Goal: Task Accomplishment & Management: Manage account settings

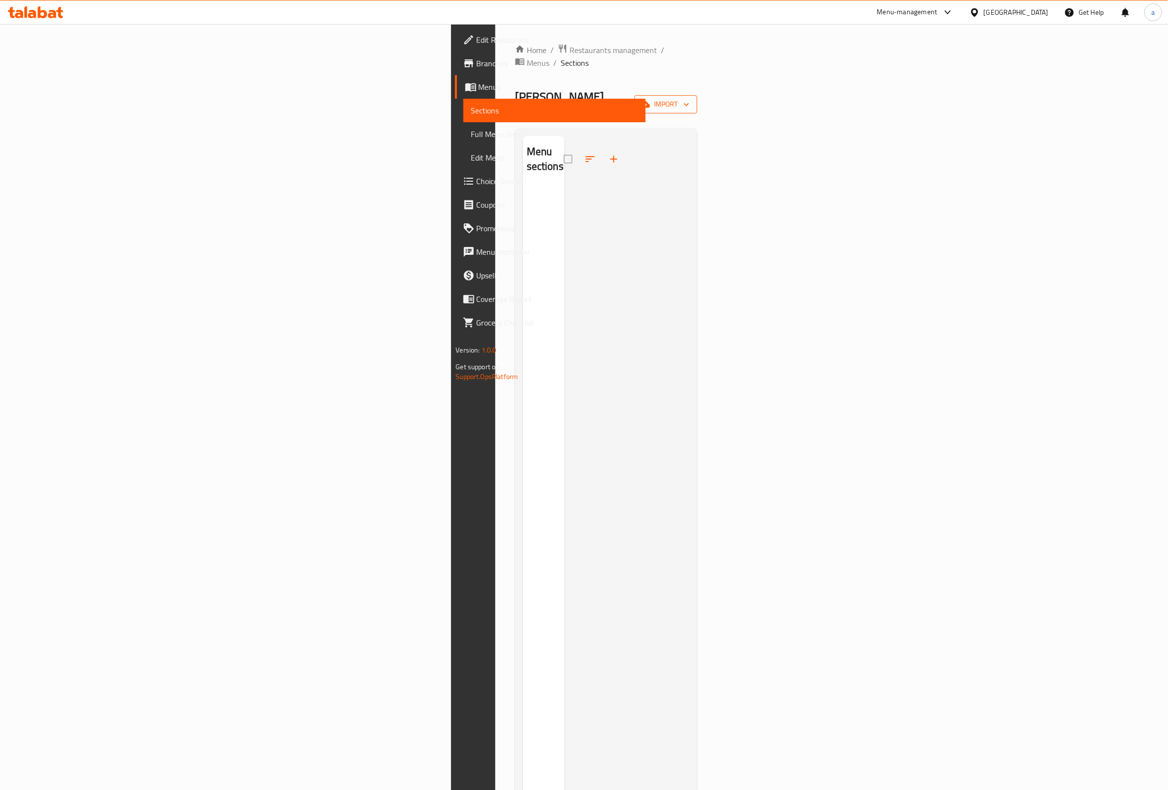
click at [689, 98] on span "import" at bounding box center [665, 104] width 47 height 12
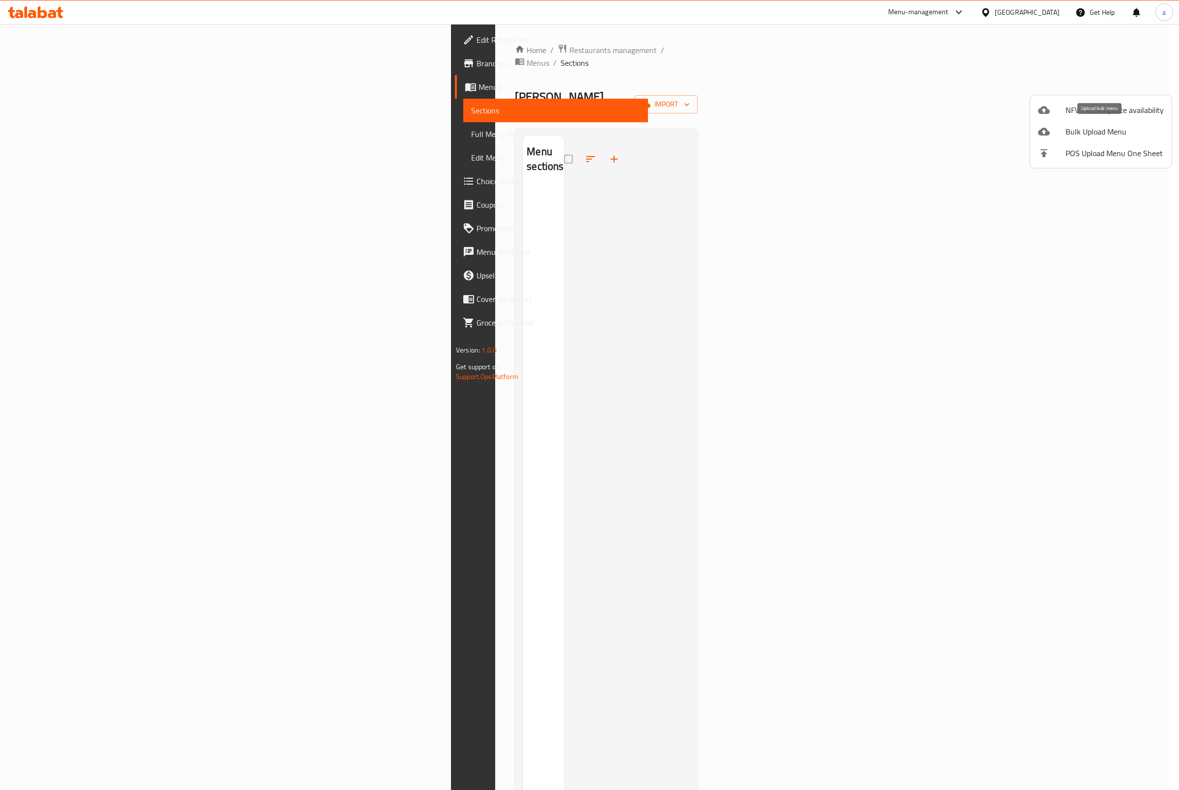
click at [1082, 134] on span "Bulk Upload Menu" at bounding box center [1115, 132] width 98 height 12
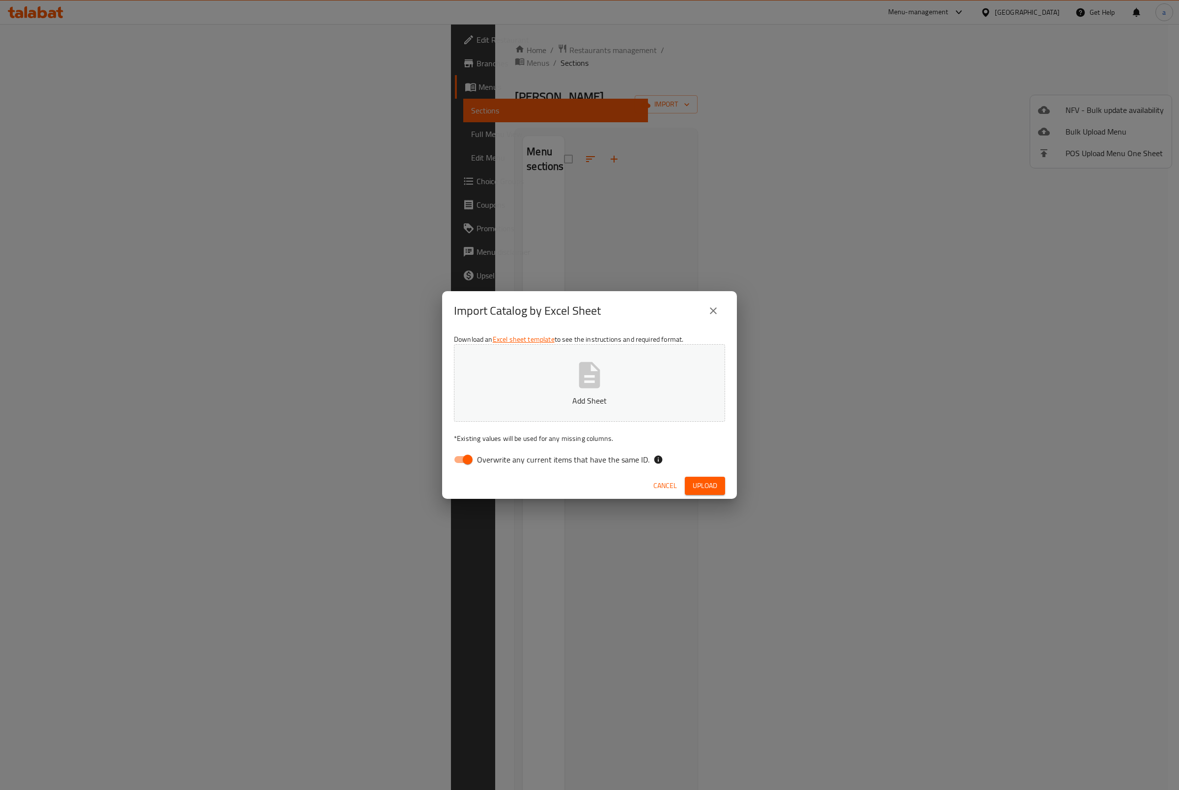
click at [546, 465] on span "Overwrite any current items that have the same ID." at bounding box center [563, 460] width 172 height 12
click at [496, 465] on input "Overwrite any current items that have the same ID." at bounding box center [468, 459] width 56 height 19
checkbox input "false"
click at [706, 478] on button "Upload" at bounding box center [705, 486] width 40 height 18
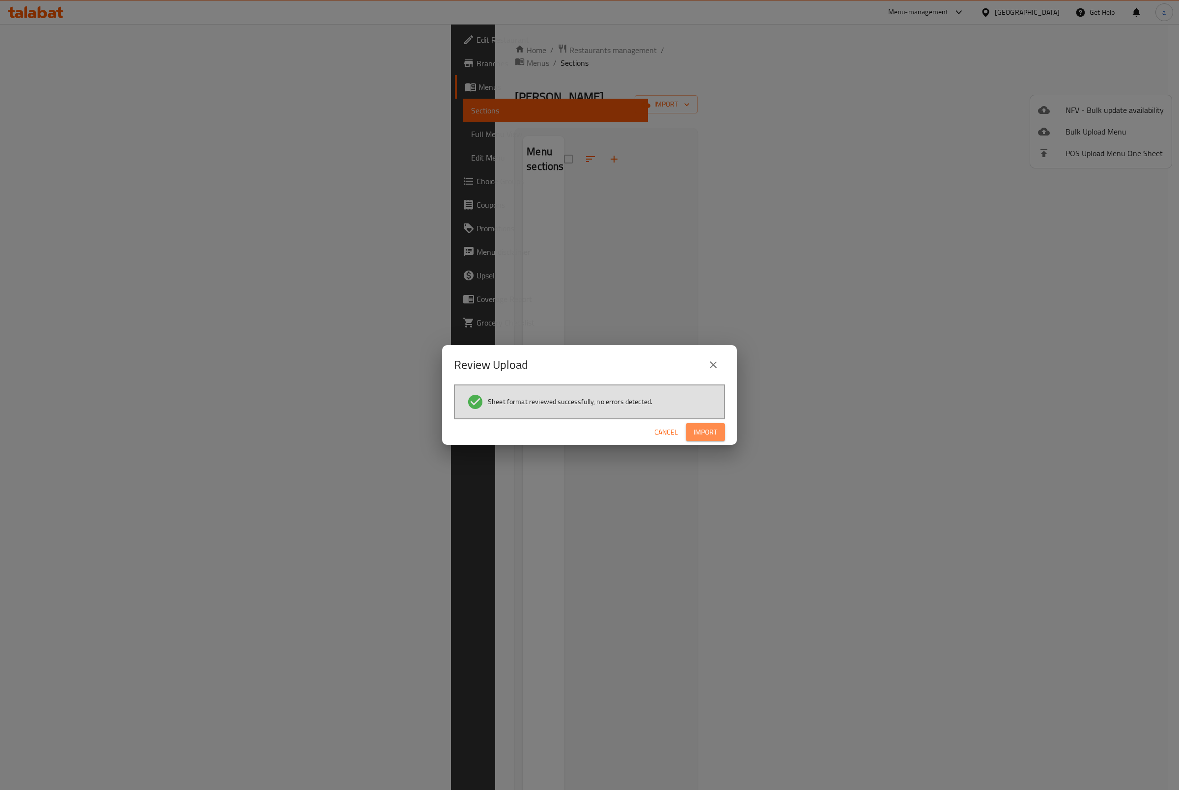
click at [708, 439] on button "Import" at bounding box center [705, 432] width 39 height 18
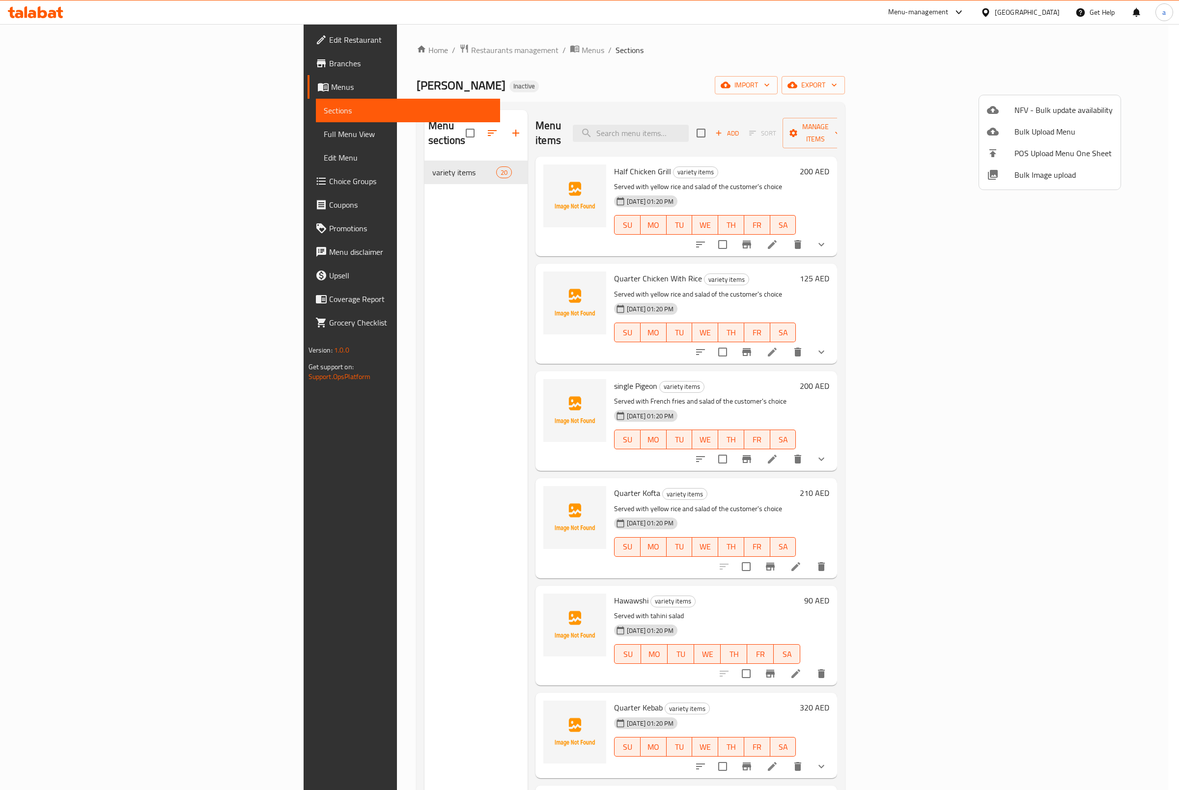
click at [367, 167] on div at bounding box center [589, 395] width 1179 height 790
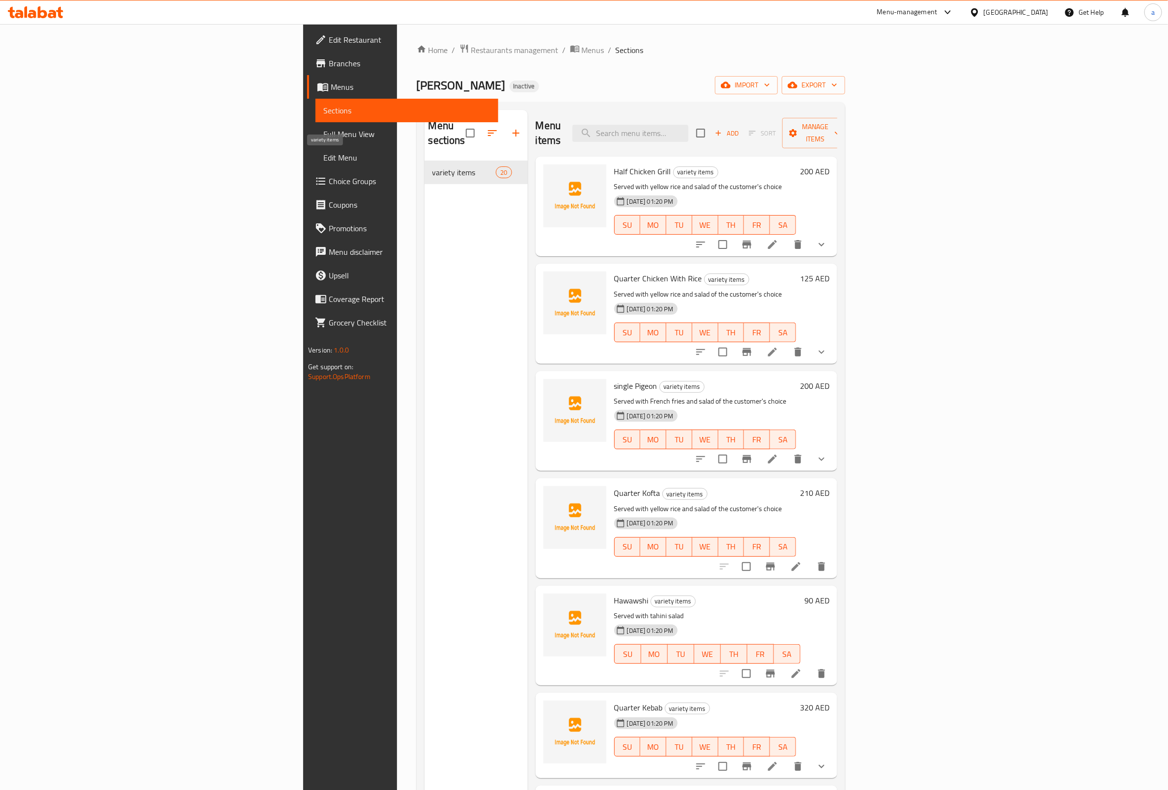
click at [432, 167] on span "variety items" at bounding box center [464, 173] width 64 height 12
click at [778, 239] on icon at bounding box center [772, 245] width 12 height 12
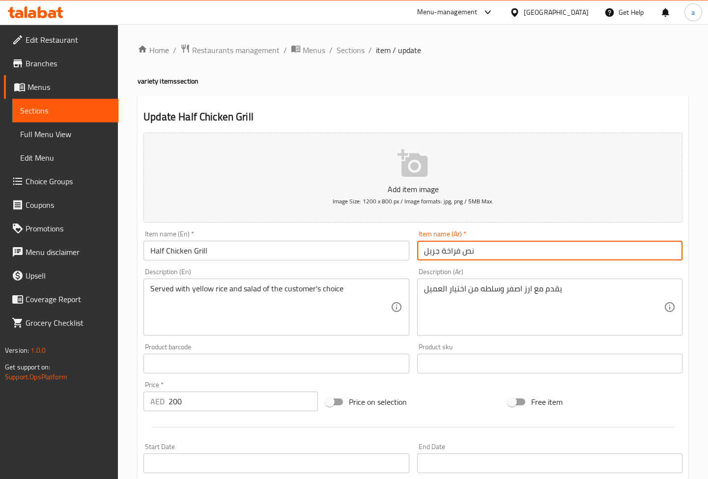
drag, startPoint x: 498, startPoint y: 254, endPoint x: 396, endPoint y: 260, distance: 101.3
click at [396, 260] on div "Add item image Image Size: 1200 x 800 px / Image formats: jpg, png / 5MB Max. I…" at bounding box center [413, 340] width 547 height 423
click at [341, 51] on span "Sections" at bounding box center [351, 50] width 28 height 12
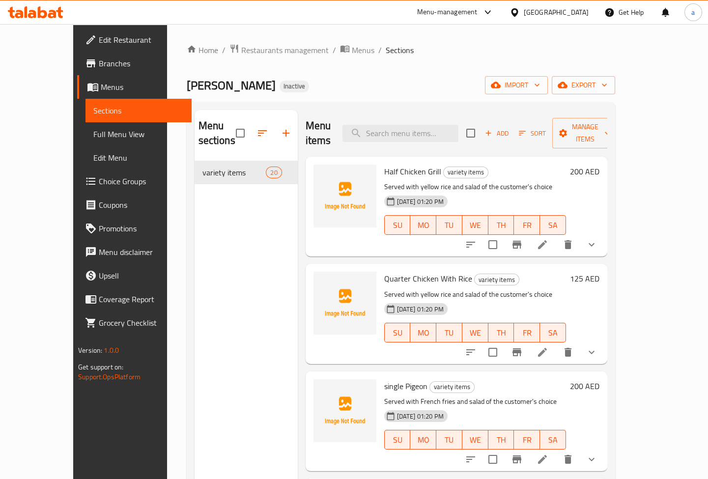
click at [93, 133] on span "Full Menu View" at bounding box center [138, 134] width 90 height 12
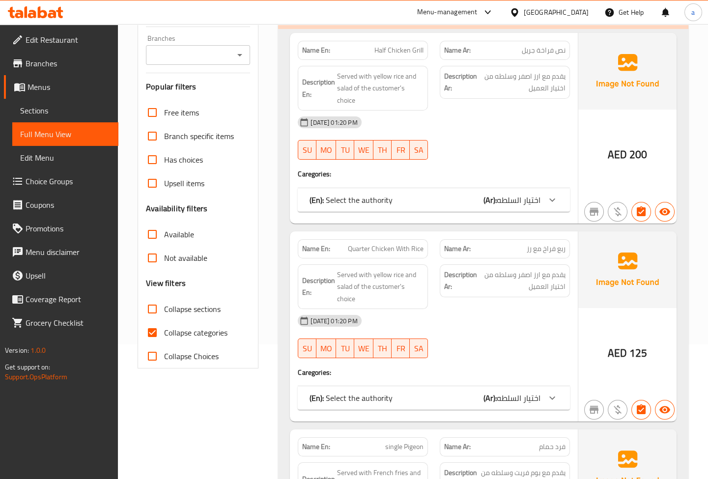
scroll to position [178, 0]
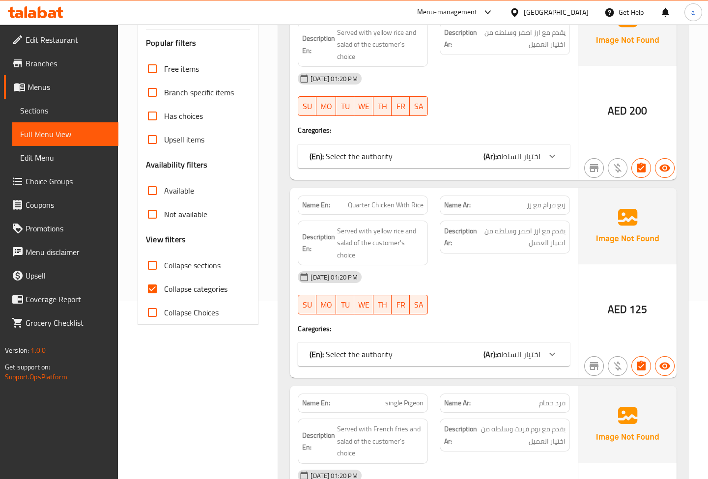
click at [179, 285] on span "Collapse categories" at bounding box center [195, 289] width 63 height 12
click at [164, 285] on input "Collapse categories" at bounding box center [152, 289] width 24 height 24
checkbox input "false"
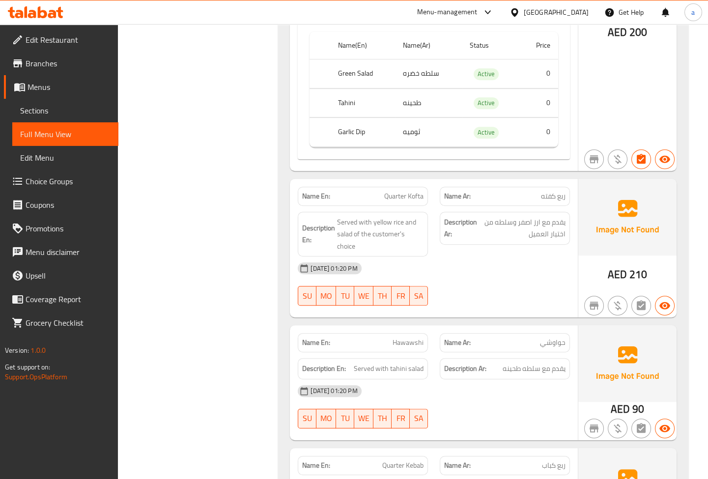
scroll to position [1027, 0]
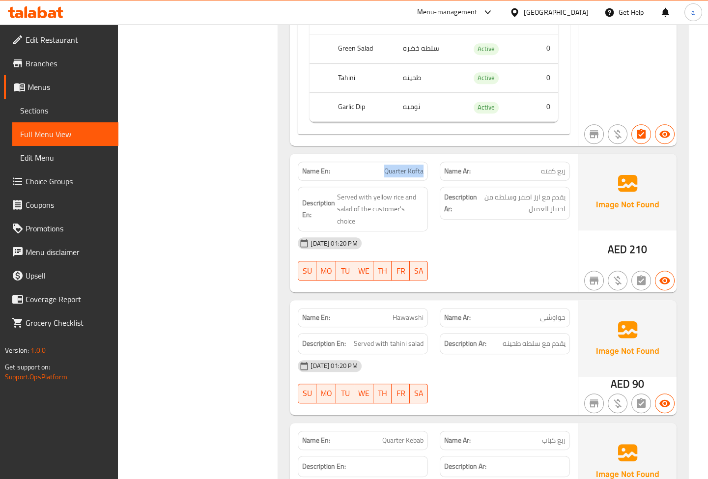
drag, startPoint x: 379, startPoint y: 170, endPoint x: 424, endPoint y: 172, distance: 45.2
click at [424, 172] on div "Name En: Quarter Kofta" at bounding box center [363, 171] width 130 height 19
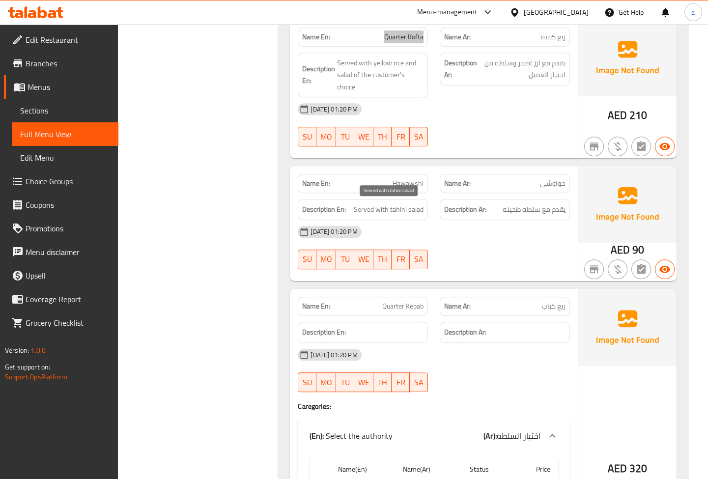
scroll to position [1071, 0]
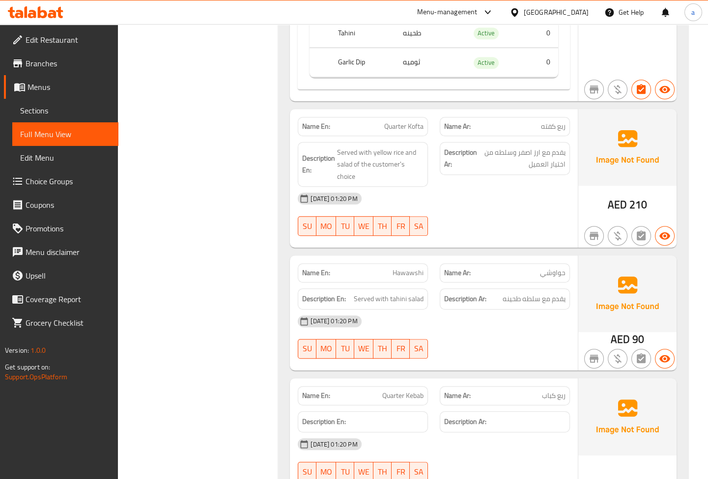
click at [435, 178] on div "Description Ar: يقدم مع ارز اصفر وسلطه من اختيار العميل" at bounding box center [505, 164] width 142 height 57
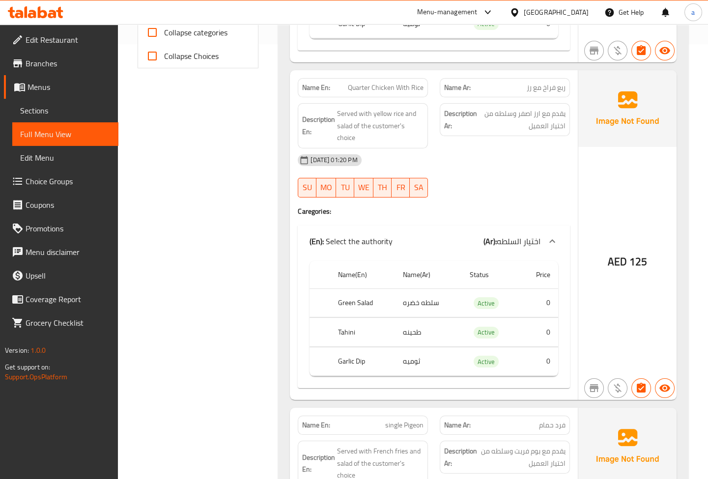
scroll to position [447, 0]
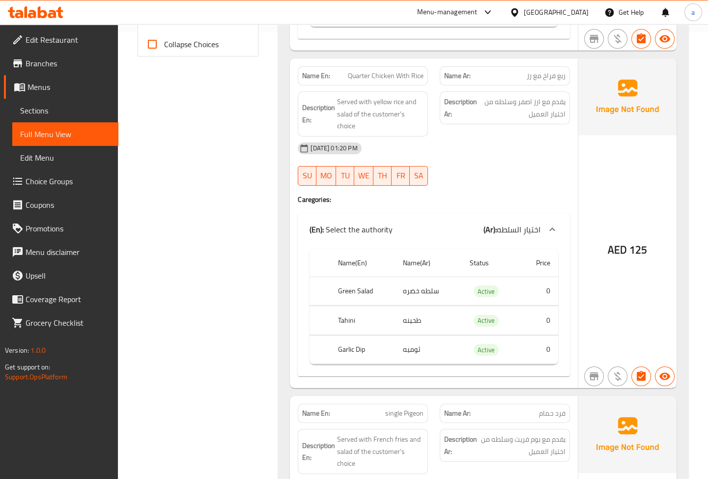
drag, startPoint x: 47, startPoint y: 102, endPoint x: 122, endPoint y: 109, distance: 74.9
click at [47, 102] on link "Sections" at bounding box center [65, 111] width 106 height 24
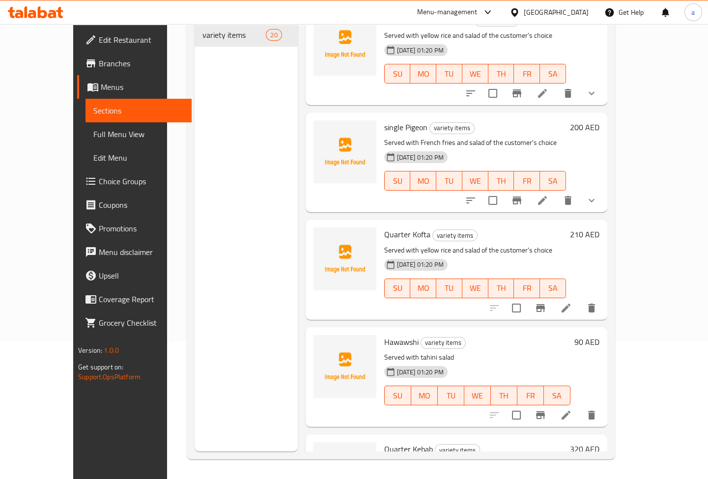
scroll to position [134, 0]
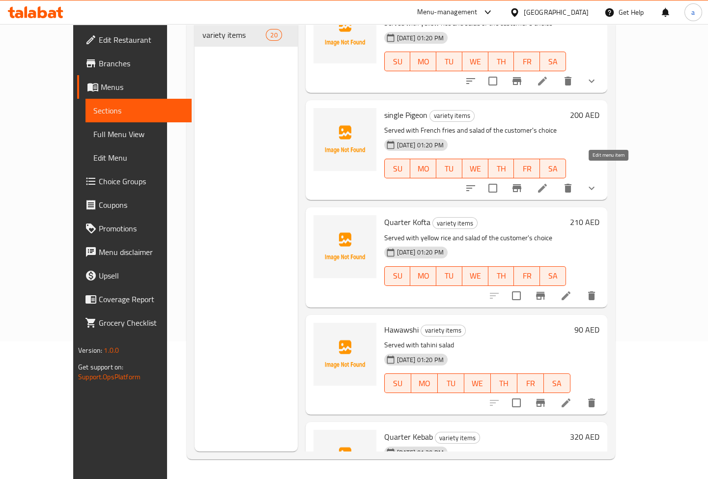
click at [548, 182] on icon at bounding box center [542, 188] width 12 height 12
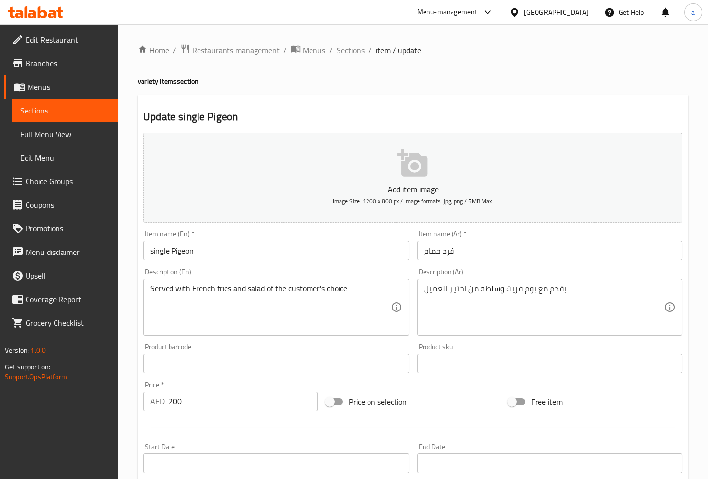
click at [354, 56] on span "Sections" at bounding box center [351, 50] width 28 height 12
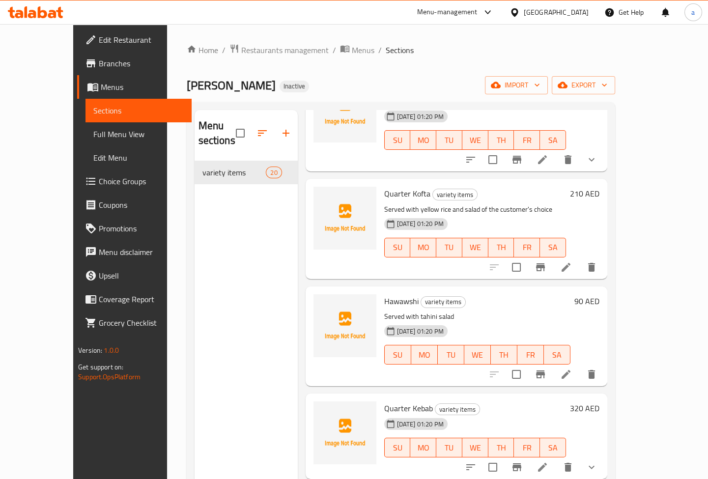
scroll to position [312, 0]
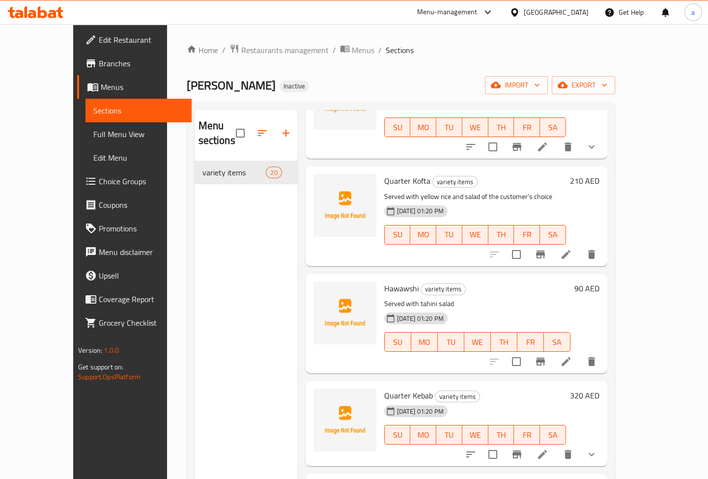
click at [570, 250] on icon at bounding box center [566, 254] width 9 height 9
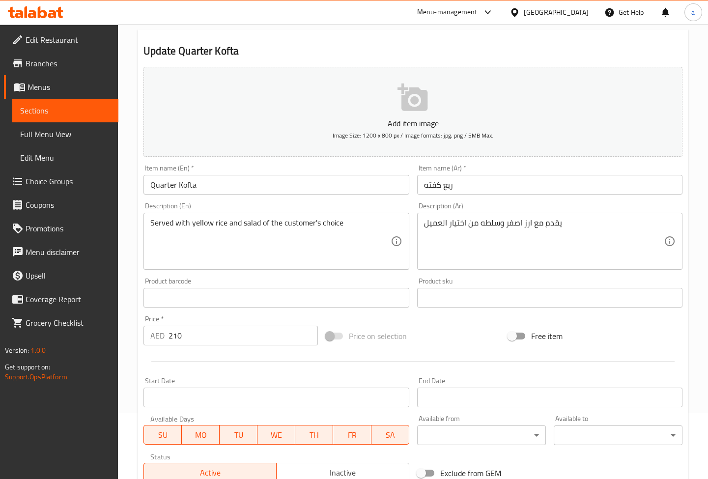
scroll to position [206, 0]
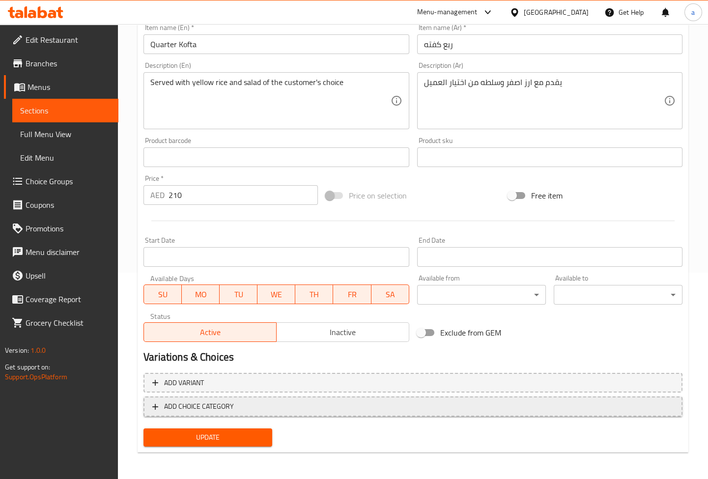
click at [242, 403] on span "ADD CHOICE CATEGORY" at bounding box center [412, 406] width 521 height 12
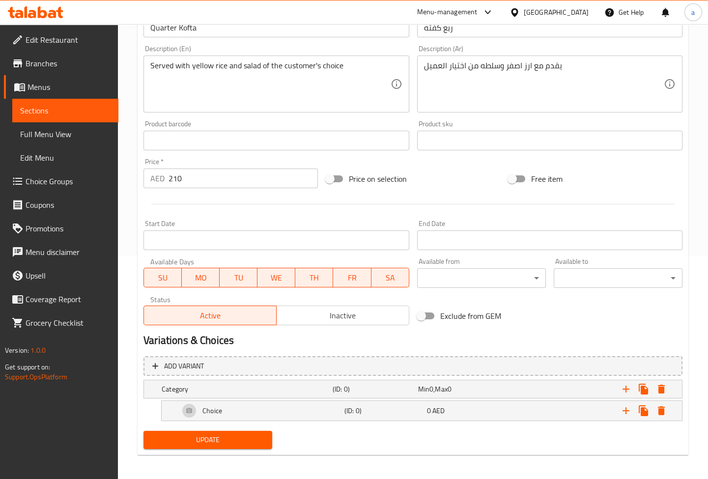
scroll to position [225, 0]
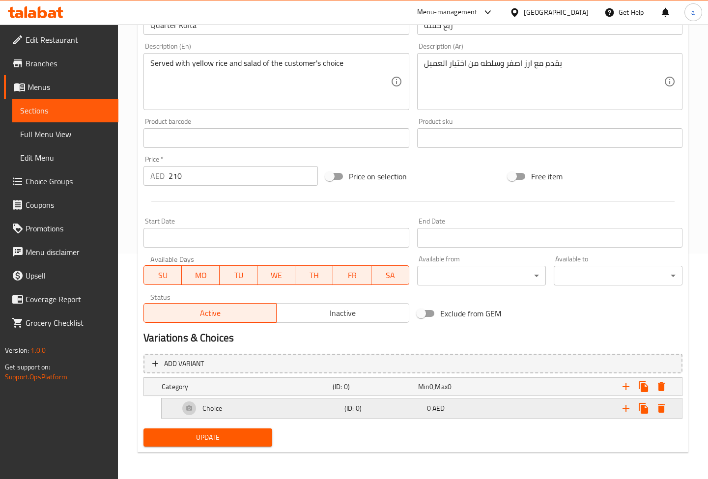
click at [290, 407] on div "Choice" at bounding box center [259, 408] width 165 height 24
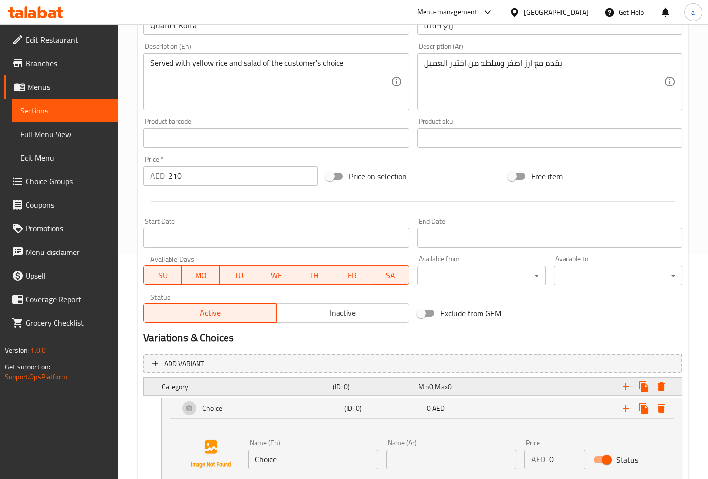
scroll to position [301, 0]
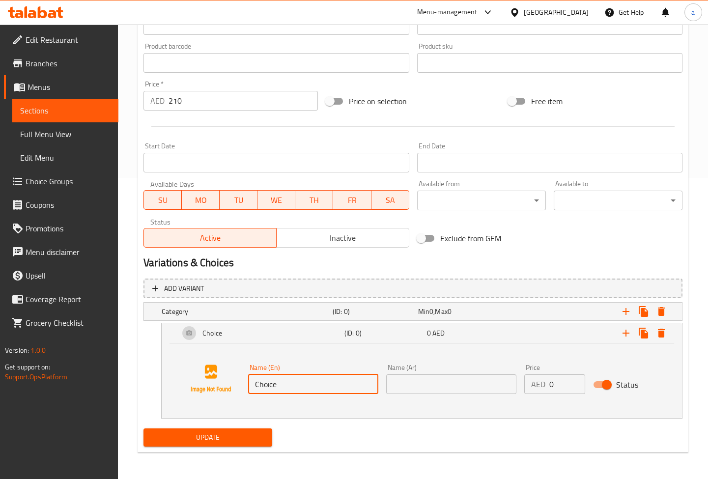
drag, startPoint x: 309, startPoint y: 384, endPoint x: 213, endPoint y: 392, distance: 96.6
click at [213, 392] on div "Name (En) Choice Name (En) Name (Ar) Name (Ar) Price AED 0 Price Status" at bounding box center [421, 378] width 497 height 75
paste input "Green Salad"
type input "Green Salad"
click at [414, 388] on input "text" at bounding box center [451, 384] width 130 height 20
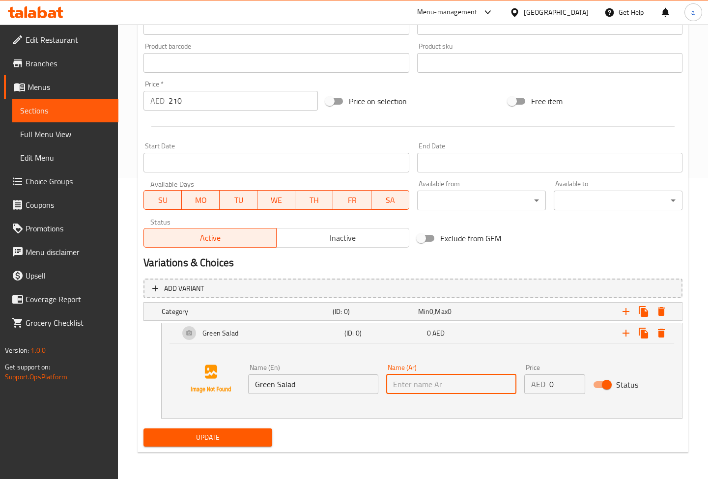
click at [402, 386] on input "text" at bounding box center [451, 384] width 130 height 20
paste input "سلطه خضره"
type input "سلطه خضره"
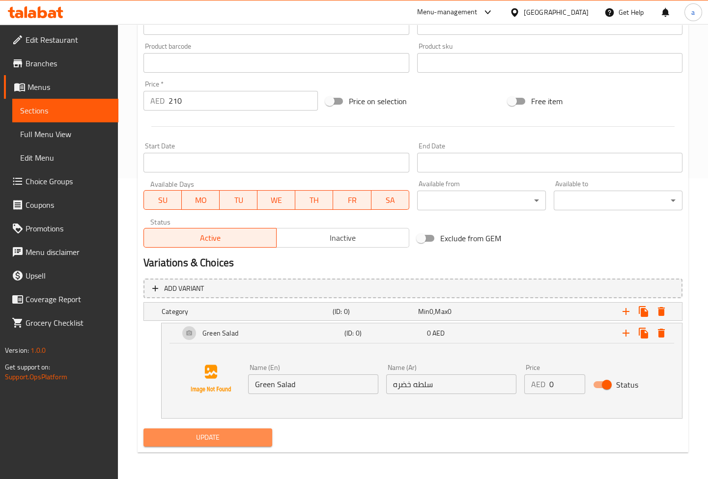
click at [241, 439] on span "Update" at bounding box center [207, 437] width 113 height 12
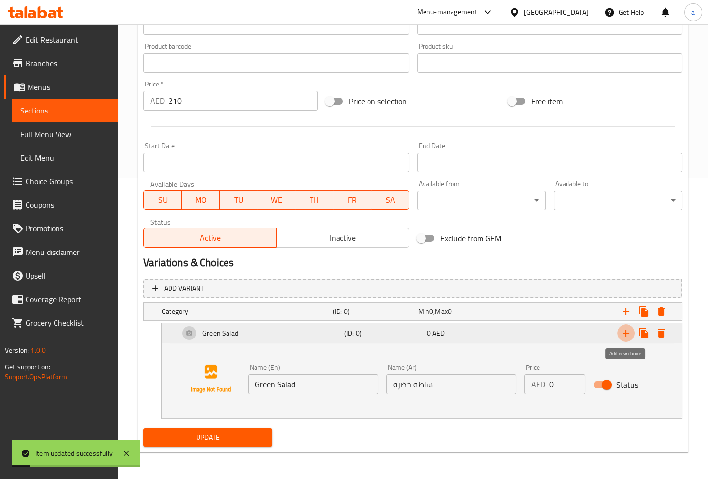
click at [631, 336] on icon "Expand" at bounding box center [626, 333] width 12 height 12
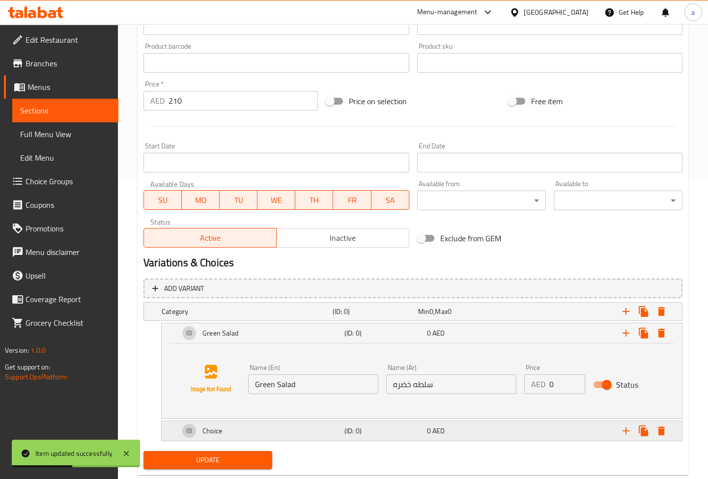
click at [260, 435] on div "Choice" at bounding box center [259, 431] width 165 height 24
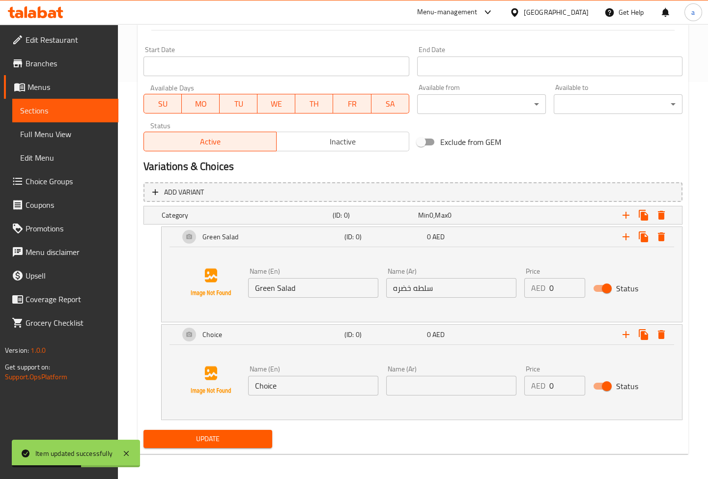
scroll to position [398, 0]
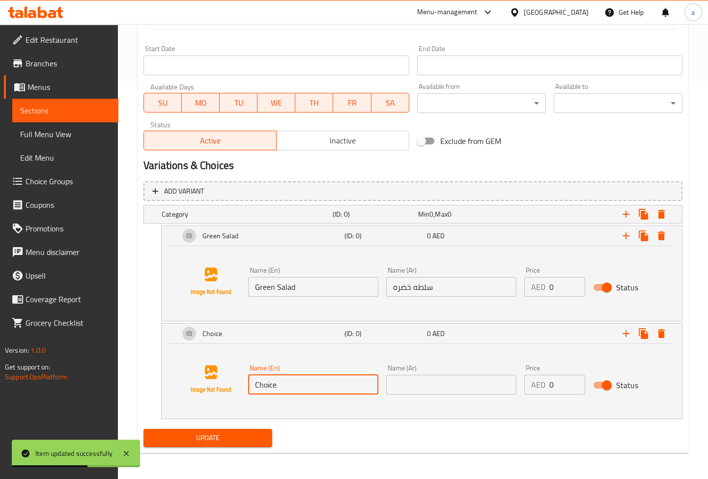
drag, startPoint x: 311, startPoint y: 381, endPoint x: 223, endPoint y: 383, distance: 89.0
click at [223, 383] on div "Name (En) Choice Name (En) Name (Ar) Name (Ar) Price AED 0 Price Status" at bounding box center [421, 379] width 497 height 75
paste input "Tahini"
type input "Tahini"
click at [421, 393] on input "text" at bounding box center [451, 385] width 130 height 20
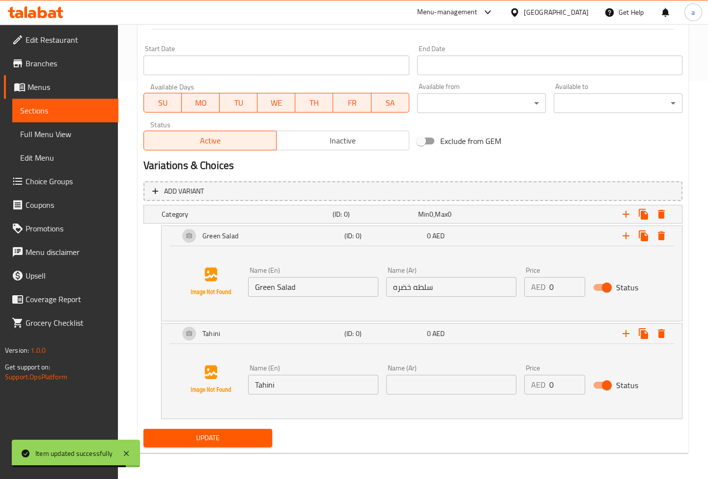
paste input "طحينه"
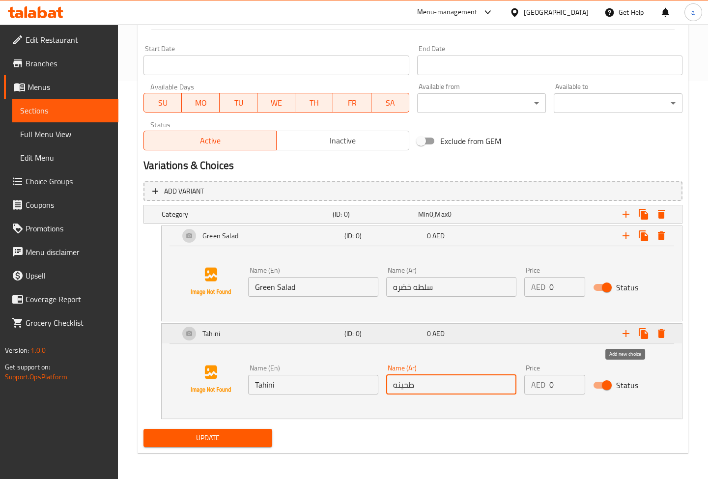
type input "طحينه"
click at [630, 332] on icon "Expand" at bounding box center [626, 334] width 12 height 12
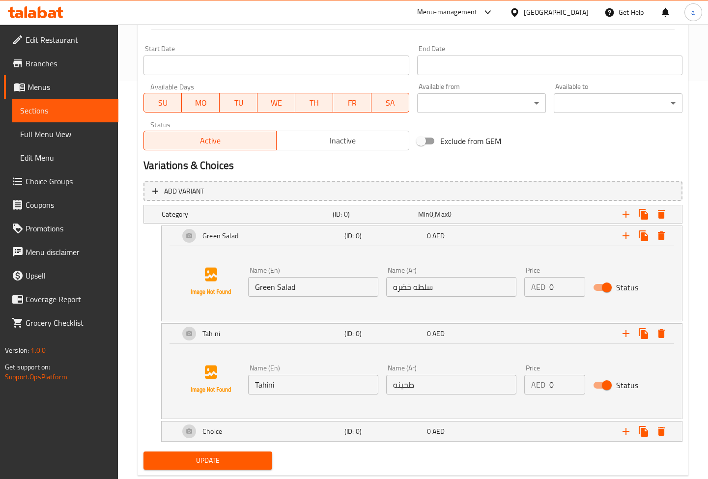
scroll to position [421, 0]
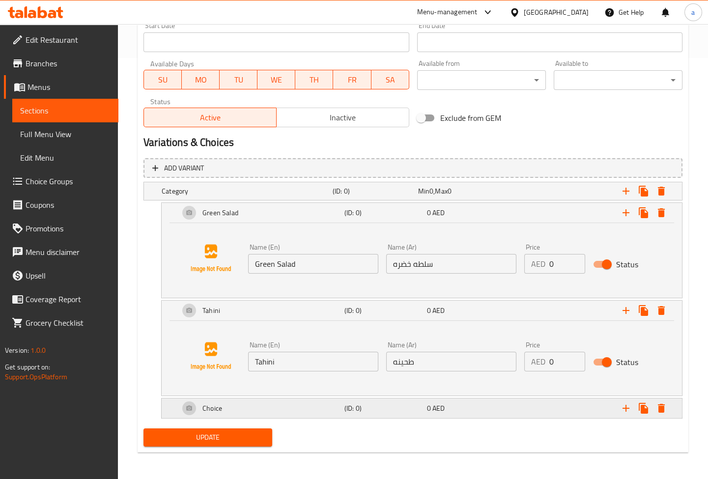
click at [355, 417] on div "Choice (ID: 0) 0 AED" at bounding box center [424, 408] width 495 height 24
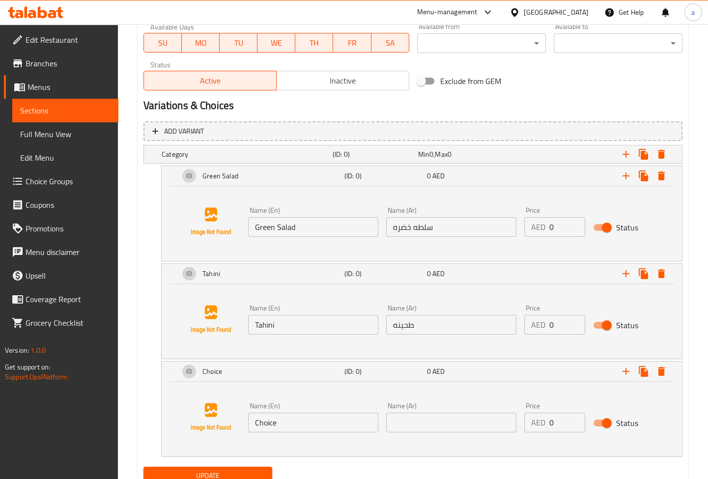
scroll to position [496, 0]
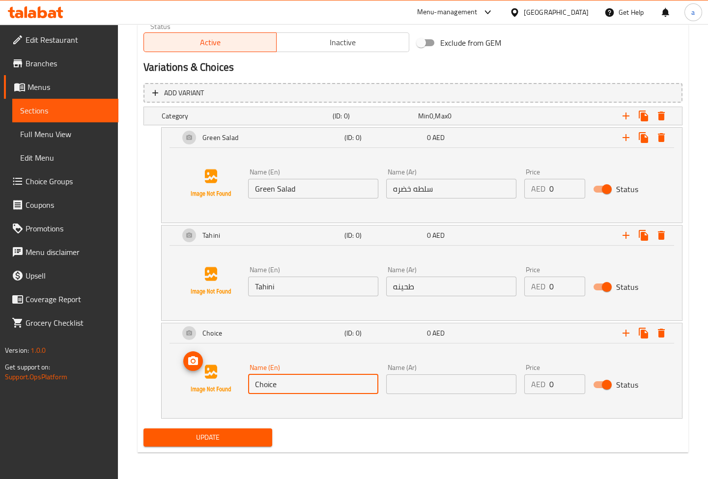
drag, startPoint x: 224, startPoint y: 373, endPoint x: 204, endPoint y: 371, distance: 19.7
click at [205, 372] on div "Name (En) Choice Name (En) Name (Ar) Name (Ar) Price AED 0 Price Status" at bounding box center [421, 378] width 497 height 75
paste input "Garlic Dip"
type input "Garlic Dip"
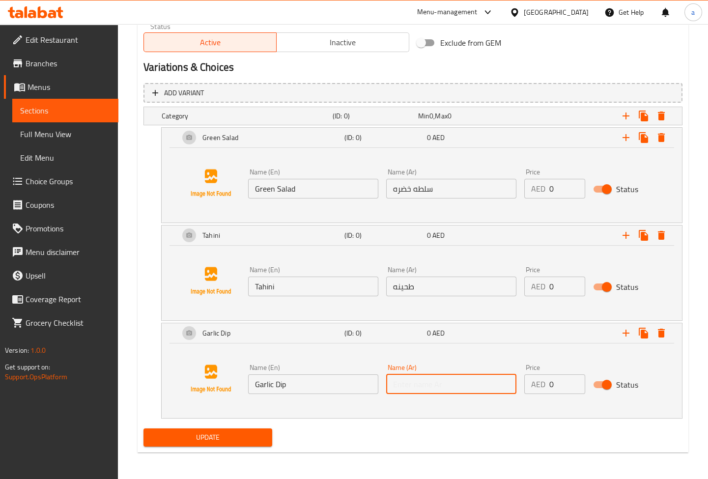
click at [408, 380] on input "text" at bounding box center [451, 384] width 130 height 20
paste input "ثوميه"
type input "ثوميه"
click at [255, 437] on span "Update" at bounding box center [207, 437] width 113 height 12
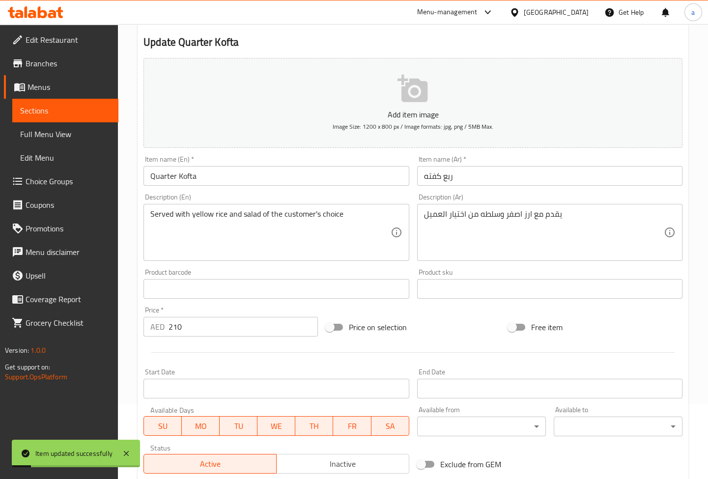
scroll to position [0, 0]
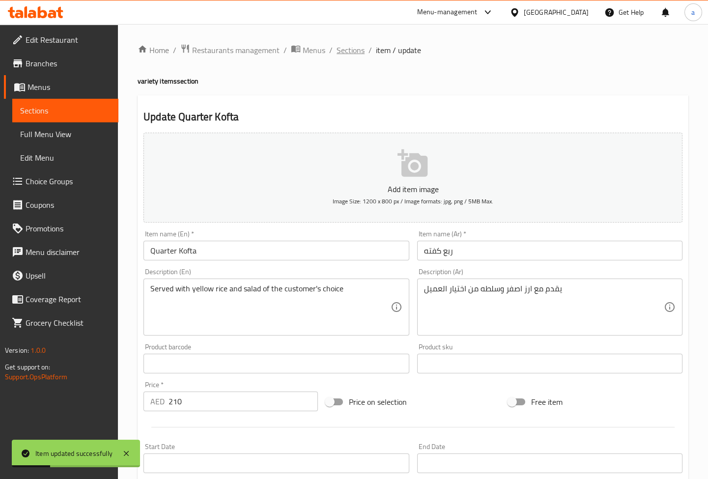
click at [349, 49] on span "Sections" at bounding box center [351, 50] width 28 height 12
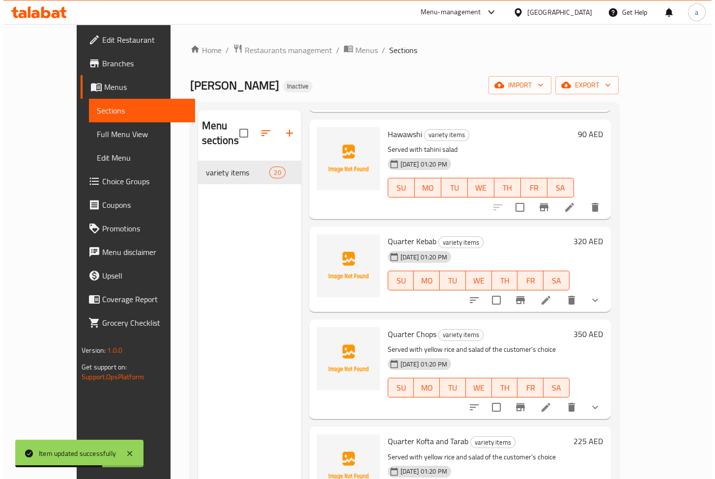
scroll to position [447, 0]
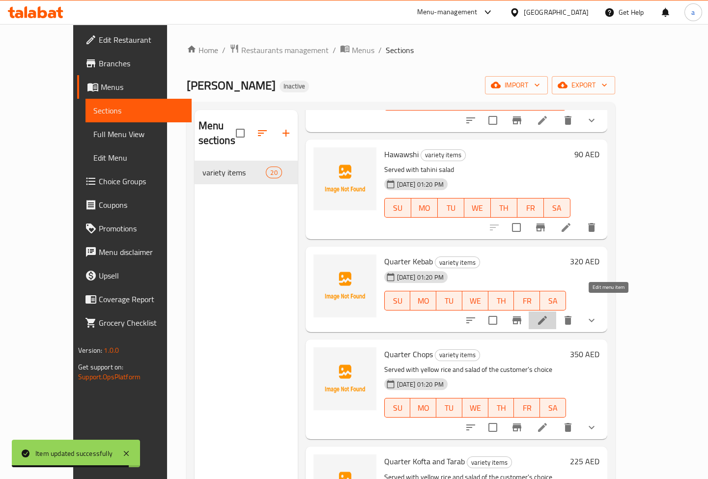
click at [548, 314] on icon at bounding box center [542, 320] width 12 height 12
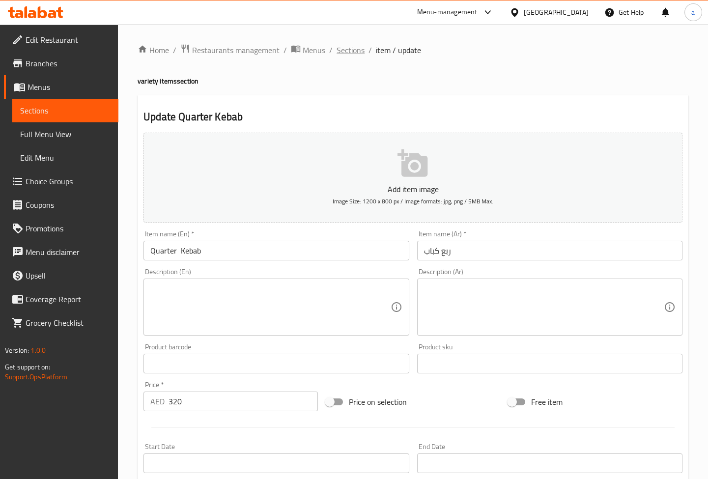
click at [346, 55] on span "Sections" at bounding box center [351, 50] width 28 height 12
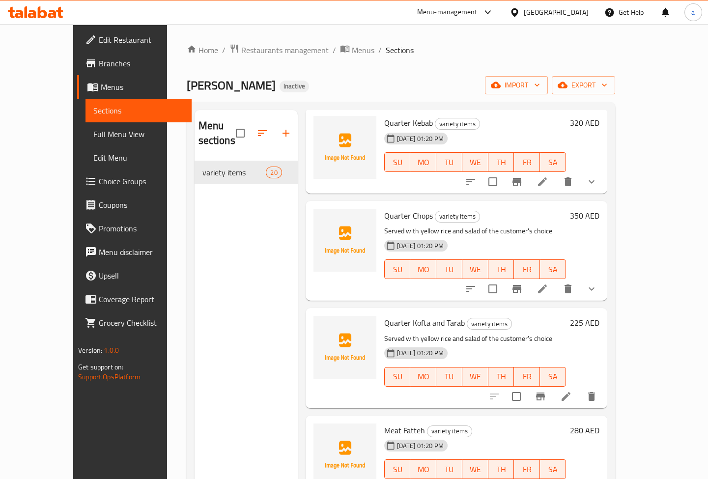
scroll to position [625, 0]
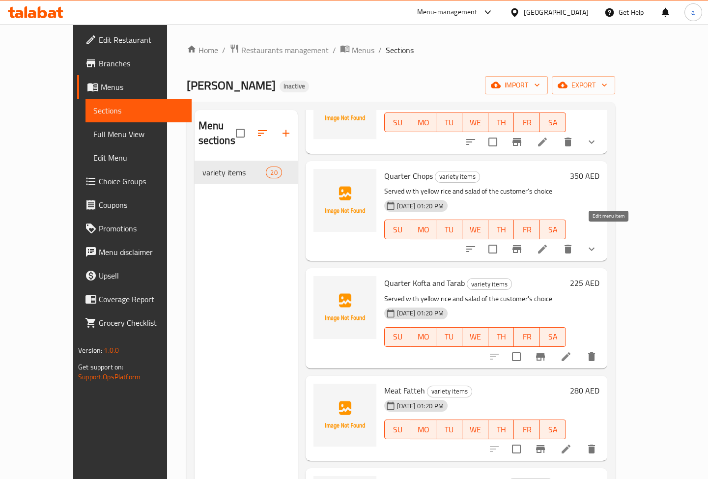
click at [548, 243] on icon at bounding box center [542, 249] width 12 height 12
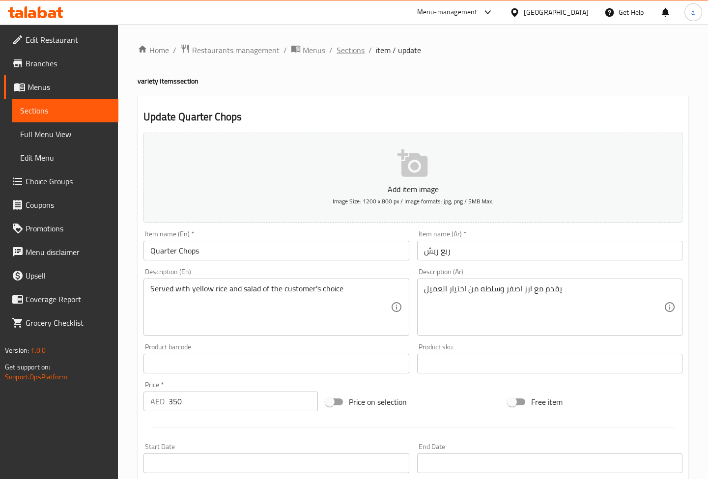
click at [349, 53] on span "Sections" at bounding box center [351, 50] width 28 height 12
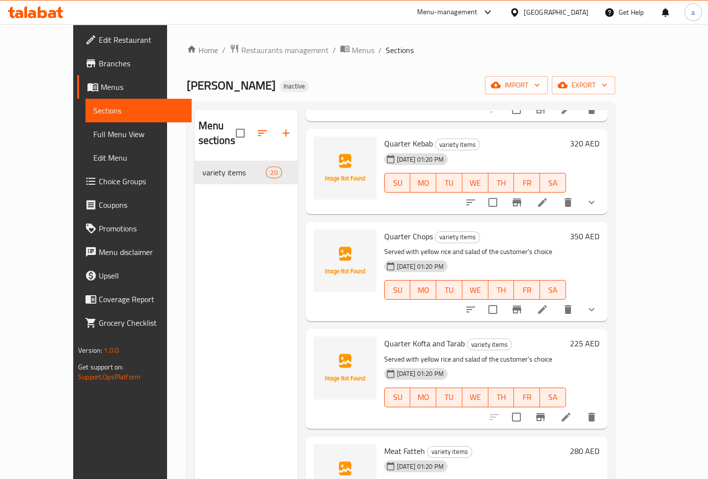
scroll to position [580, 0]
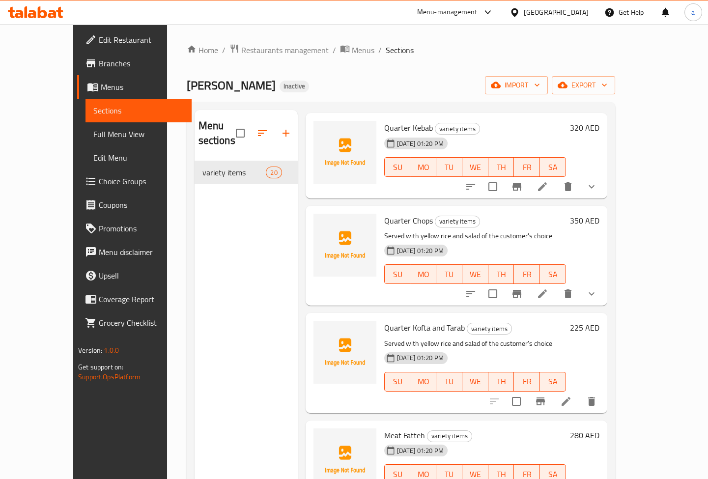
click at [580, 393] on li at bounding box center [566, 402] width 28 height 18
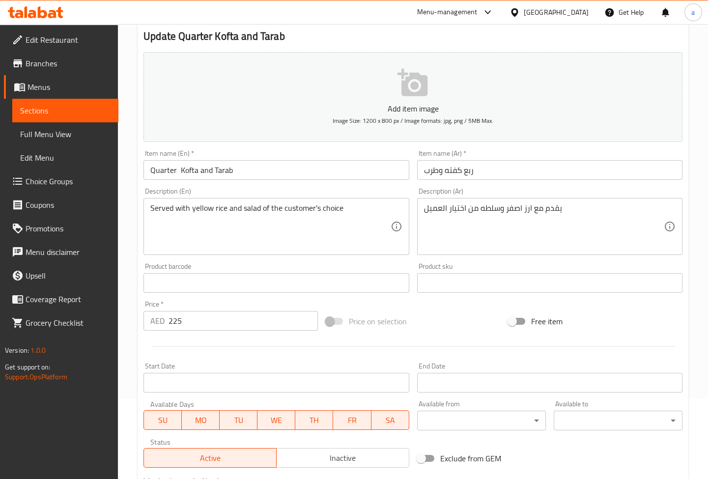
scroll to position [206, 0]
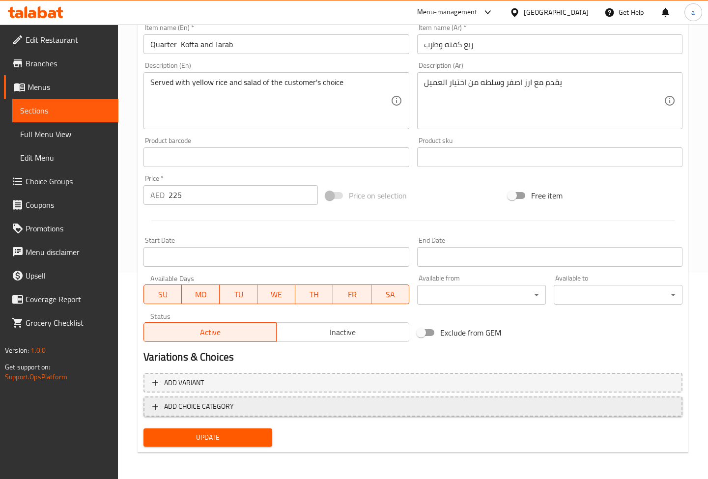
click at [288, 406] on span "ADD CHOICE CATEGORY" at bounding box center [412, 406] width 521 height 12
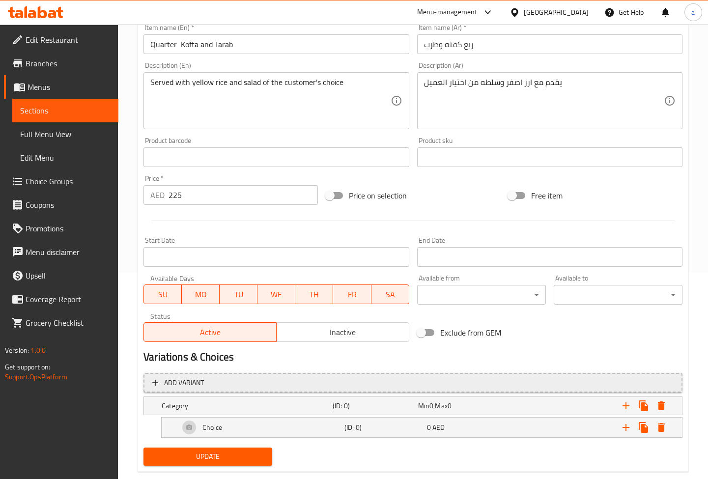
scroll to position [225, 0]
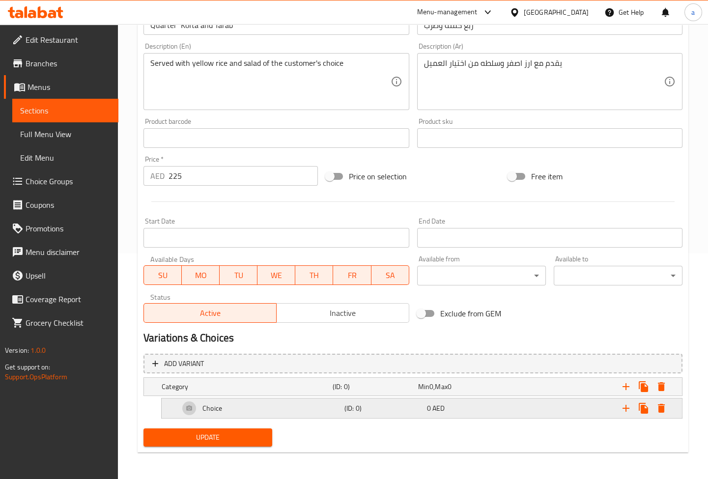
click at [270, 416] on div "Choice" at bounding box center [259, 408] width 165 height 24
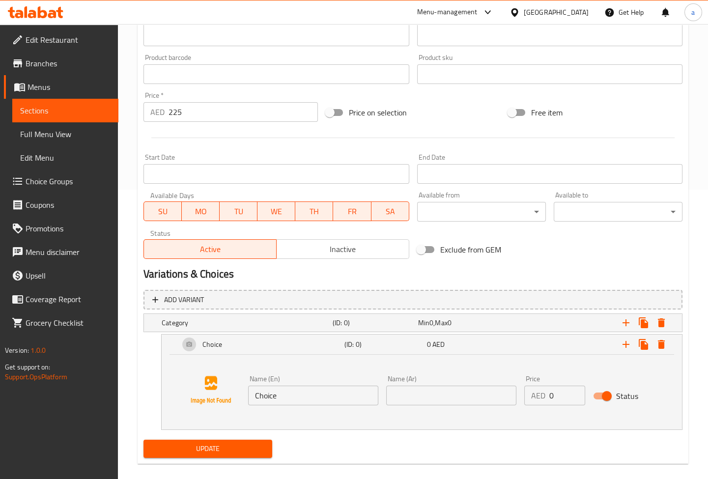
scroll to position [301, 0]
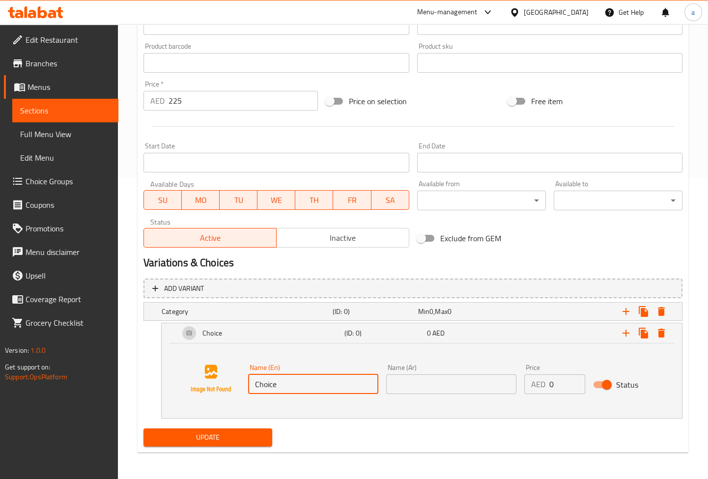
drag, startPoint x: 318, startPoint y: 381, endPoint x: 212, endPoint y: 372, distance: 106.5
click at [212, 372] on div "Name (En) Choice Name (En) Name (Ar) Name (Ar) Price AED 0 Price Status" at bounding box center [421, 378] width 497 height 75
click at [254, 377] on input "text" at bounding box center [313, 384] width 130 height 20
paste input "Green Salad"
type input "Green Salad"
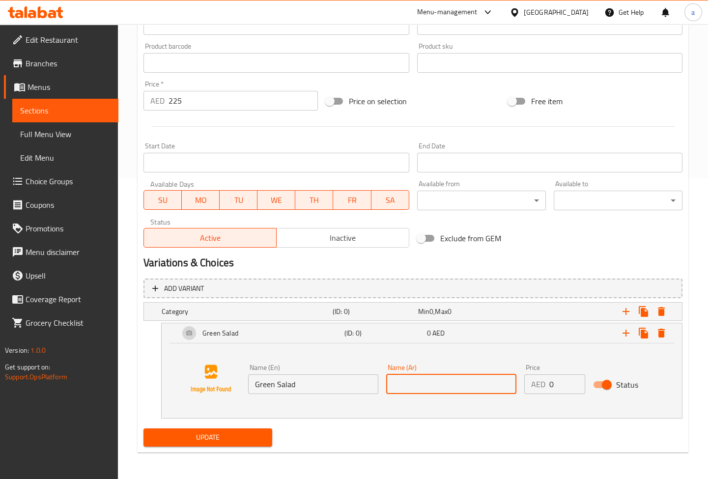
click at [414, 375] on input "text" at bounding box center [451, 384] width 130 height 20
paste input "سلطه خضره"
type input "سلطه خضره"
click at [238, 434] on span "Update" at bounding box center [207, 437] width 113 height 12
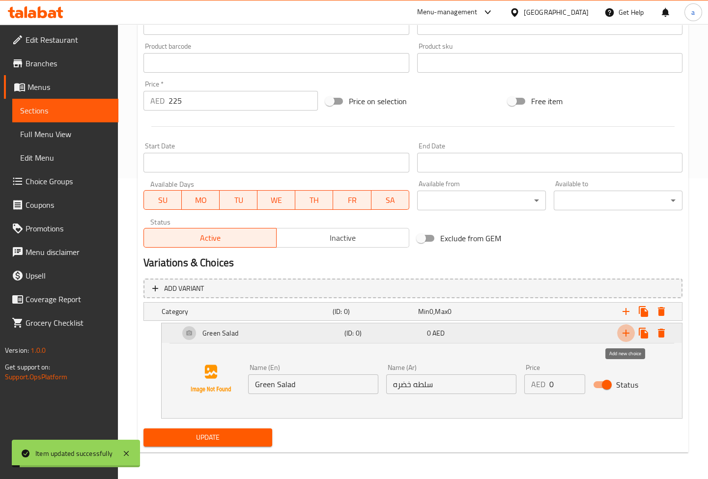
click at [625, 332] on icon "Expand" at bounding box center [625, 333] width 7 height 7
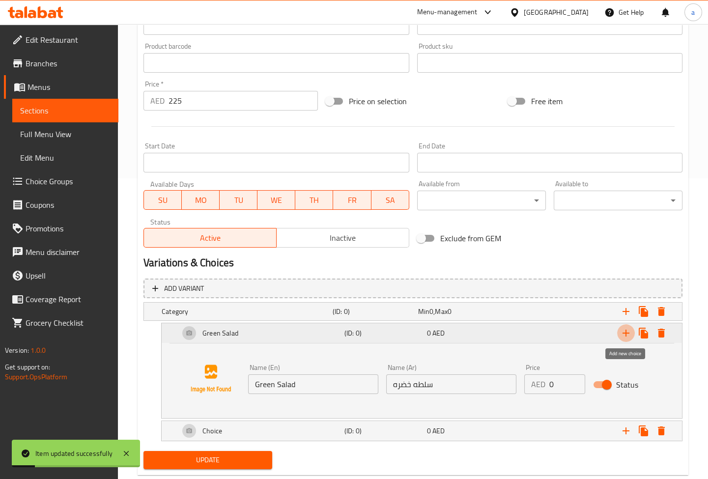
click at [629, 330] on icon "Expand" at bounding box center [626, 333] width 12 height 12
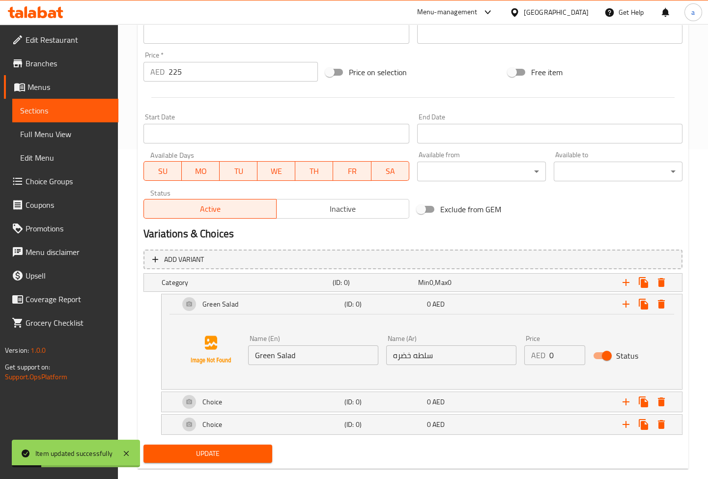
scroll to position [345, 0]
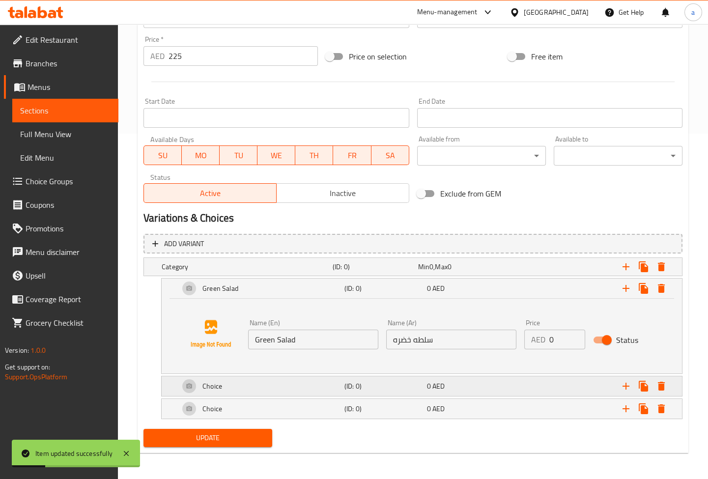
click at [465, 383] on div "0 AED" at bounding box center [466, 386] width 79 height 10
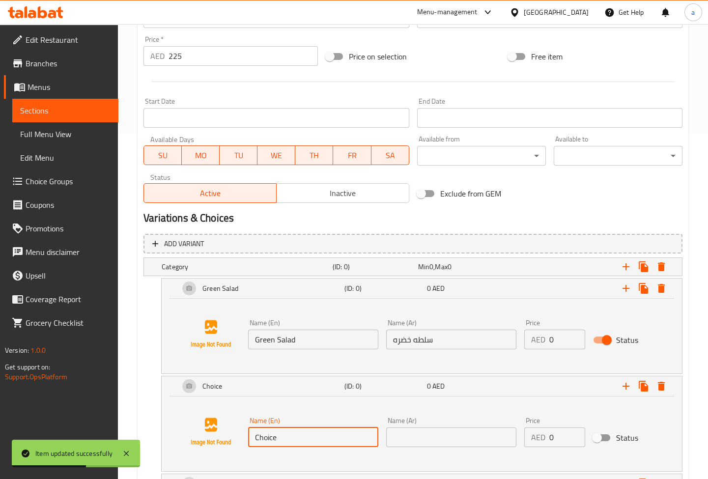
drag, startPoint x: 304, startPoint y: 442, endPoint x: 136, endPoint y: 432, distance: 168.3
click at [136, 432] on div "Home / Restaurants management / Menus / Sections / item / update variety items …" at bounding box center [413, 117] width 590 height 877
paste input "Tahini"
type input "Tahini"
click at [413, 435] on input "text" at bounding box center [451, 437] width 130 height 20
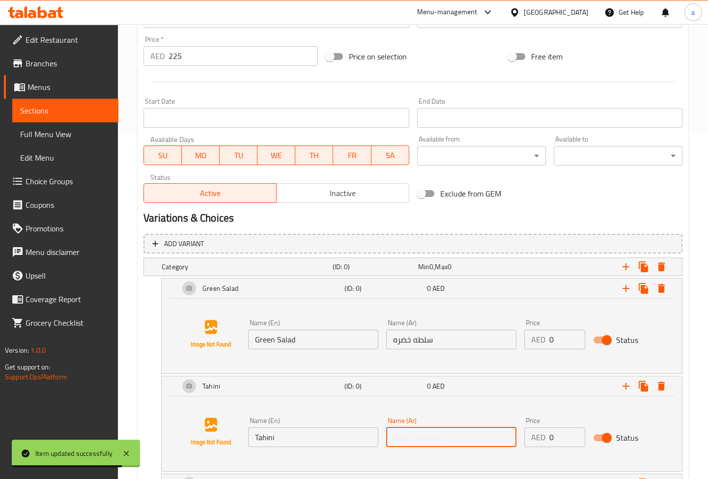
paste input "طحينه"
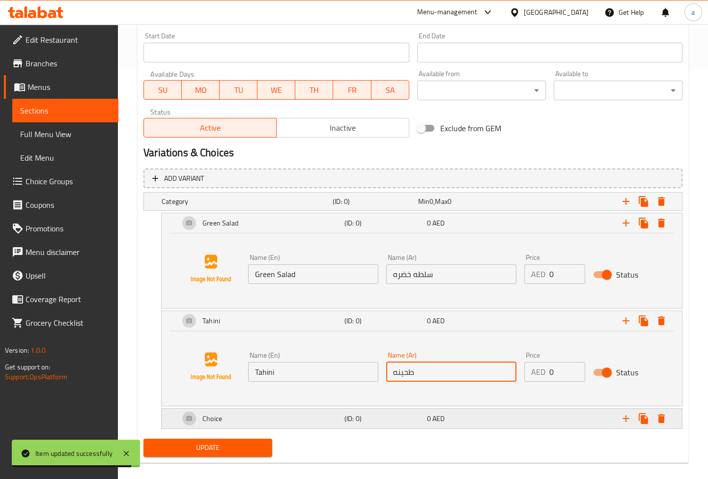
scroll to position [421, 0]
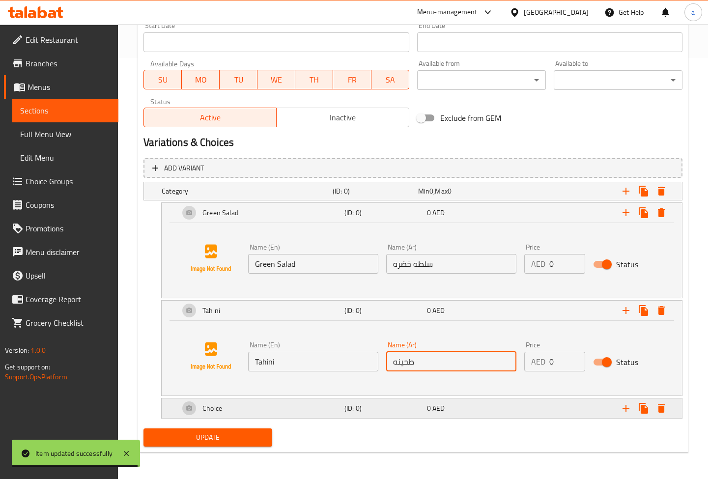
type input "طحينه"
click at [338, 401] on div "Choice" at bounding box center [259, 408] width 165 height 24
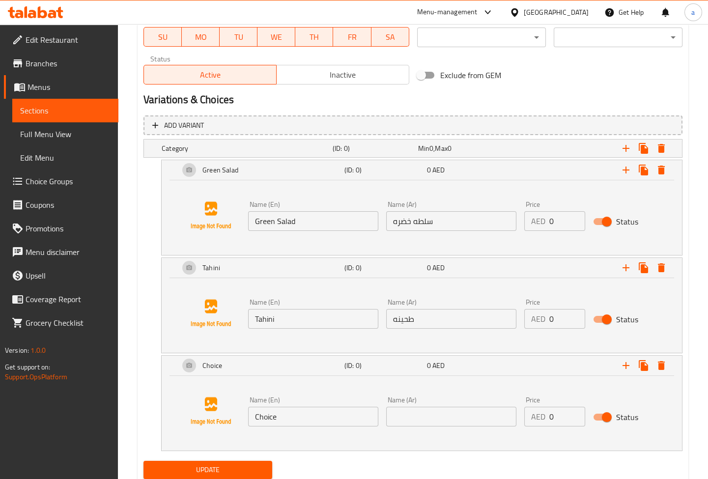
scroll to position [496, 0]
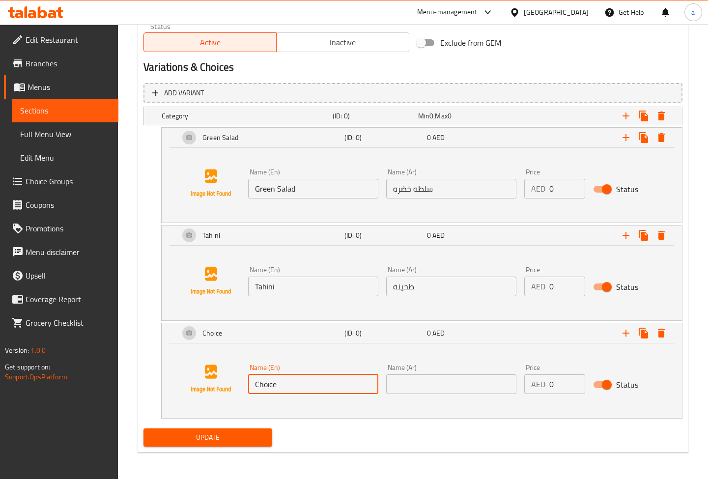
drag, startPoint x: 296, startPoint y: 388, endPoint x: 167, endPoint y: 382, distance: 129.3
click at [156, 383] on div "Choice (ID: 0) 0 AED Name (En) Choice Name (En) Name (Ar) Name (Ar) Price AED 0…" at bounding box center [412, 371] width 539 height 96
paste input "Garlic Dip"
type input "Garlic Dip"
click at [465, 395] on div "Name (Ar) Name (Ar)" at bounding box center [451, 379] width 138 height 38
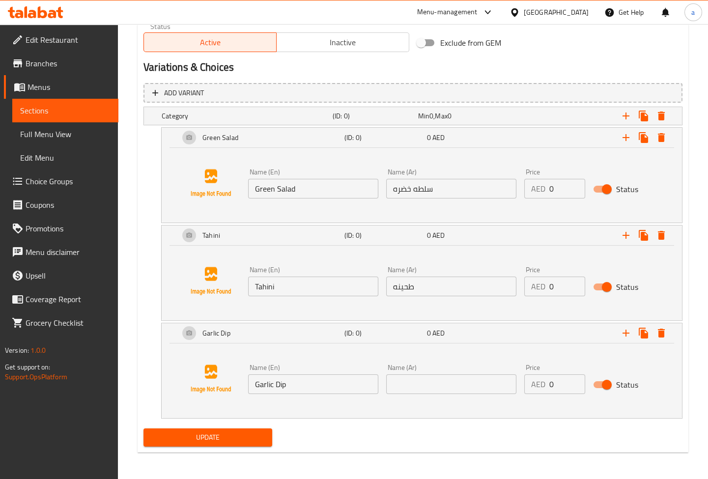
click at [464, 385] on input "text" at bounding box center [451, 384] width 130 height 20
paste input "ثوميه"
type input "ثوميه"
click at [229, 439] on span "Update" at bounding box center [207, 437] width 113 height 12
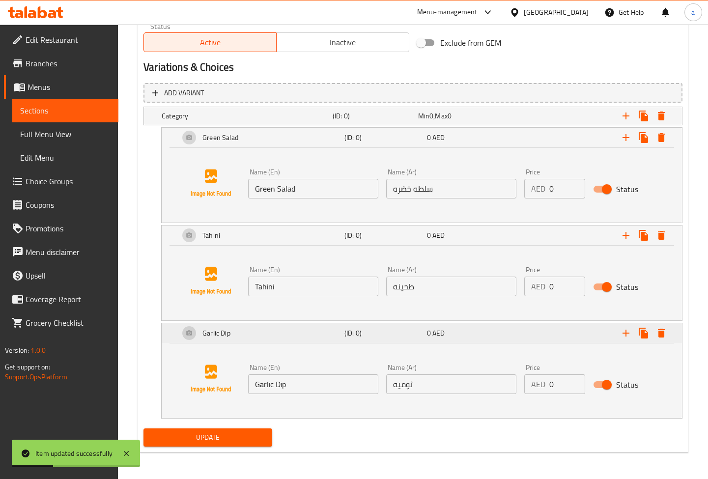
click at [381, 331] on h5 "(ID: 0)" at bounding box center [383, 333] width 79 height 10
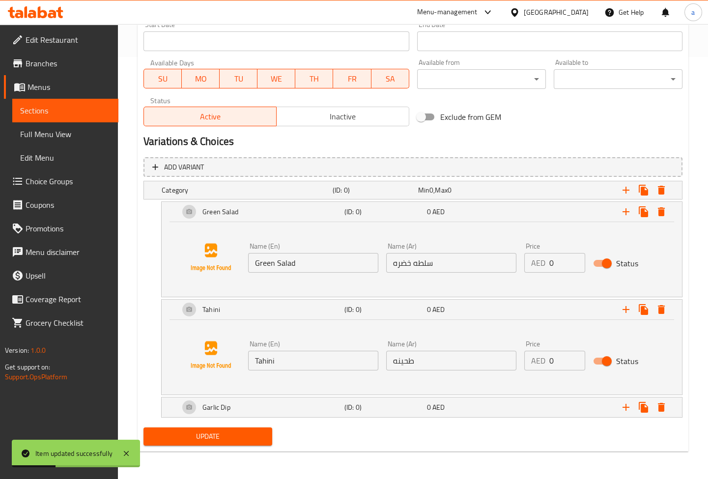
scroll to position [421, 0]
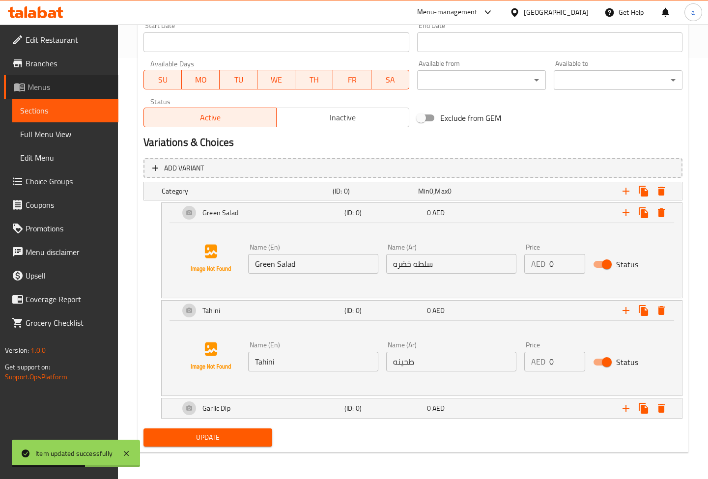
click at [79, 85] on span "Menus" at bounding box center [69, 87] width 83 height 12
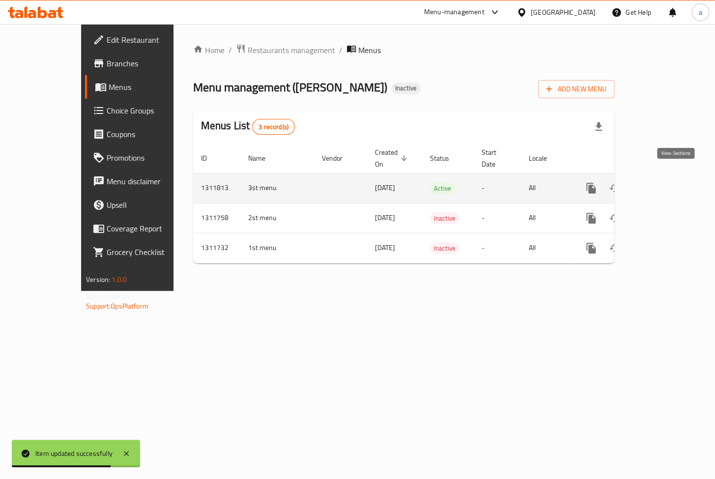
click at [668, 182] on icon "enhanced table" at bounding box center [662, 188] width 12 height 12
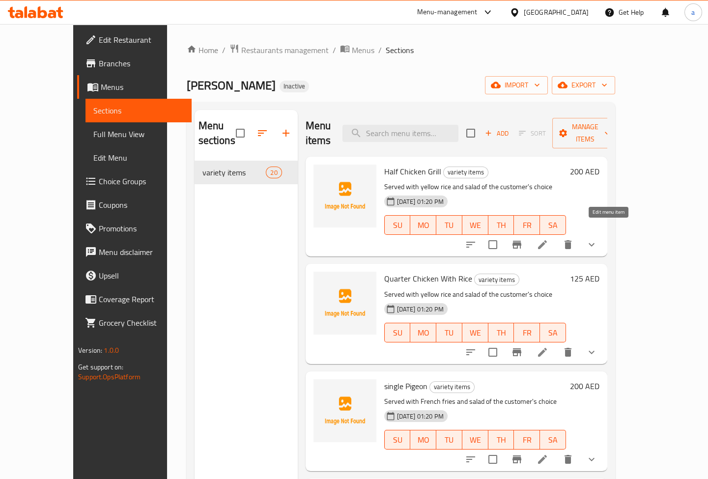
click at [547, 240] on icon at bounding box center [542, 244] width 9 height 9
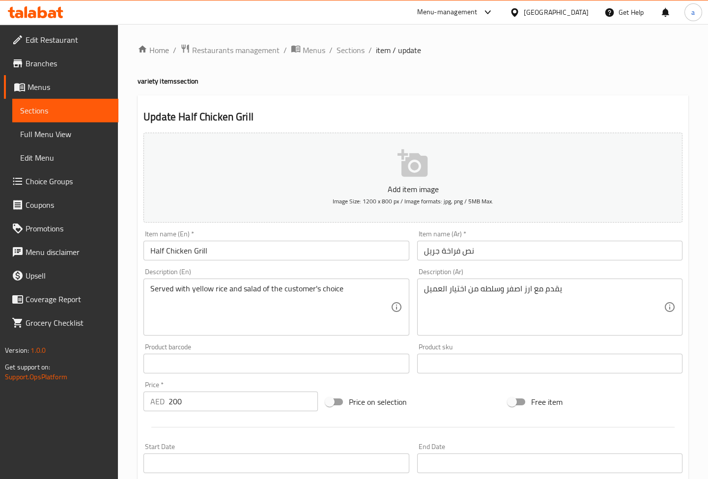
scroll to position [270, 0]
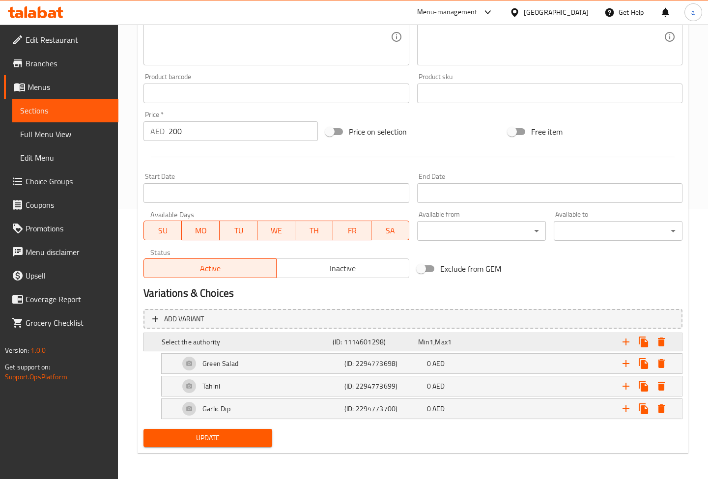
click at [398, 339] on h5 "(ID: 1114601298)" at bounding box center [374, 342] width 82 height 10
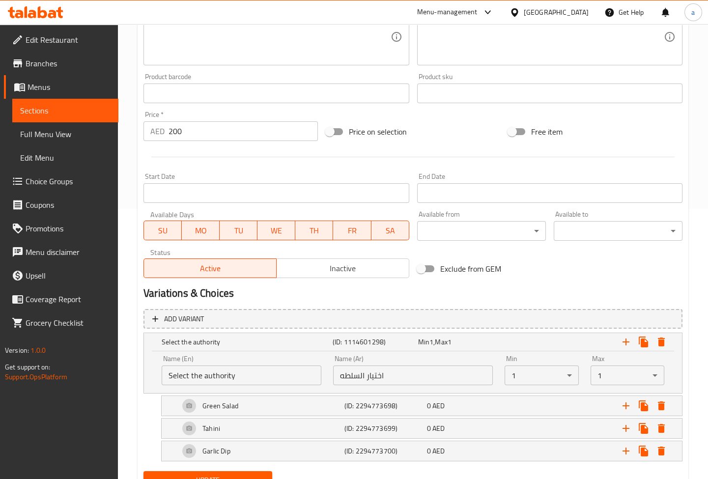
click at [85, 90] on span "Menus" at bounding box center [69, 87] width 83 height 12
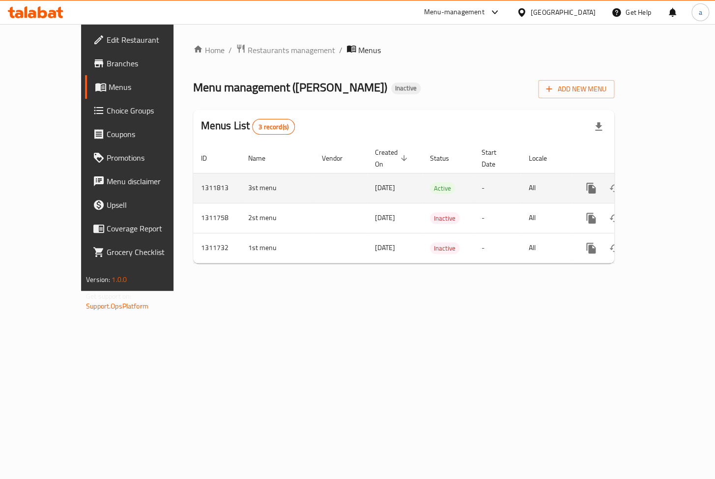
click at [367, 182] on td "[DATE]" at bounding box center [394, 188] width 55 height 30
click at [668, 182] on icon "enhanced table" at bounding box center [662, 188] width 12 height 12
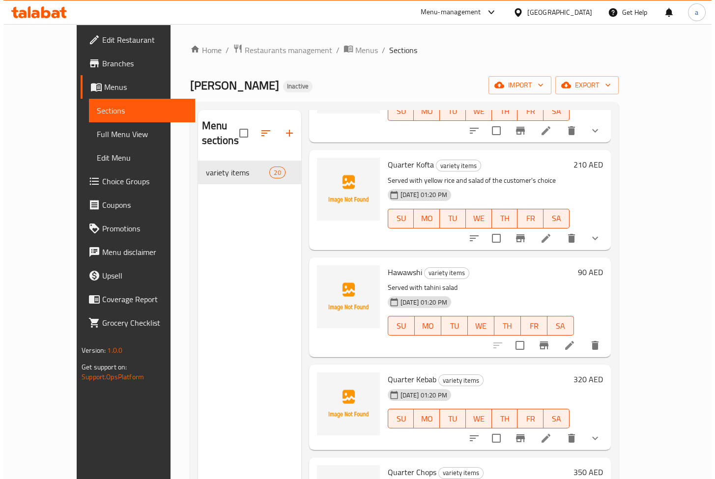
scroll to position [312, 0]
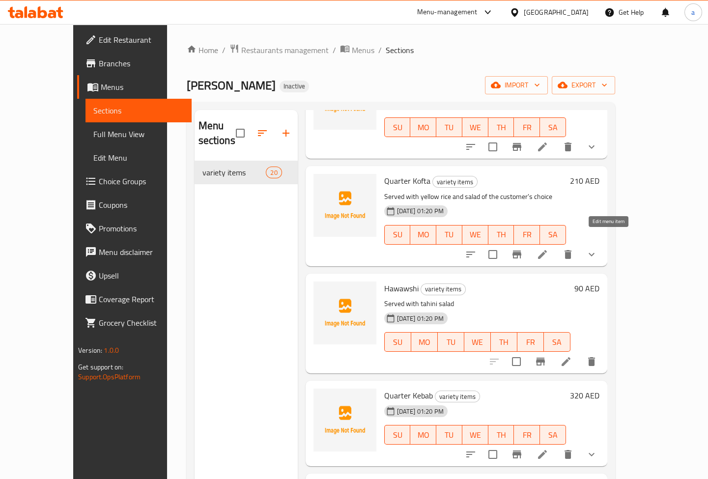
click at [548, 249] on icon at bounding box center [542, 255] width 12 height 12
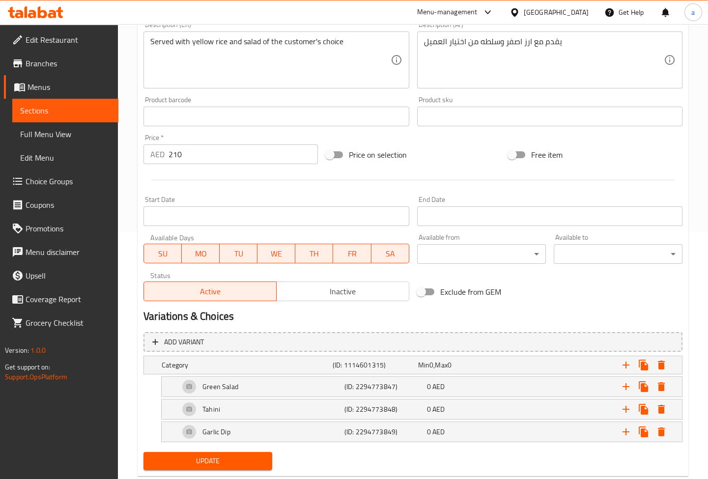
scroll to position [270, 0]
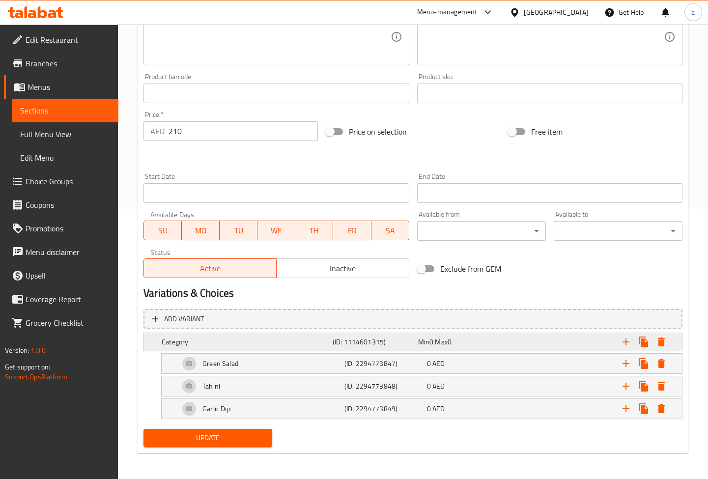
click at [431, 339] on span "0" at bounding box center [431, 342] width 4 height 13
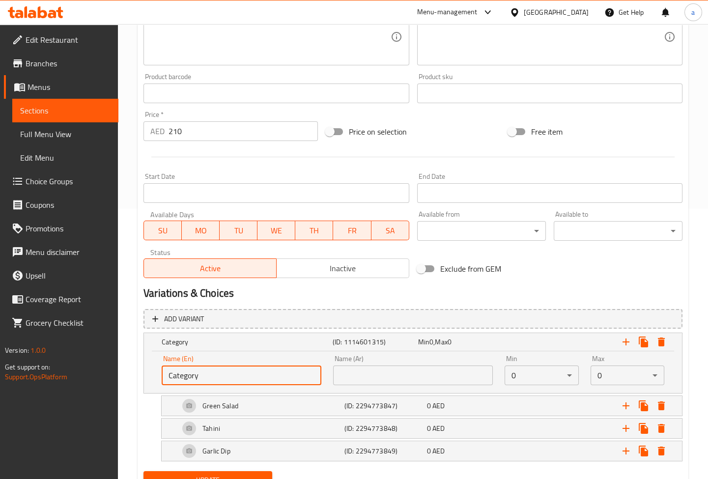
click at [36, 350] on div "Edit Restaurant Branches Menus Sections Full Menu View Edit Menu Choice Groups …" at bounding box center [354, 138] width 708 height 769
click at [198, 368] on input "text" at bounding box center [242, 375] width 160 height 20
paste input "Select the authority"
type input "Select the authority"
click at [395, 371] on input "text" at bounding box center [413, 375] width 160 height 20
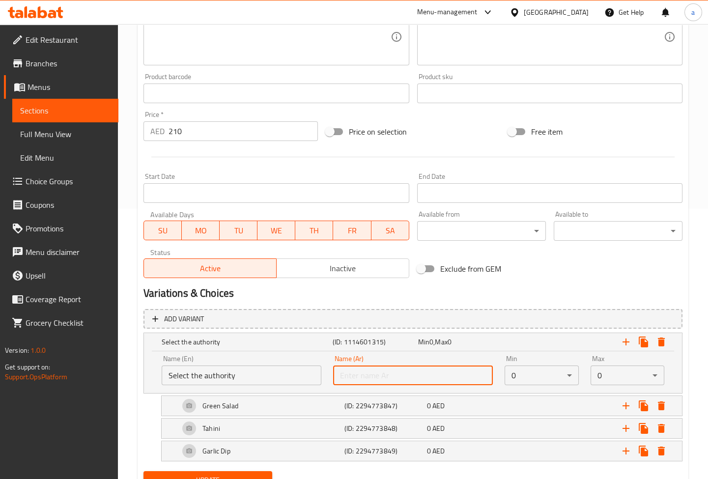
click at [436, 372] on input "text" at bounding box center [413, 375] width 160 height 20
paste input "اختيار السلطه"
type input "اختيار السلطه"
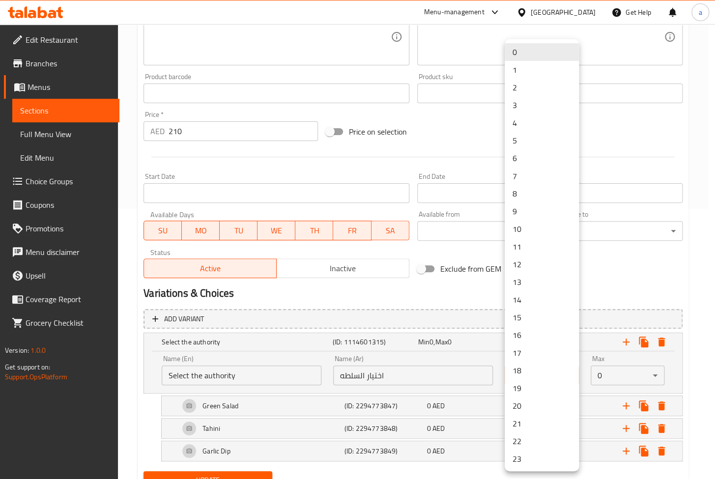
drag, startPoint x: 518, startPoint y: 370, endPoint x: 510, endPoint y: 370, distance: 7.4
click at [535, 64] on li "1" at bounding box center [542, 70] width 74 height 18
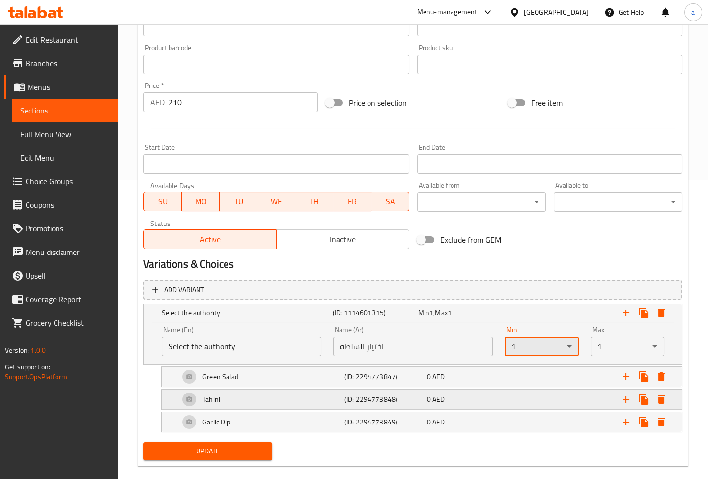
scroll to position [313, 0]
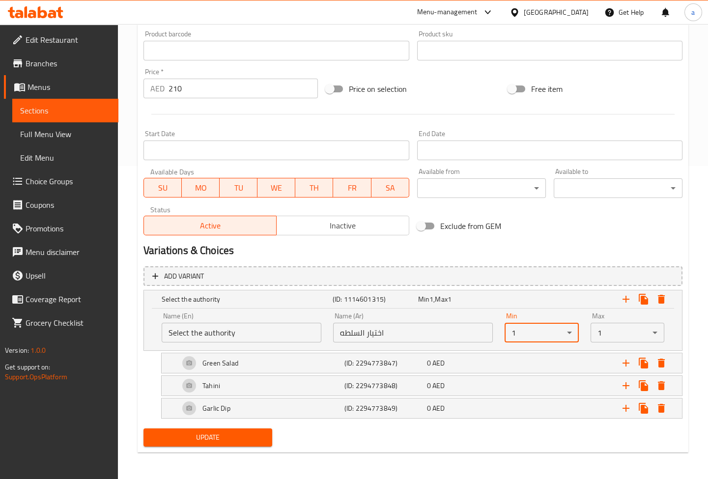
click at [265, 433] on button "Update" at bounding box center [207, 437] width 129 height 18
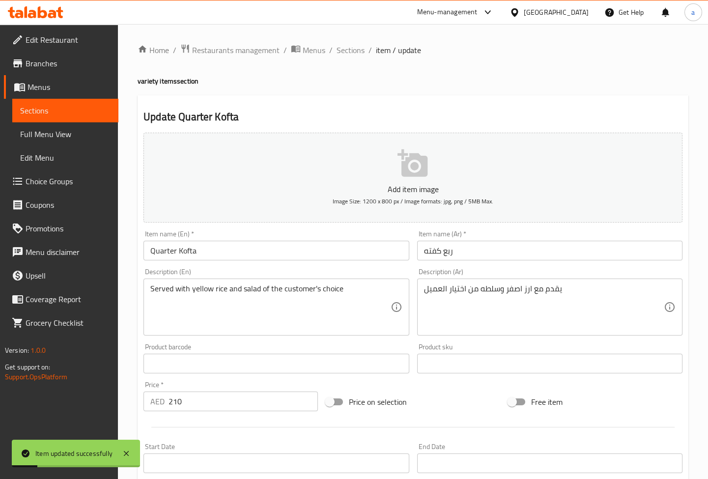
scroll to position [0, 0]
click at [347, 51] on span "Sections" at bounding box center [351, 50] width 28 height 12
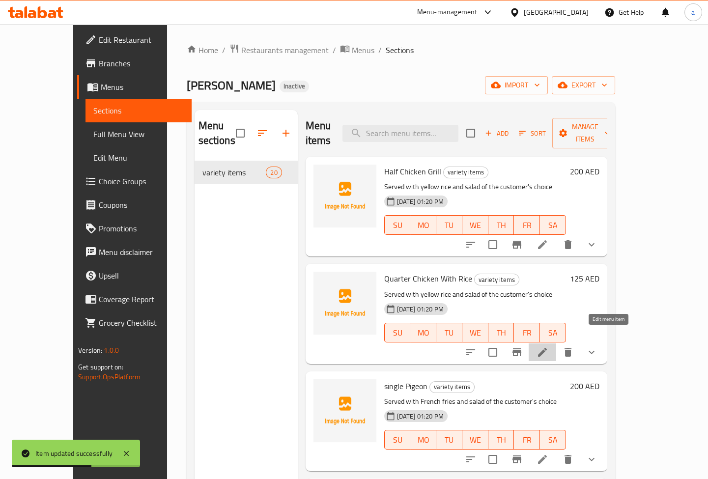
click at [548, 346] on icon at bounding box center [542, 352] width 12 height 12
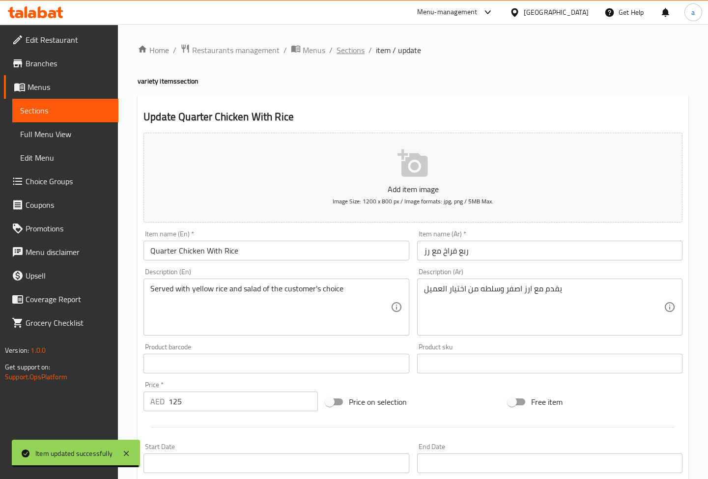
click at [344, 49] on span "Sections" at bounding box center [351, 50] width 28 height 12
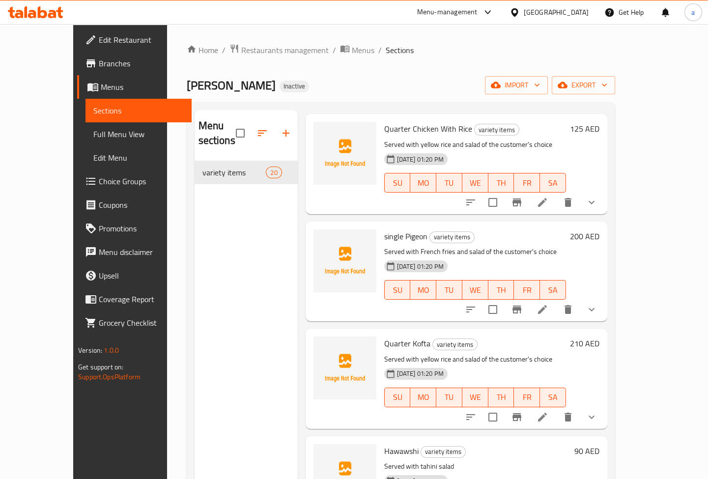
scroll to position [178, 0]
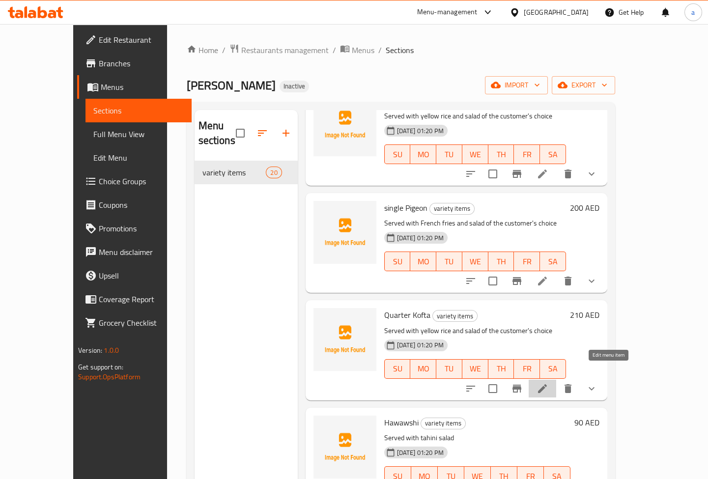
click at [548, 383] on icon at bounding box center [542, 389] width 12 height 12
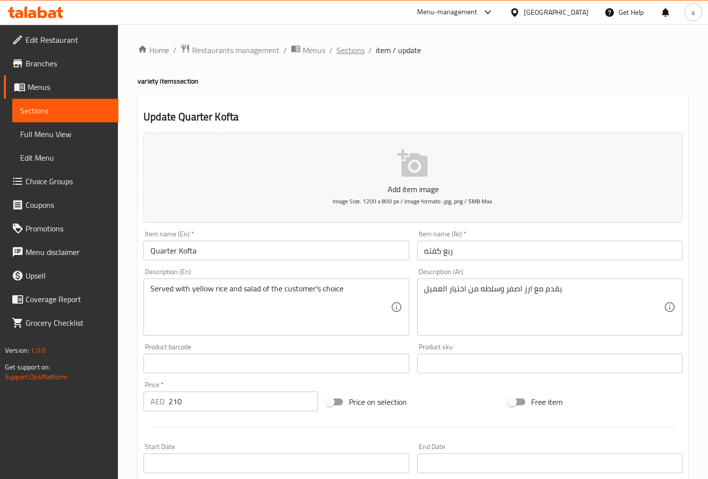
click at [347, 49] on span "Sections" at bounding box center [351, 50] width 28 height 12
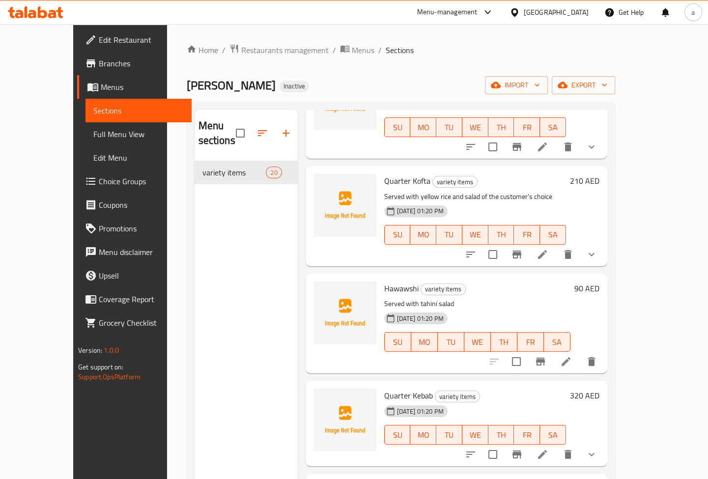
scroll to position [402, 0]
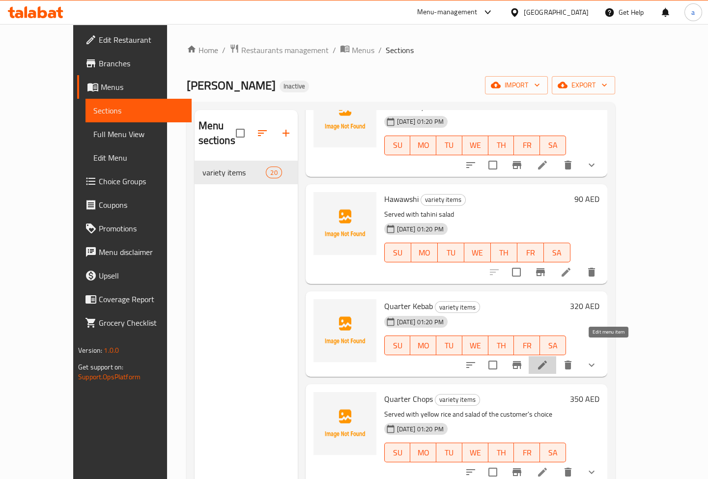
click at [548, 359] on icon at bounding box center [542, 365] width 12 height 12
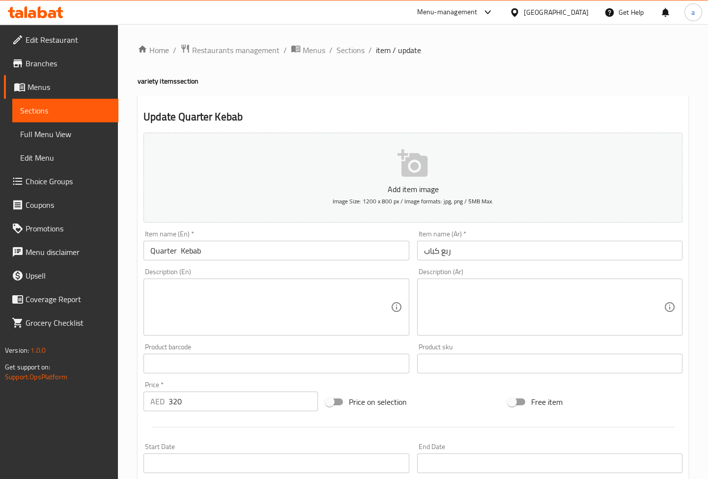
click at [347, 42] on div "Home / Restaurants management / Menus / Sections / item / update variety items …" at bounding box center [413, 387] width 590 height 727
click at [346, 49] on span "Sections" at bounding box center [351, 50] width 28 height 12
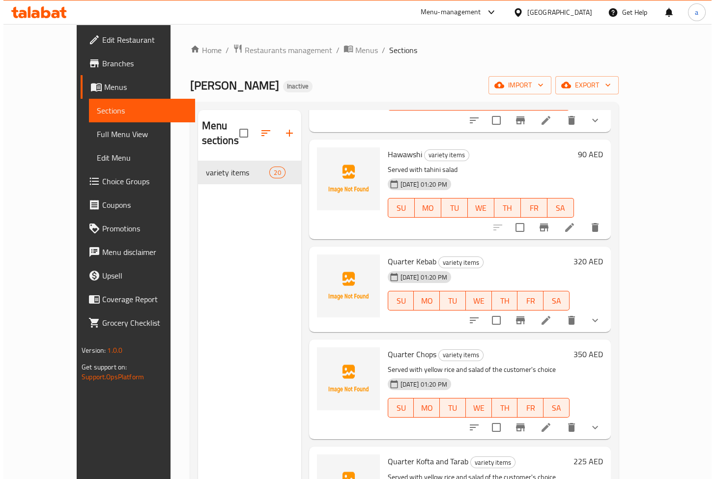
scroll to position [580, 0]
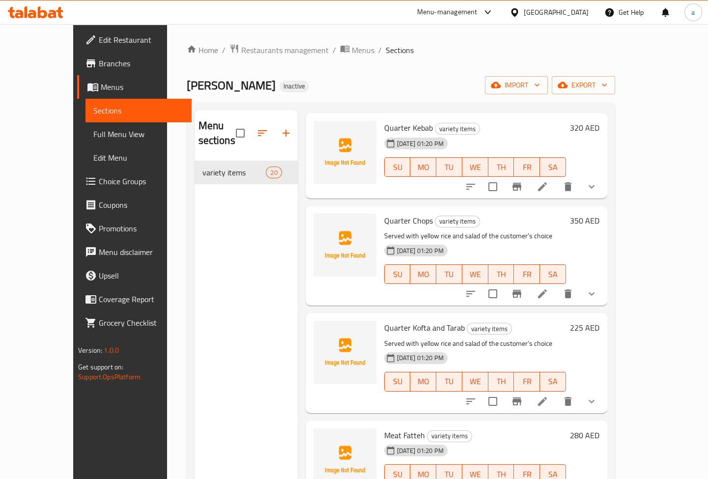
click at [548, 288] on icon at bounding box center [542, 294] width 12 height 12
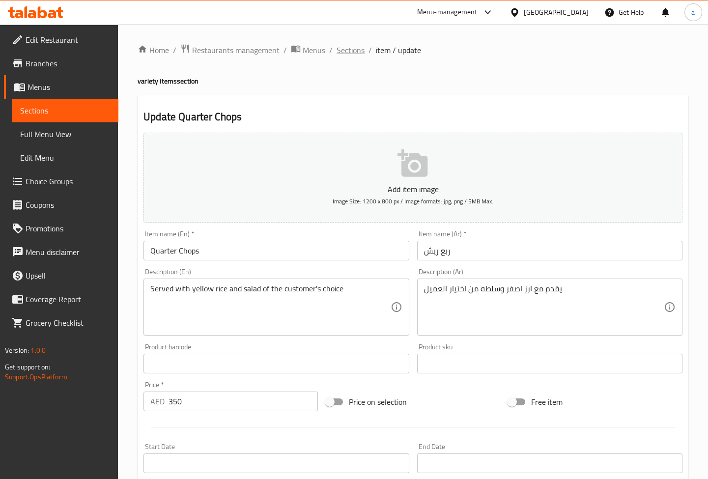
click at [354, 46] on span "Sections" at bounding box center [351, 50] width 28 height 12
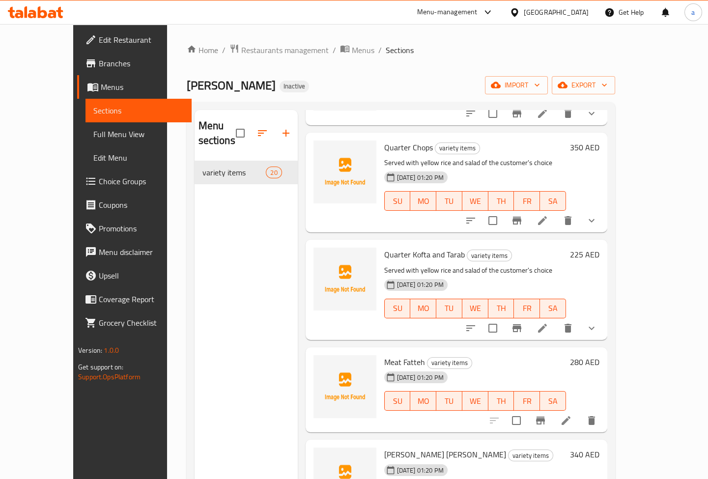
scroll to position [670, 0]
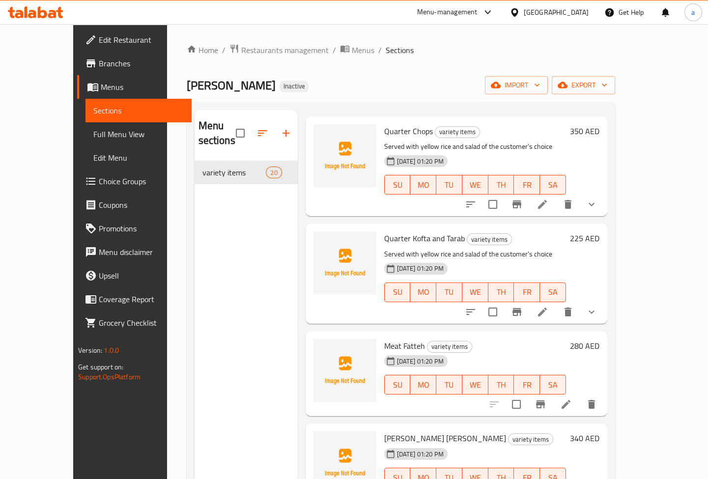
click at [548, 306] on icon at bounding box center [542, 312] width 12 height 12
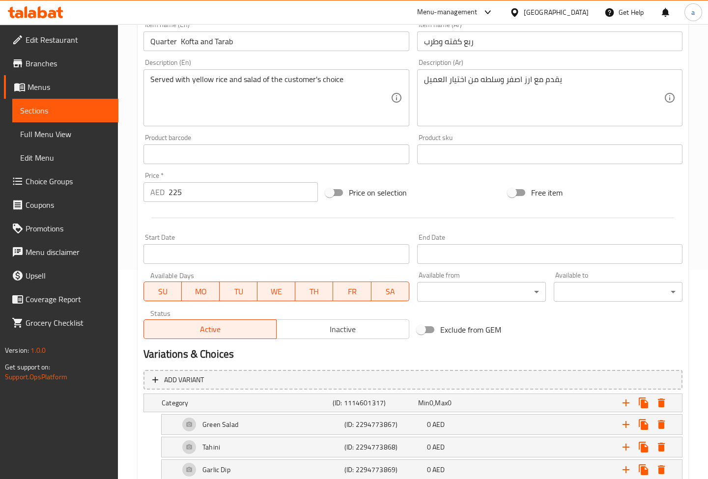
scroll to position [270, 0]
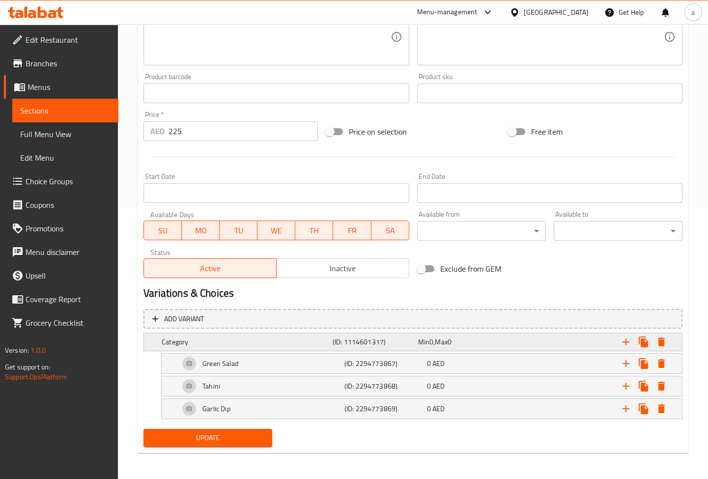
click at [392, 342] on h5 "(ID: 1114601317)" at bounding box center [374, 342] width 82 height 10
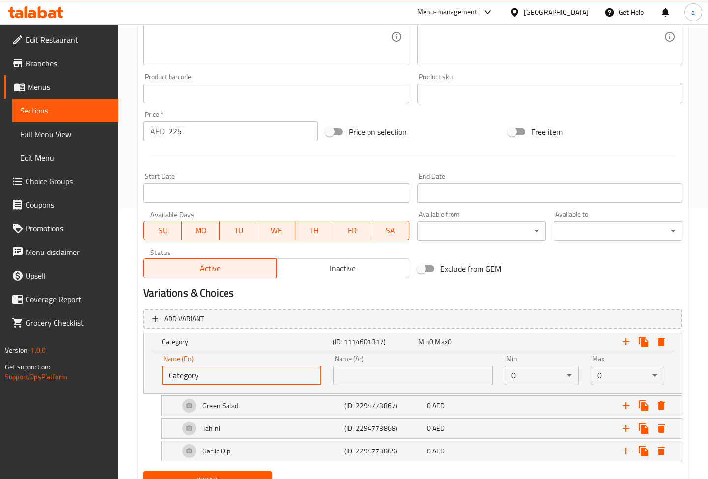
drag, startPoint x: 275, startPoint y: 372, endPoint x: 101, endPoint y: 372, distance: 174.4
click at [101, 372] on div "Edit Restaurant Branches Menus Sections Full Menu View Edit Menu Choice Groups …" at bounding box center [354, 138] width 708 height 769
click at [230, 367] on input "text" at bounding box center [242, 375] width 160 height 20
paste input "Select the authority"
type input "Select the authority"
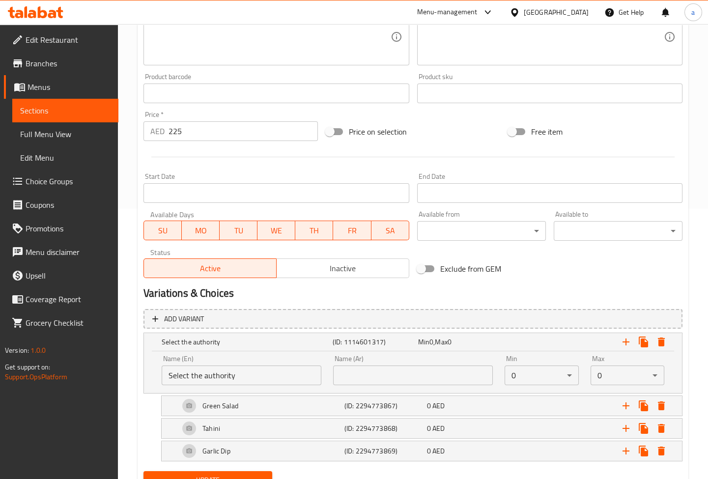
click at [430, 383] on input "text" at bounding box center [413, 375] width 160 height 20
paste input "اختيار السلطه"
type input "اختيار السلطه"
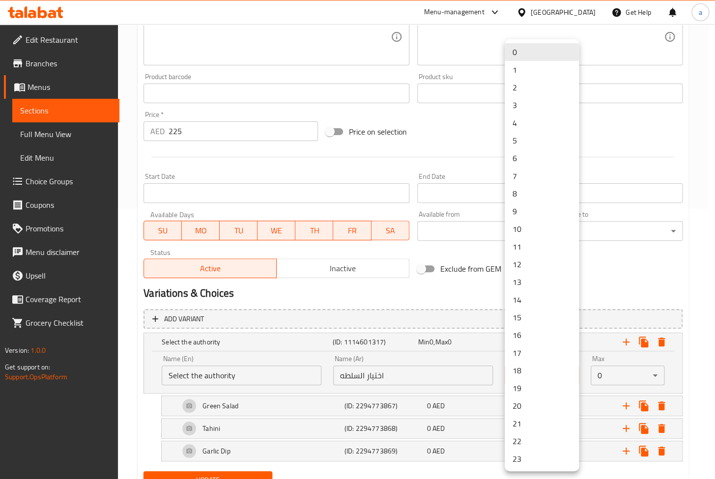
click at [524, 64] on li "1" at bounding box center [542, 70] width 74 height 18
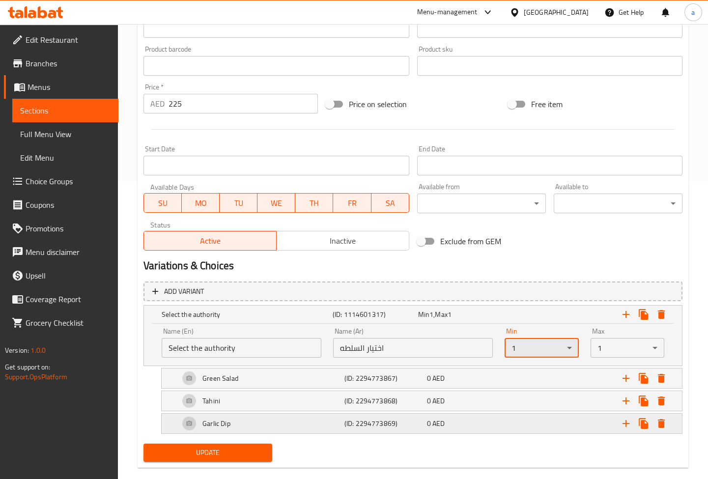
scroll to position [313, 0]
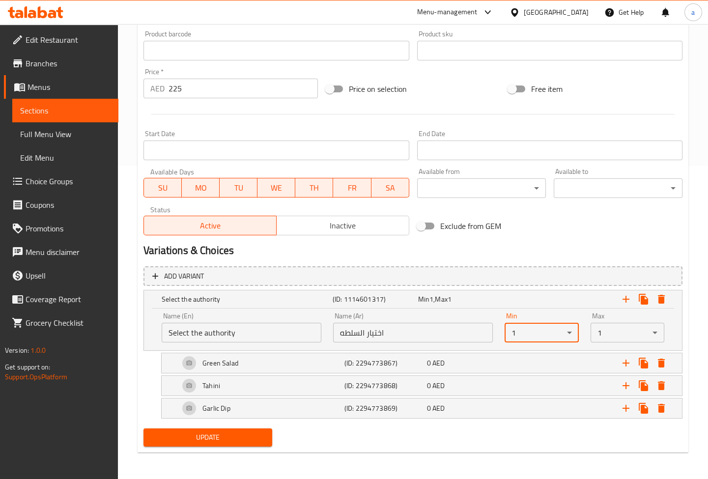
click at [212, 432] on span "Update" at bounding box center [207, 437] width 113 height 12
click at [66, 131] on span "Full Menu View" at bounding box center [65, 134] width 90 height 12
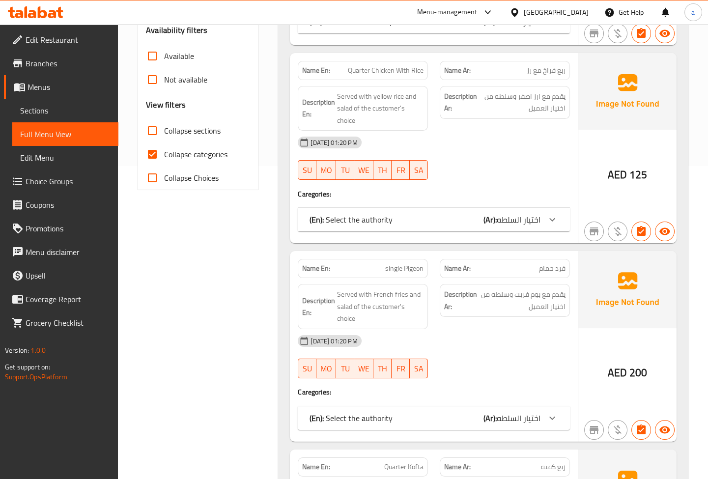
click at [485, 228] on div "(En): Select the authority (Ar): اختيار السلطه" at bounding box center [434, 220] width 272 height 24
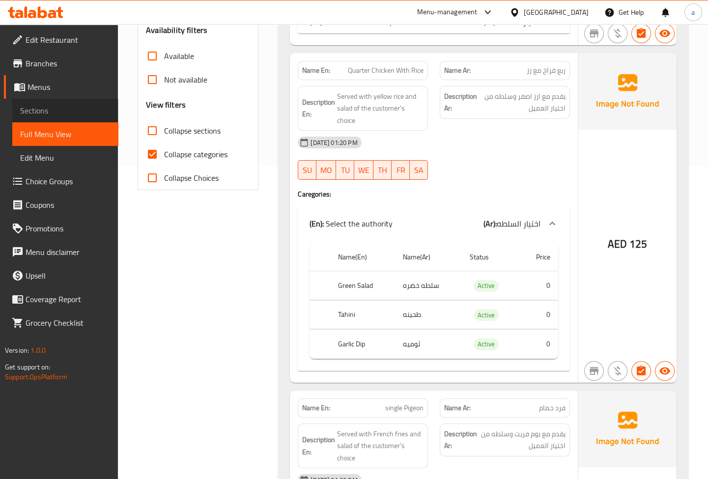
click at [49, 109] on span "Sections" at bounding box center [65, 111] width 90 height 12
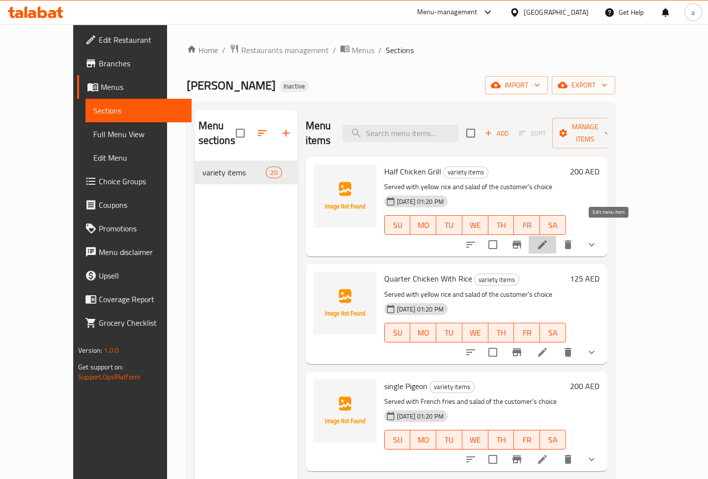
click at [548, 239] on icon at bounding box center [542, 245] width 12 height 12
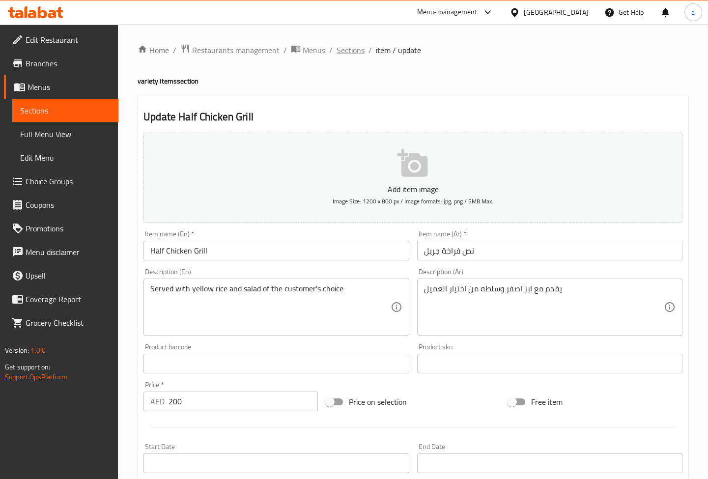
click at [349, 52] on span "Sections" at bounding box center [351, 50] width 28 height 12
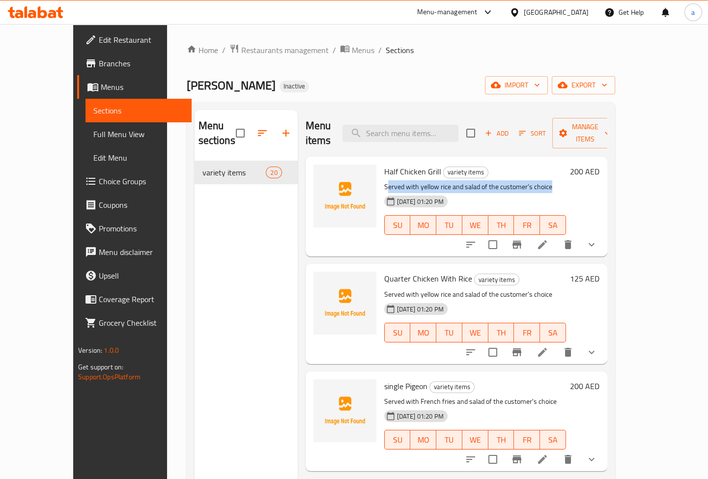
drag, startPoint x: 370, startPoint y: 171, endPoint x: 545, endPoint y: 166, distance: 175.5
click at [545, 181] on p "Served with yellow rice and salad of the customer's choice" at bounding box center [475, 187] width 182 height 12
drag, startPoint x: 364, startPoint y: 156, endPoint x: 424, endPoint y: 157, distance: 60.0
click at [424, 161] on div "Half Chicken Grill variety items Served with yellow rice and salad of the custo…" at bounding box center [475, 207] width 190 height 92
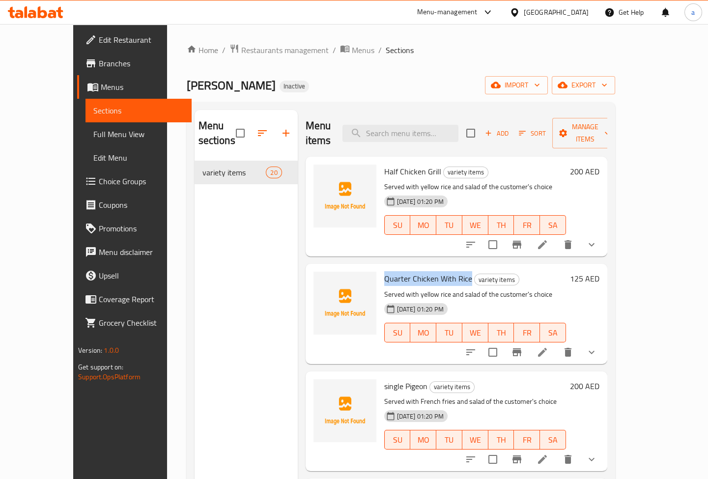
drag, startPoint x: 363, startPoint y: 262, endPoint x: 449, endPoint y: 260, distance: 87.0
click at [449, 268] on div "Quarter Chicken With Rice variety items Served with yellow rice and salad of th…" at bounding box center [475, 314] width 190 height 92
drag, startPoint x: 363, startPoint y: 369, endPoint x: 412, endPoint y: 369, distance: 49.6
click at [412, 375] on div "single Pigeon variety items Served with French fries and salad of the customer'…" at bounding box center [475, 421] width 190 height 92
click at [548, 239] on icon at bounding box center [542, 245] width 12 height 12
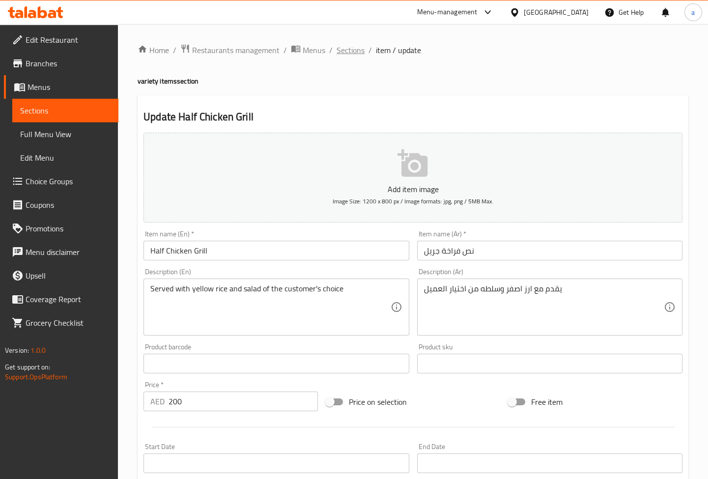
click at [359, 50] on span "Sections" at bounding box center [351, 50] width 28 height 12
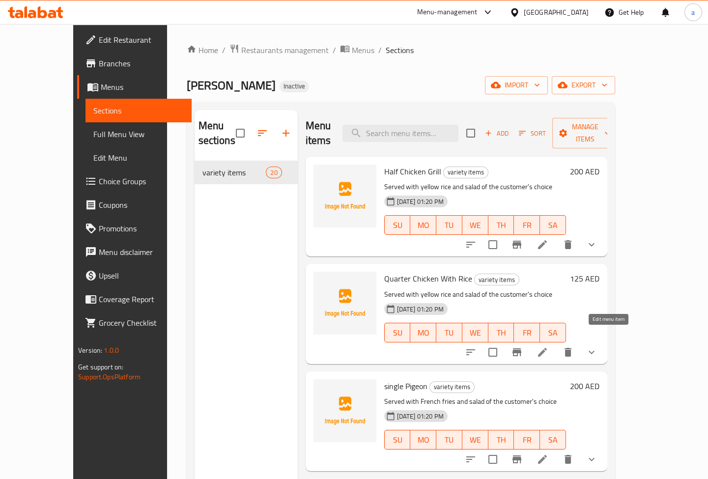
click at [547, 348] on icon at bounding box center [542, 352] width 9 height 9
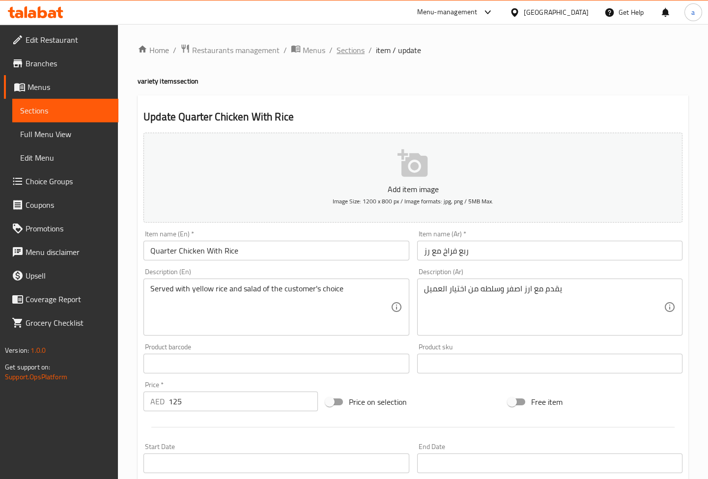
click at [347, 51] on span "Sections" at bounding box center [351, 50] width 28 height 12
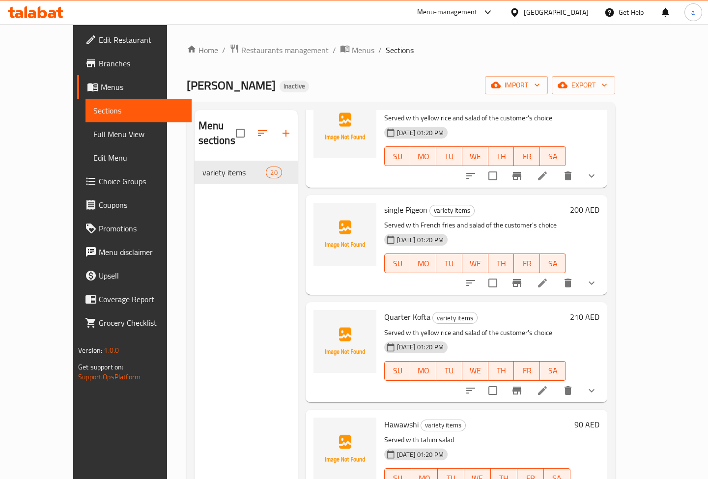
scroll to position [178, 0]
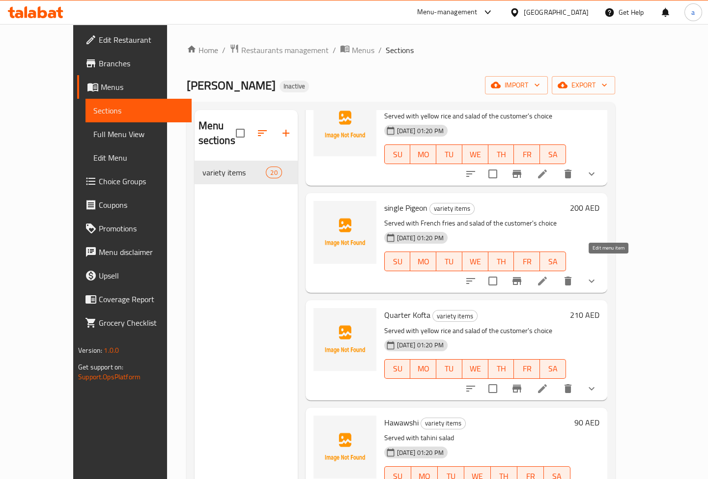
click at [548, 275] on icon at bounding box center [542, 281] width 12 height 12
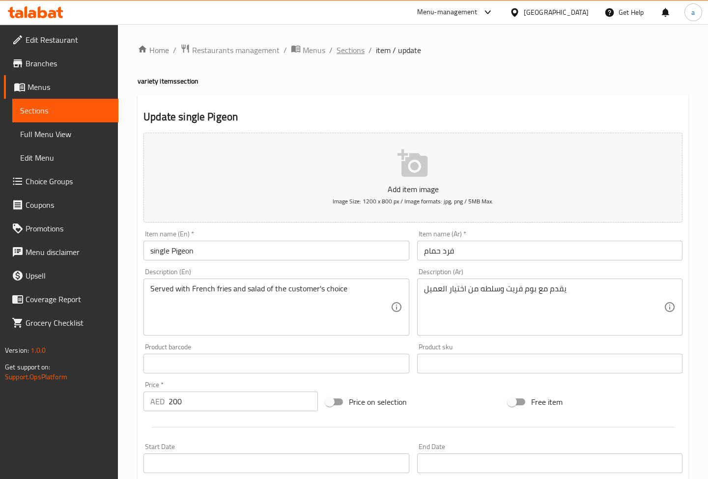
click at [356, 50] on span "Sections" at bounding box center [351, 50] width 28 height 12
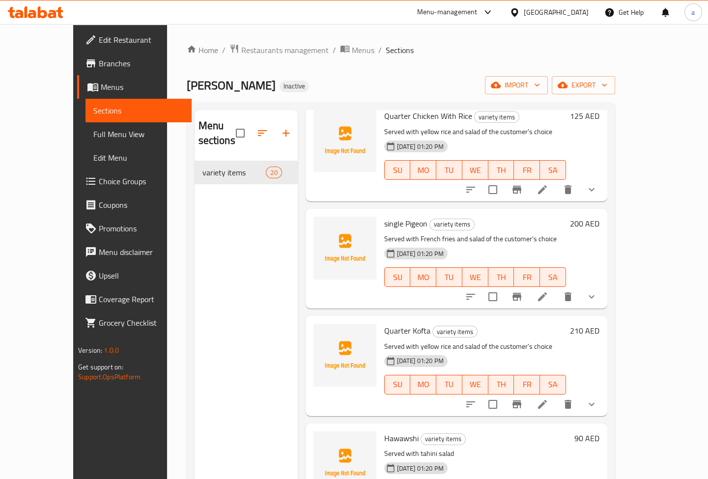
scroll to position [178, 0]
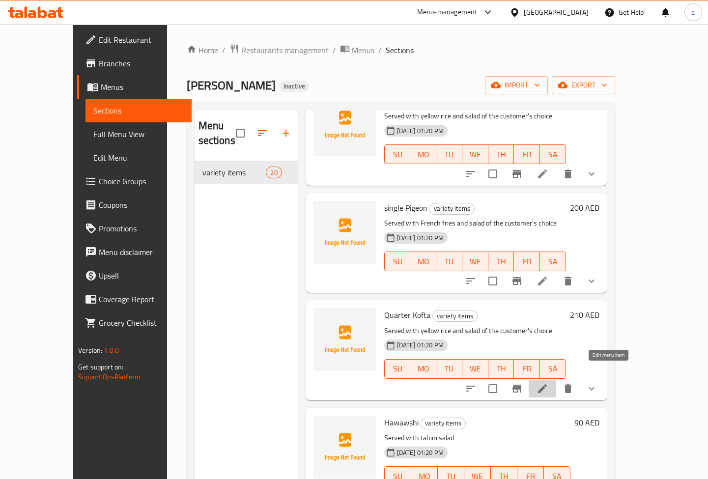
click at [548, 383] on icon at bounding box center [542, 389] width 12 height 12
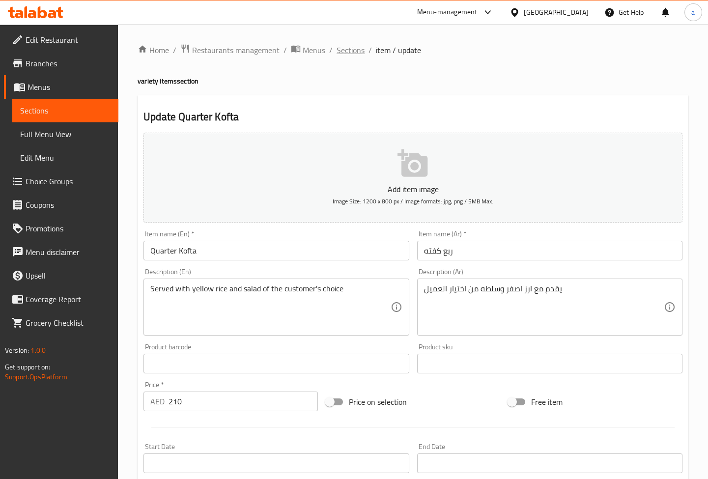
click at [339, 49] on span "Sections" at bounding box center [351, 50] width 28 height 12
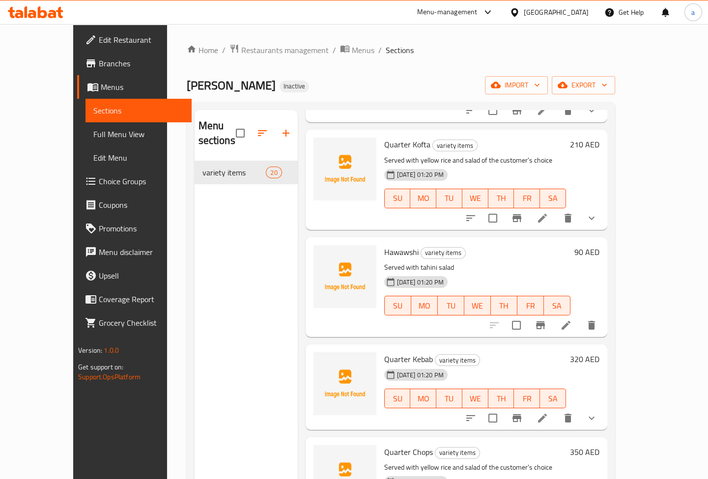
scroll to position [357, 0]
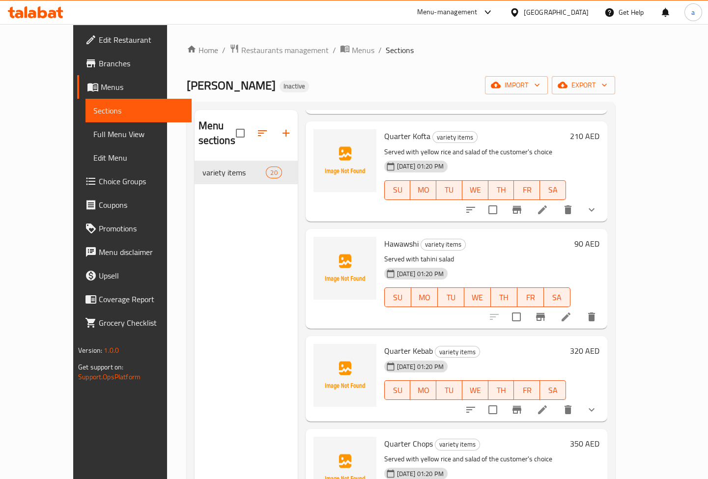
click at [548, 404] on icon at bounding box center [542, 410] width 12 height 12
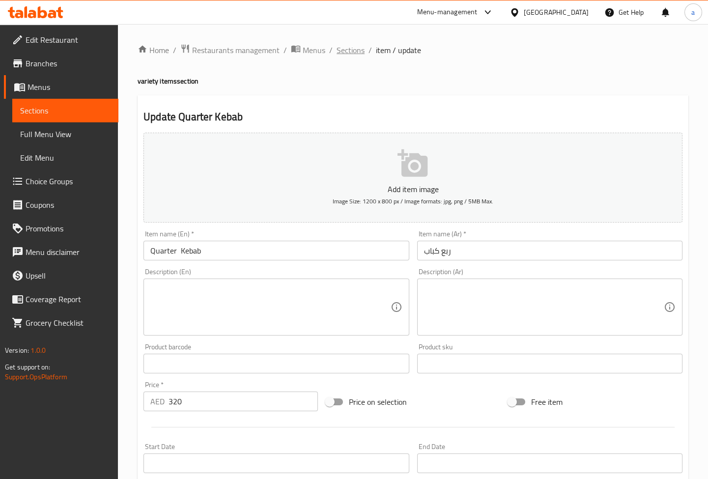
click at [356, 49] on span "Sections" at bounding box center [351, 50] width 28 height 12
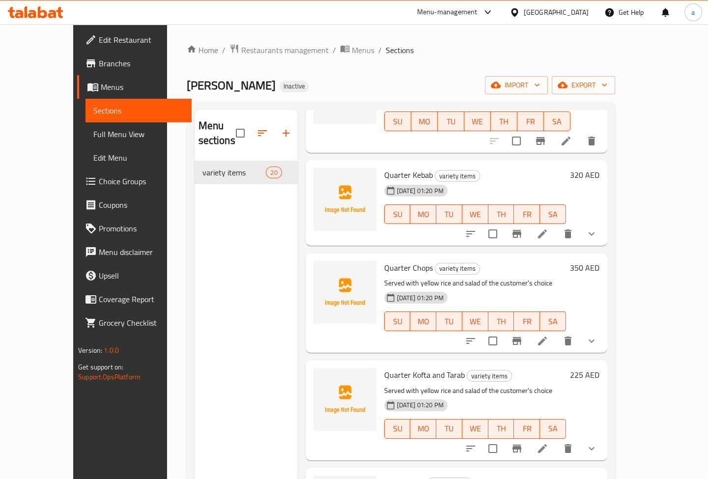
scroll to position [535, 0]
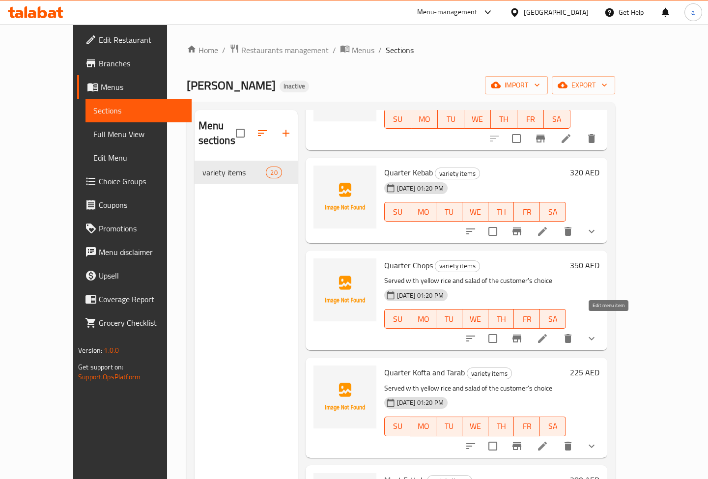
click at [548, 333] on icon at bounding box center [542, 339] width 12 height 12
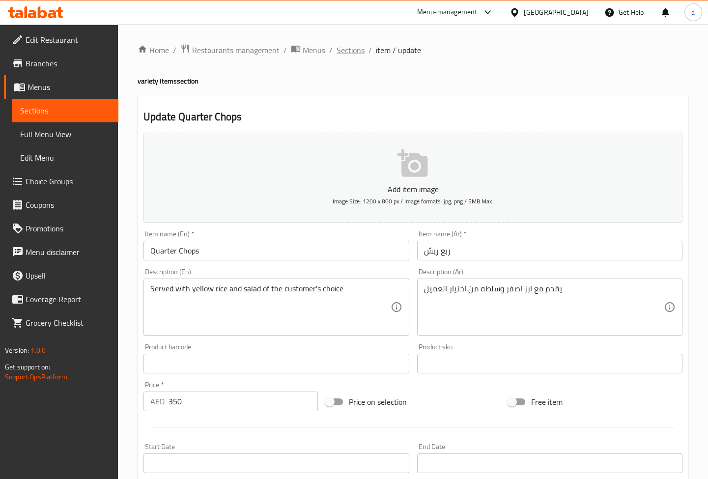
click at [351, 55] on span "Sections" at bounding box center [351, 50] width 28 height 12
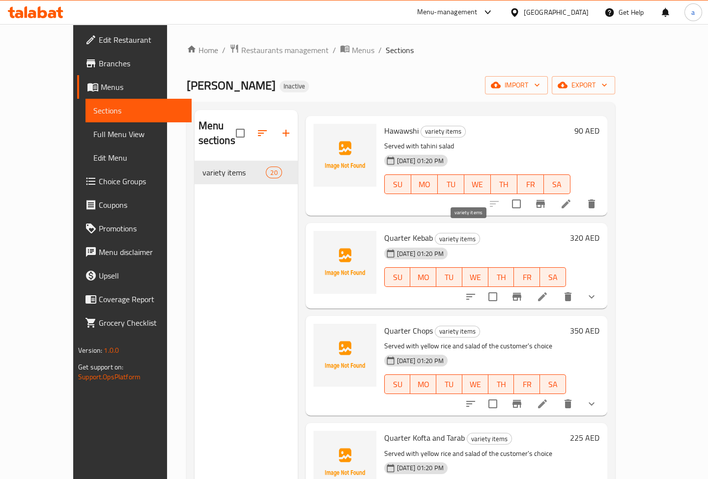
scroll to position [670, 0]
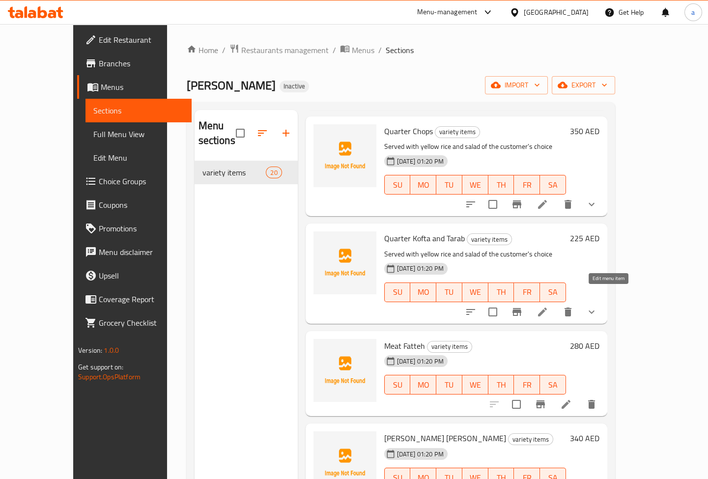
click at [548, 306] on icon at bounding box center [542, 312] width 12 height 12
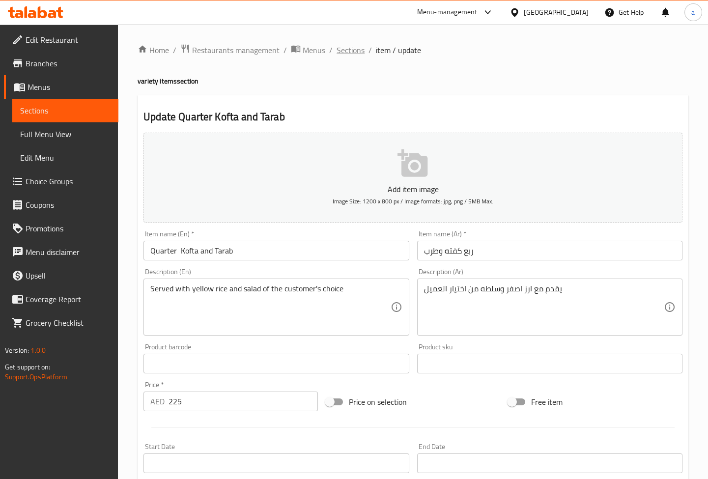
click at [353, 49] on span "Sections" at bounding box center [351, 50] width 28 height 12
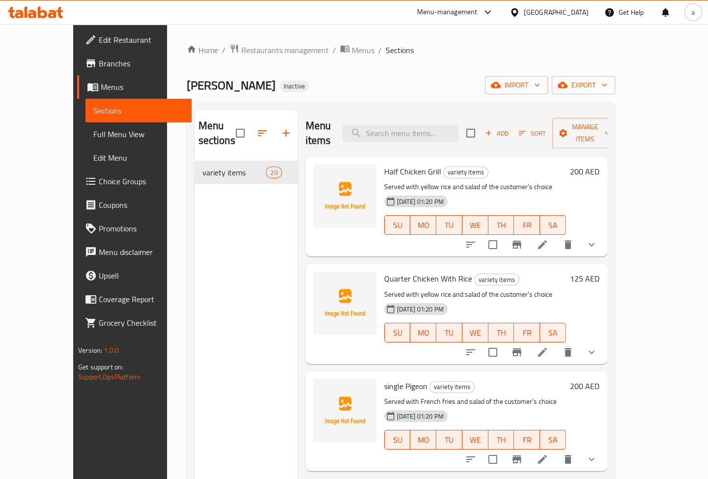
click at [548, 239] on icon at bounding box center [542, 245] width 12 height 12
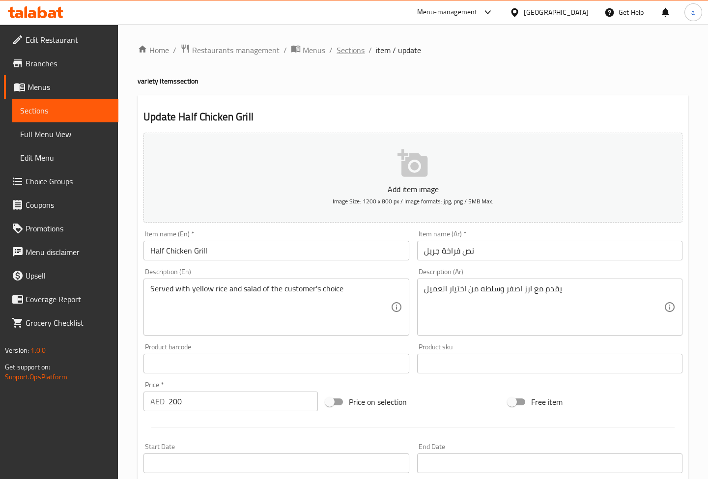
click at [353, 48] on span "Sections" at bounding box center [351, 50] width 28 height 12
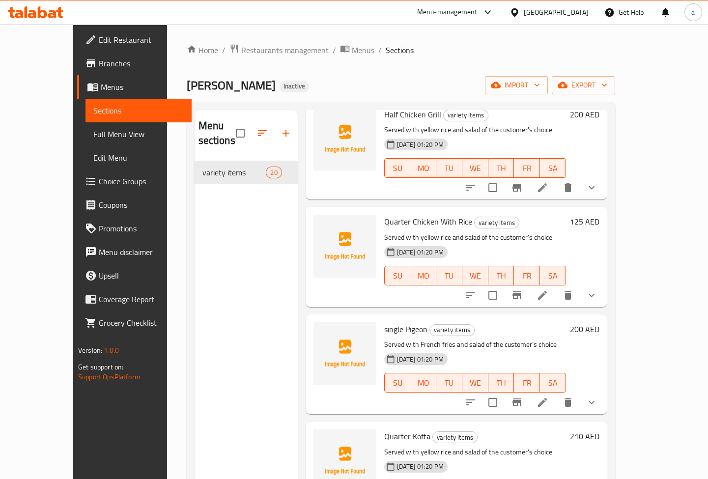
scroll to position [134, 0]
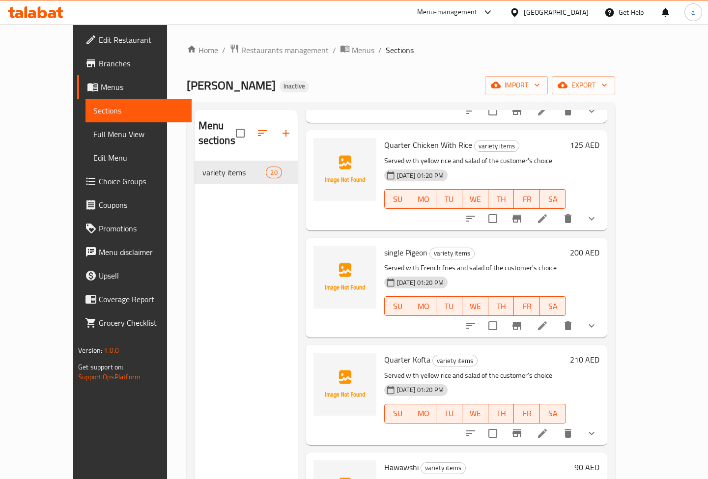
click at [547, 214] on icon at bounding box center [542, 218] width 9 height 9
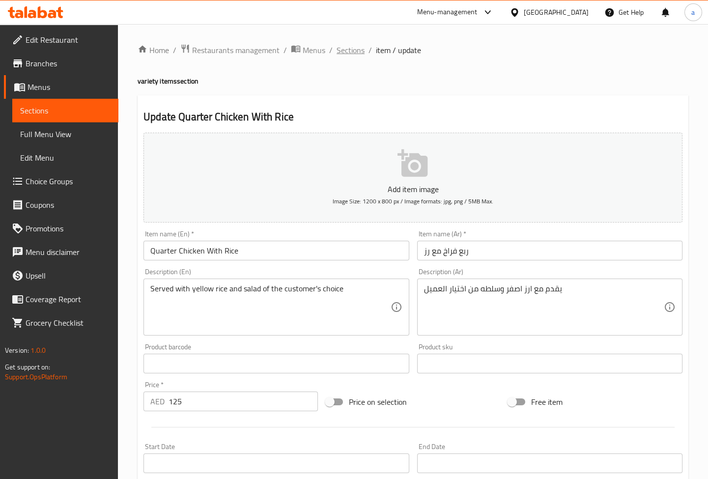
click at [353, 51] on span "Sections" at bounding box center [351, 50] width 28 height 12
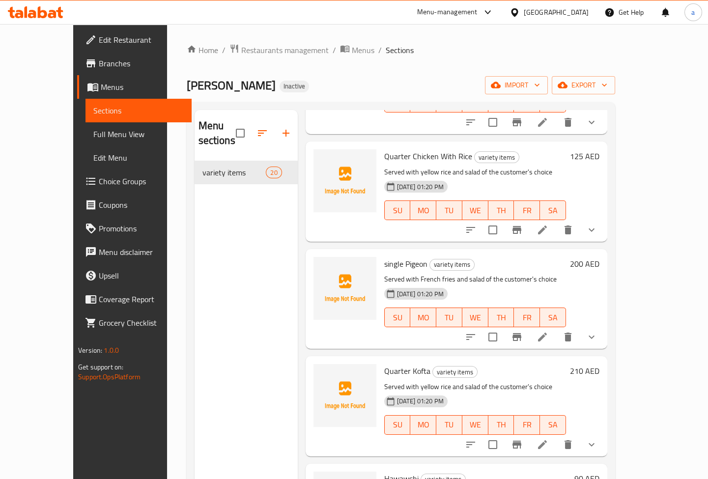
scroll to position [134, 0]
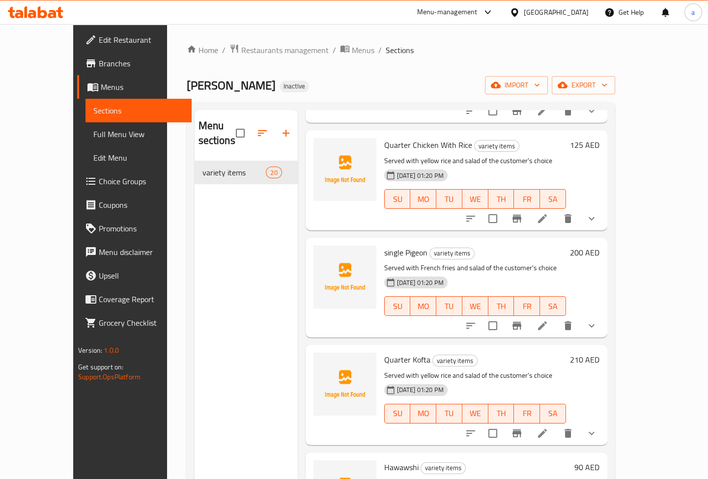
click at [547, 321] on icon at bounding box center [542, 325] width 9 height 9
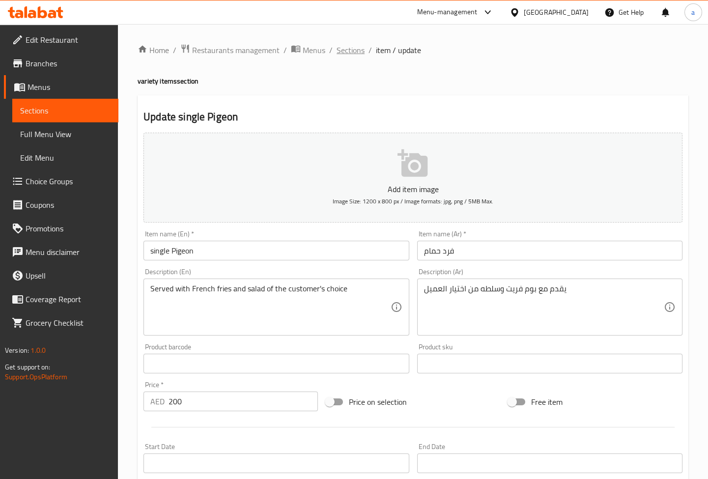
click at [351, 48] on span "Sections" at bounding box center [351, 50] width 28 height 12
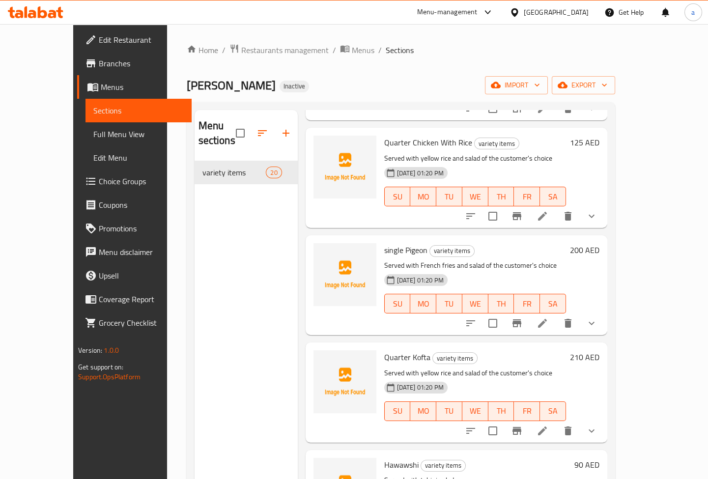
scroll to position [223, 0]
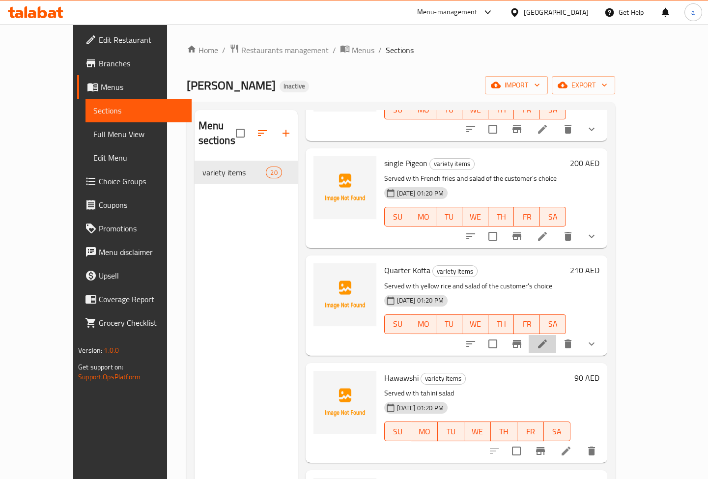
click at [556, 335] on li at bounding box center [543, 344] width 28 height 18
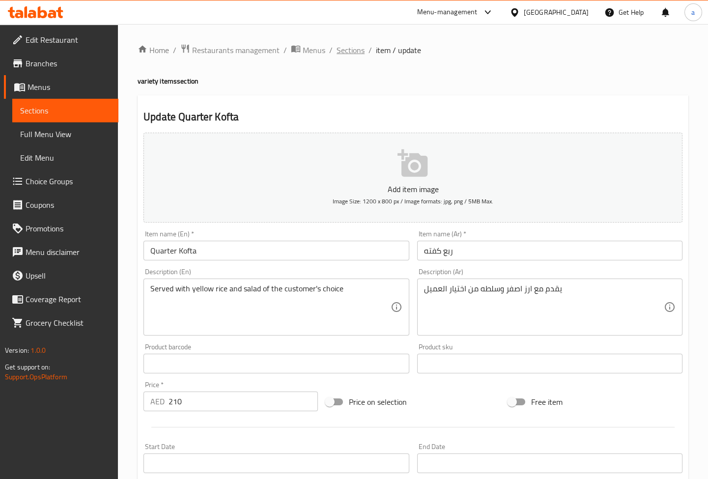
click at [356, 45] on span "Sections" at bounding box center [351, 50] width 28 height 12
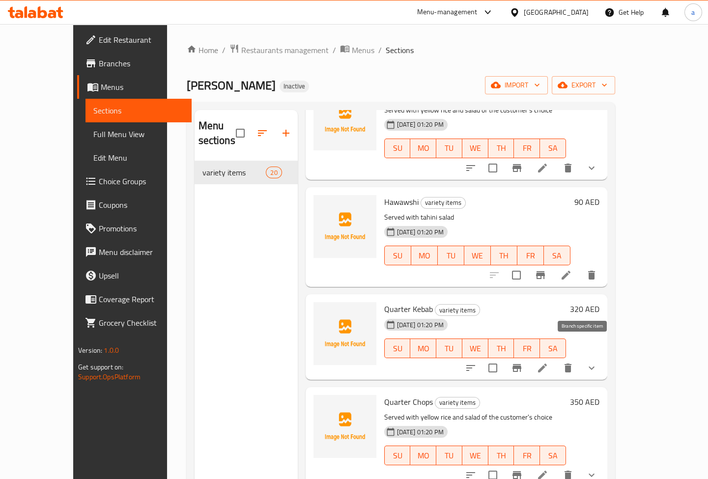
scroll to position [402, 0]
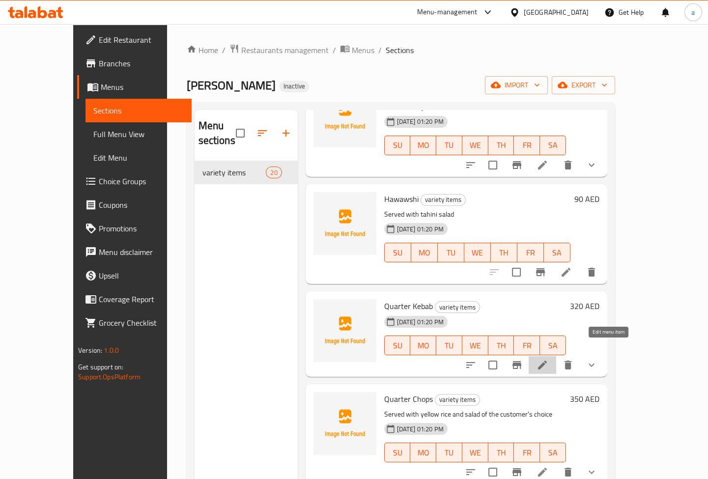
click at [548, 359] on icon at bounding box center [542, 365] width 12 height 12
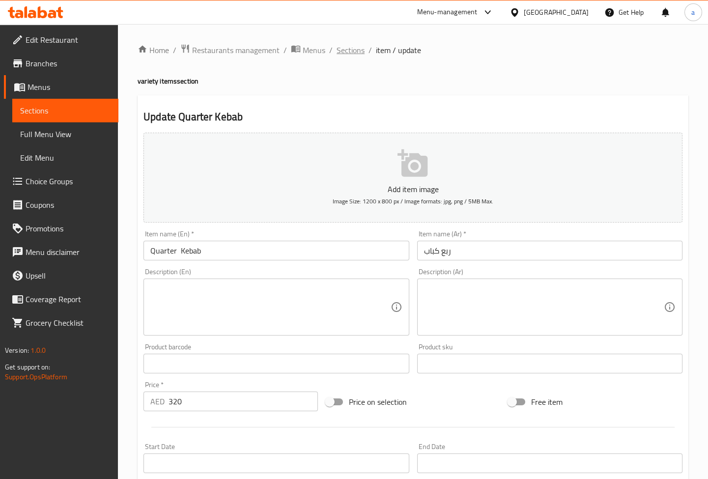
click at [356, 54] on span "Sections" at bounding box center [351, 50] width 28 height 12
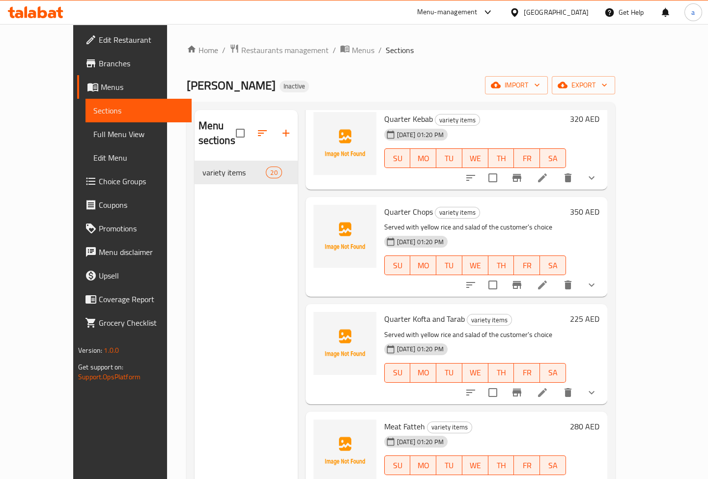
scroll to position [625, 0]
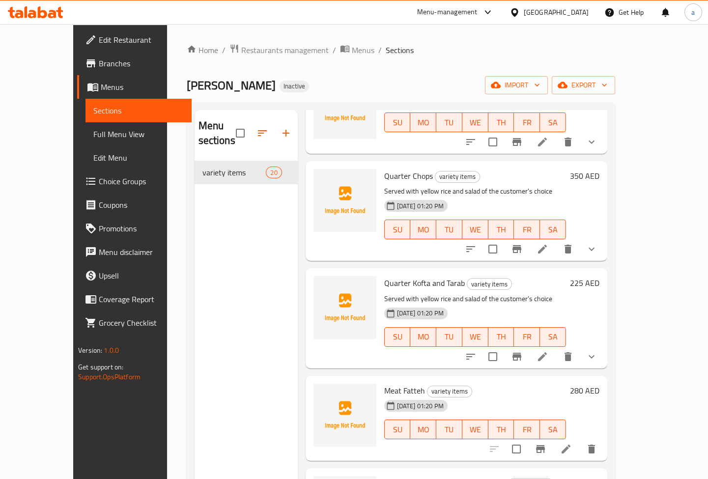
click at [548, 243] on icon at bounding box center [542, 249] width 12 height 12
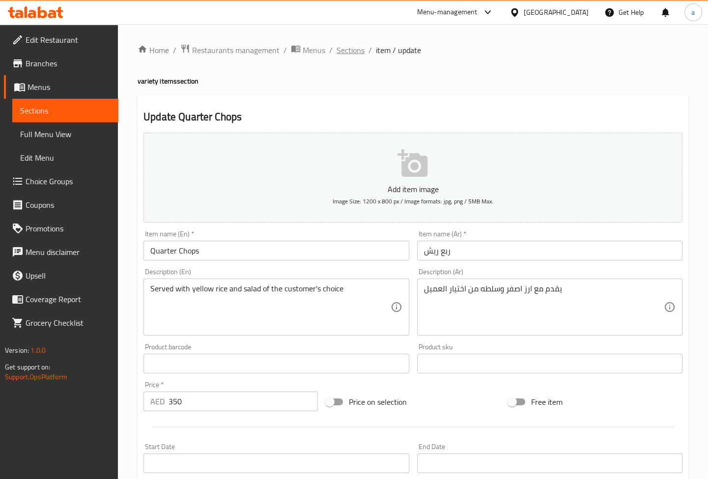
click at [355, 54] on span "Sections" at bounding box center [351, 50] width 28 height 12
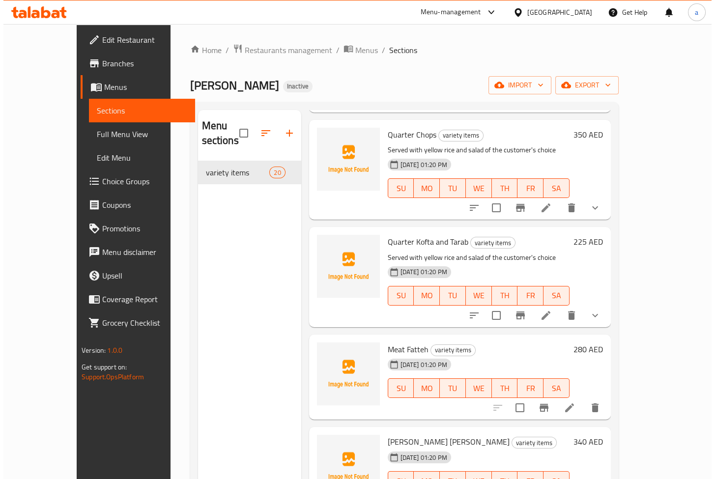
scroll to position [670, 0]
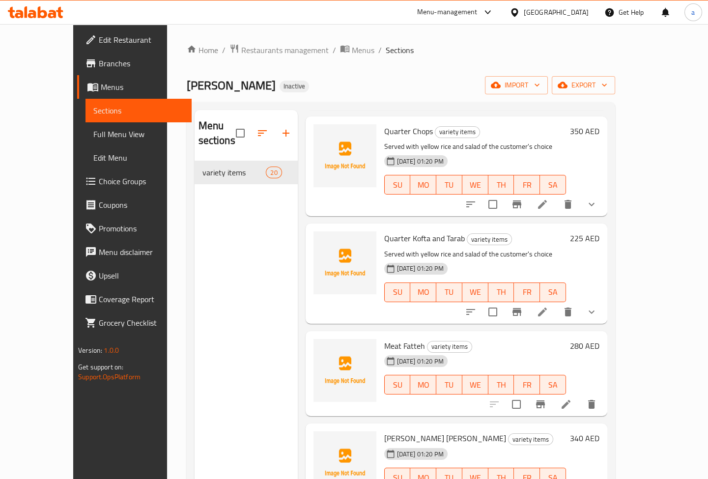
click at [556, 303] on li at bounding box center [543, 312] width 28 height 18
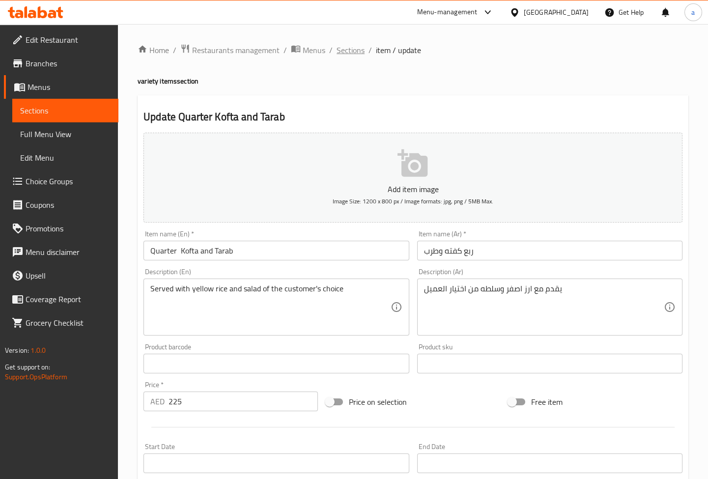
click at [353, 54] on span "Sections" at bounding box center [351, 50] width 28 height 12
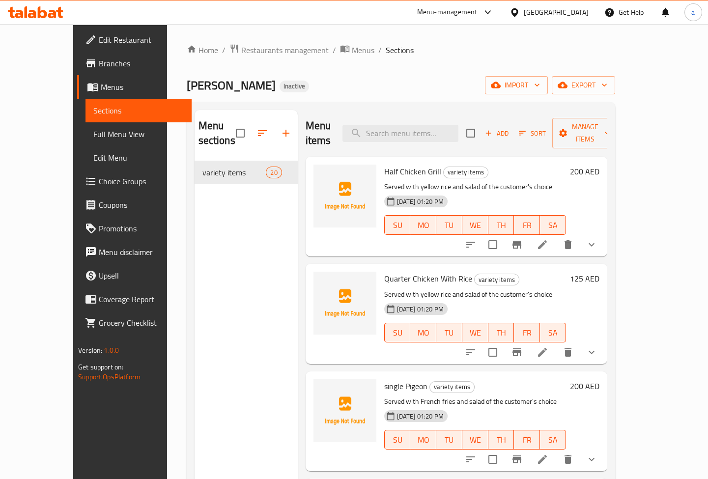
click at [95, 137] on span "Full Menu View" at bounding box center [138, 134] width 90 height 12
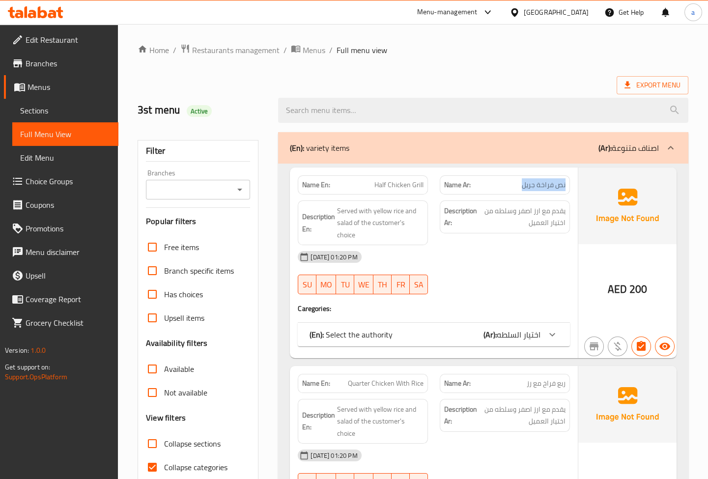
drag, startPoint x: 519, startPoint y: 189, endPoint x: 570, endPoint y: 186, distance: 51.2
click at [570, 186] on div "Name Ar: نص فراخة جريل" at bounding box center [505, 184] width 142 height 31
click at [398, 190] on span "Half Chicken Grill" at bounding box center [398, 185] width 49 height 10
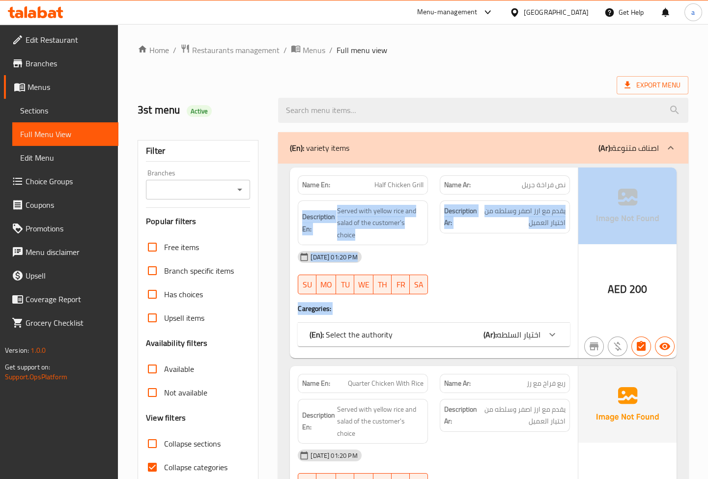
drag, startPoint x: 521, startPoint y: 187, endPoint x: 580, endPoint y: 189, distance: 59.0
click at [580, 189] on div "Name En: Half Chicken Grill Name Ar: نص فراخة جريل Description En: Served with …" at bounding box center [483, 263] width 387 height 191
click at [312, 197] on div "Description En: Served with yellow rice and salad of the customer's choice" at bounding box center [363, 223] width 142 height 57
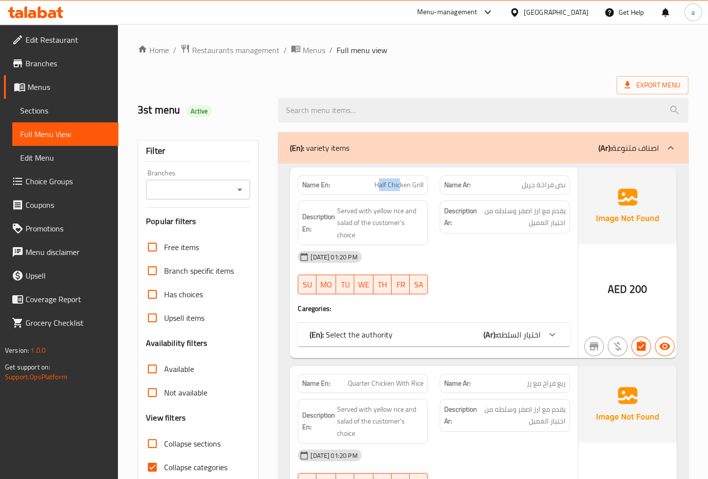
drag, startPoint x: 379, startPoint y: 184, endPoint x: 405, endPoint y: 187, distance: 26.2
click at [405, 187] on span "Half Chicken Grill" at bounding box center [398, 185] width 49 height 10
click at [377, 190] on span "Half Chicken Grill" at bounding box center [398, 185] width 49 height 10
drag, startPoint x: 374, startPoint y: 189, endPoint x: 426, endPoint y: 188, distance: 52.1
click at [426, 188] on div "Name En: Half Chicken Grill" at bounding box center [363, 184] width 130 height 19
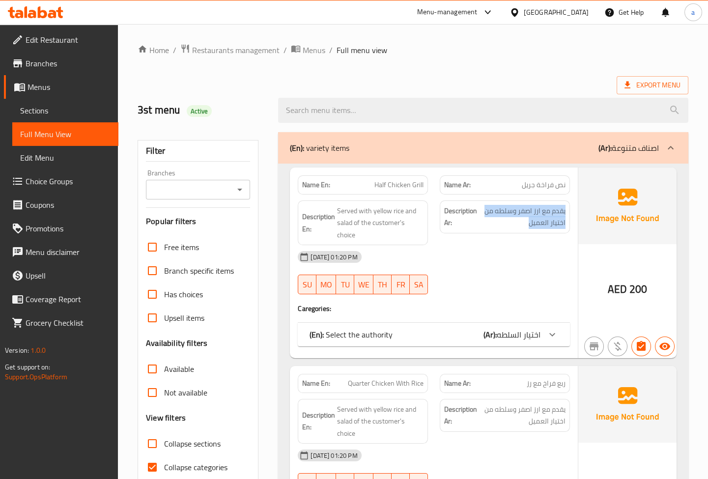
drag, startPoint x: 517, startPoint y: 228, endPoint x: 571, endPoint y: 207, distance: 58.0
click at [571, 207] on div "Description Ar: يقدم مع ارز اصفر وسلطه من اختيار العميل" at bounding box center [505, 223] width 142 height 57
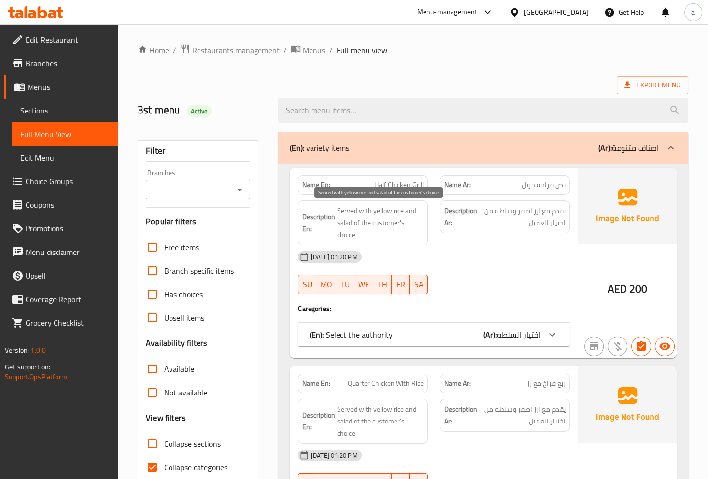
click at [414, 221] on span "Served with yellow rice and salad of the customer's choice" at bounding box center [380, 223] width 86 height 36
click at [390, 245] on div "Description En: Served with yellow rice and salad of the customer's choice" at bounding box center [363, 222] width 130 height 45
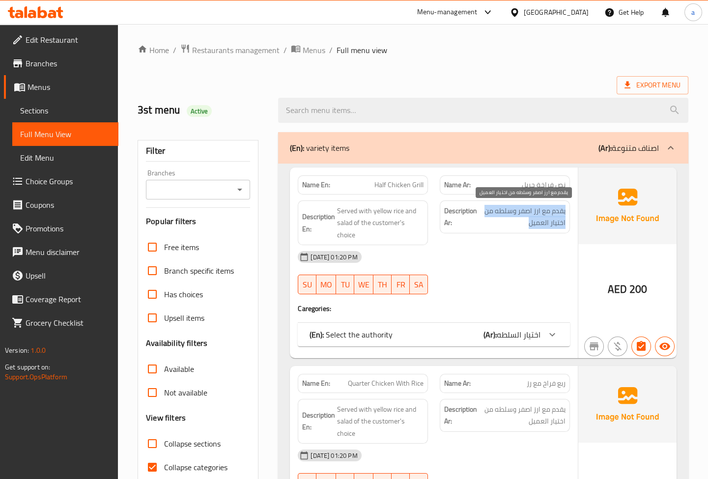
drag, startPoint x: 520, startPoint y: 225, endPoint x: 565, endPoint y: 208, distance: 47.9
click at [565, 208] on span "يقدم مع ارز اصفر وسلطه من اختيار العميل" at bounding box center [522, 217] width 86 height 24
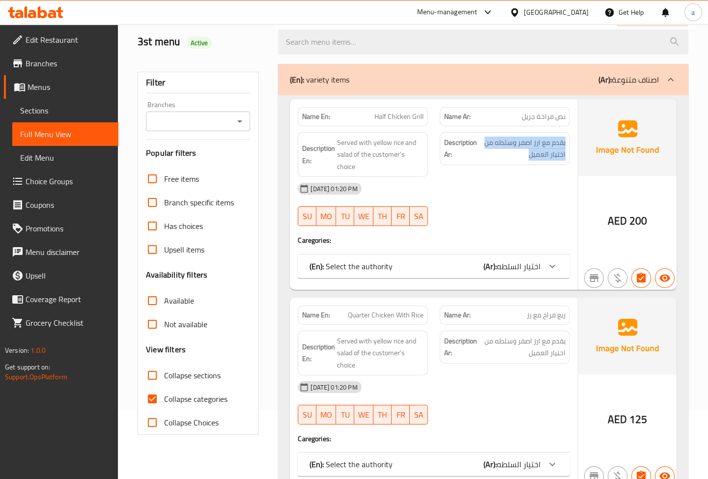
scroll to position [134, 0]
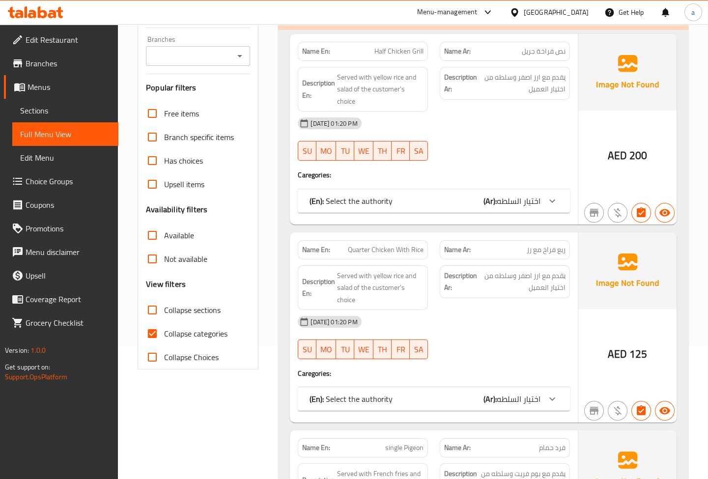
click at [169, 328] on span "Collapse categories" at bounding box center [195, 334] width 63 height 12
click at [164, 328] on input "Collapse categories" at bounding box center [152, 334] width 24 height 24
checkbox input "false"
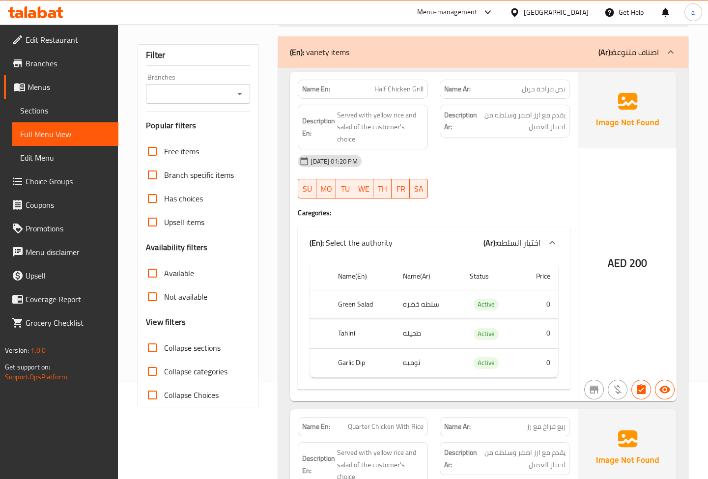
scroll to position [0, 0]
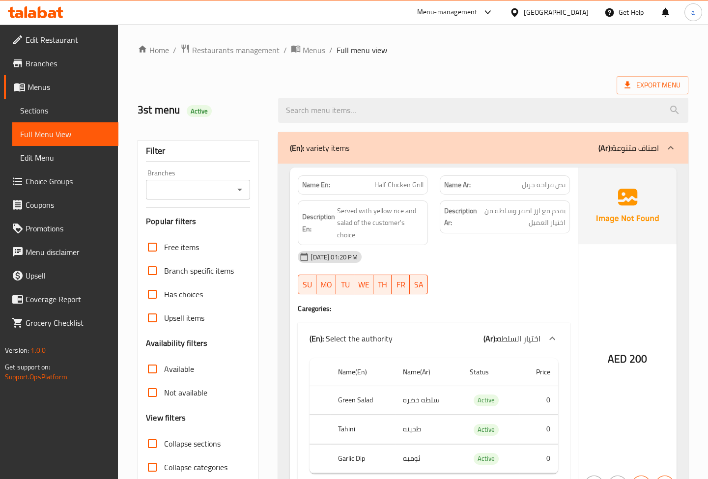
click at [58, 65] on span "Branches" at bounding box center [68, 63] width 85 height 12
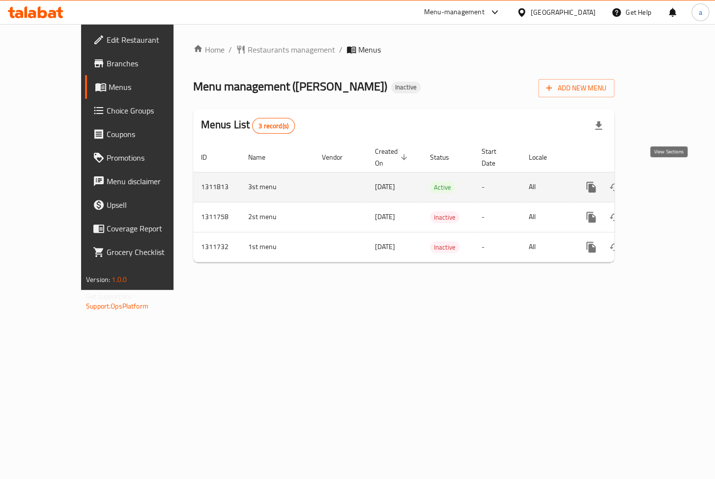
click at [668, 181] on icon "enhanced table" at bounding box center [662, 187] width 12 height 12
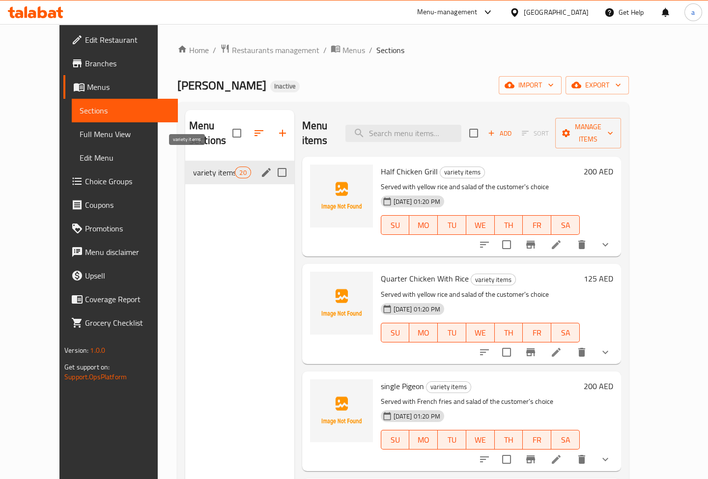
click at [193, 167] on span "variety items" at bounding box center [214, 173] width 42 height 12
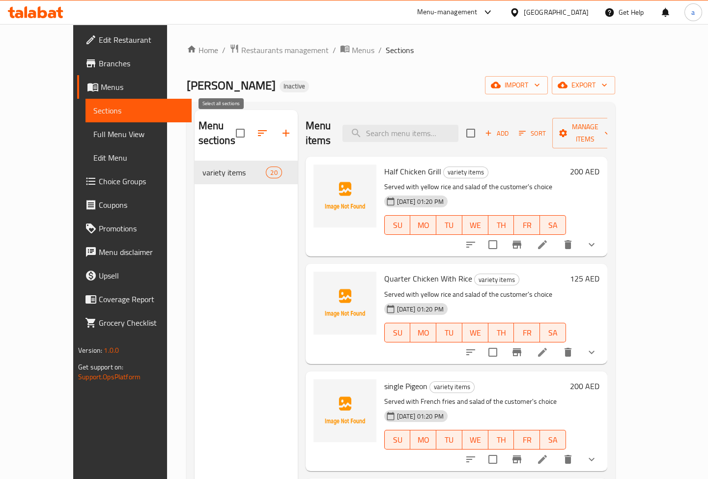
click at [230, 129] on input "checkbox" at bounding box center [240, 133] width 21 height 21
checkbox input "true"
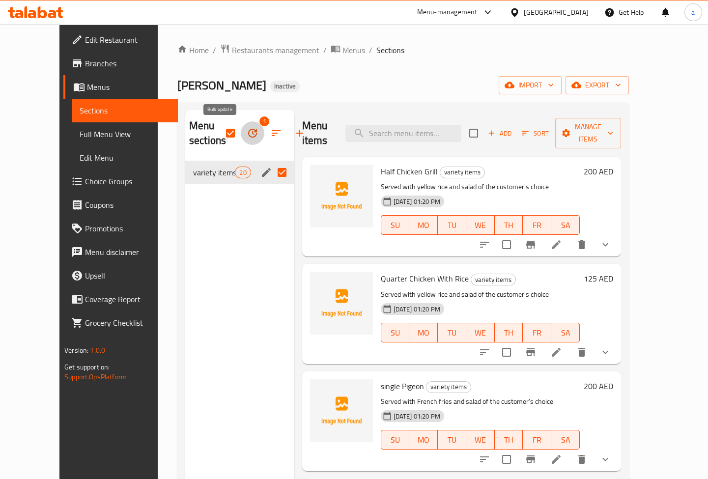
click at [248, 134] on icon "button" at bounding box center [252, 133] width 9 height 9
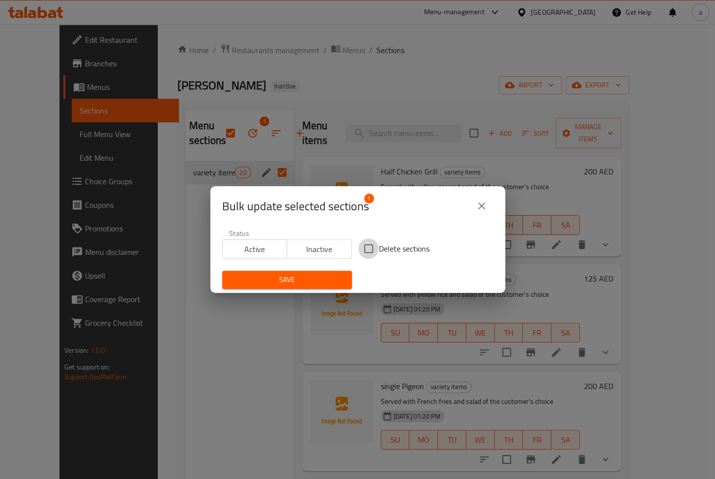
click at [371, 250] on input "Delete sections" at bounding box center [368, 248] width 21 height 21
checkbox input "true"
click at [307, 286] on button "Save" at bounding box center [287, 280] width 130 height 18
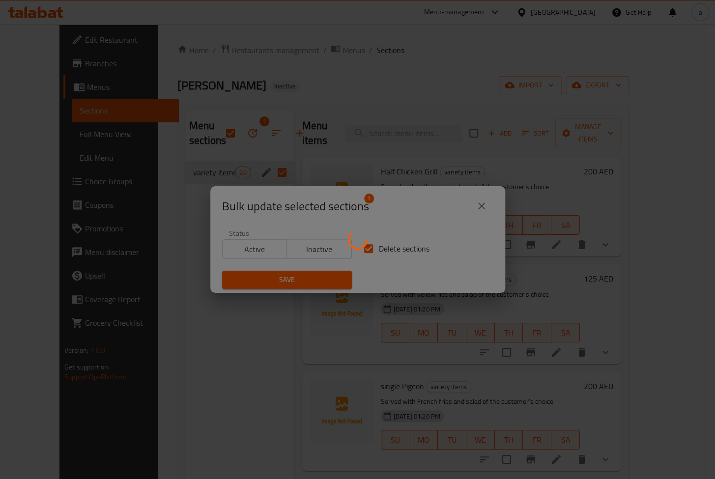
checkbox input "false"
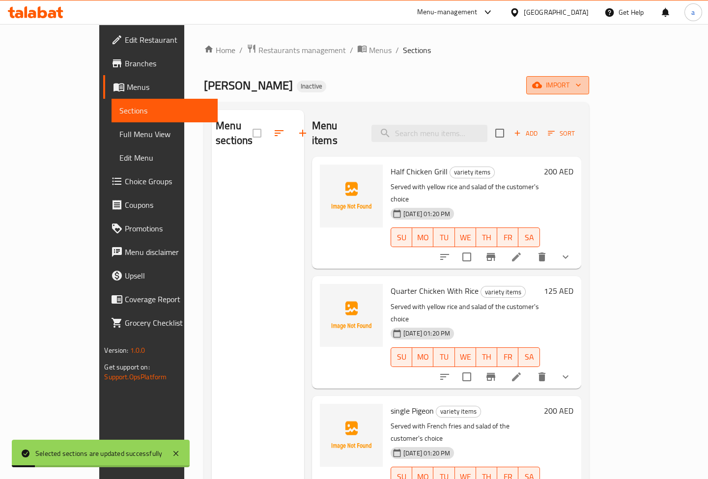
click at [581, 86] on span "import" at bounding box center [557, 85] width 47 height 12
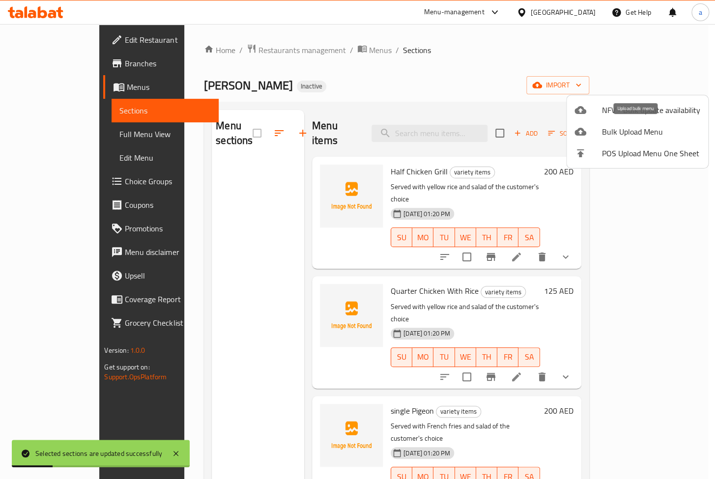
click at [623, 131] on span "Bulk Upload Menu" at bounding box center [651, 132] width 98 height 12
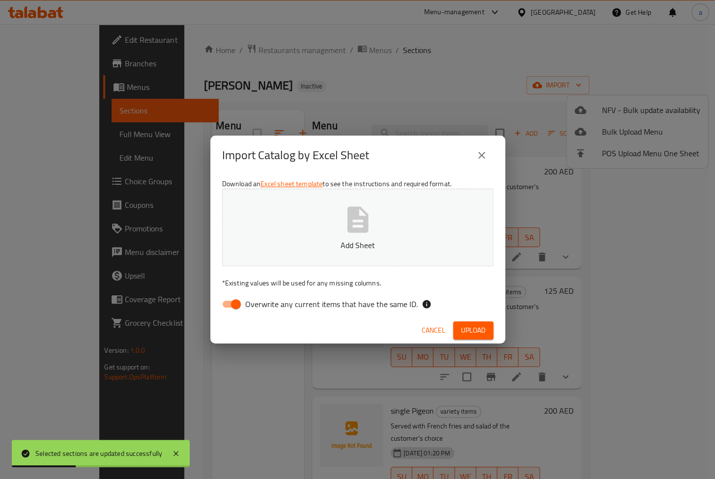
click at [304, 309] on span "Overwrite any current items that have the same ID." at bounding box center [331, 304] width 172 height 12
click at [264, 309] on input "Overwrite any current items that have the same ID." at bounding box center [236, 304] width 56 height 19
checkbox input "false"
click at [476, 329] on span "Upload" at bounding box center [473, 330] width 25 height 12
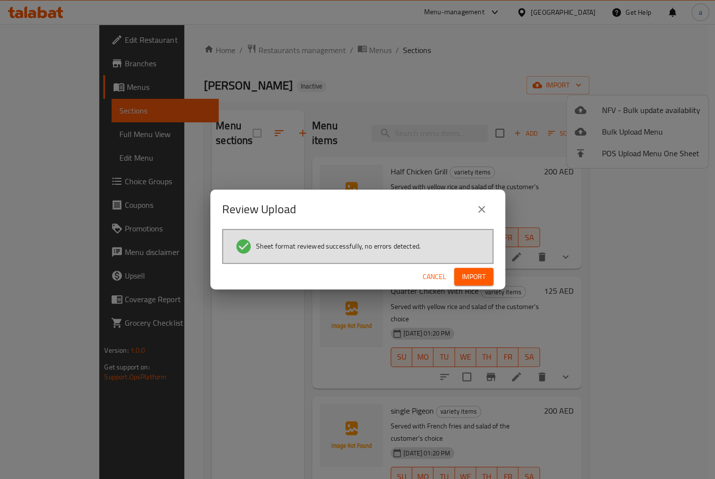
click at [461, 264] on div "Cancel Import" at bounding box center [357, 277] width 295 height 26
click at [470, 276] on span "Import" at bounding box center [474, 277] width 24 height 12
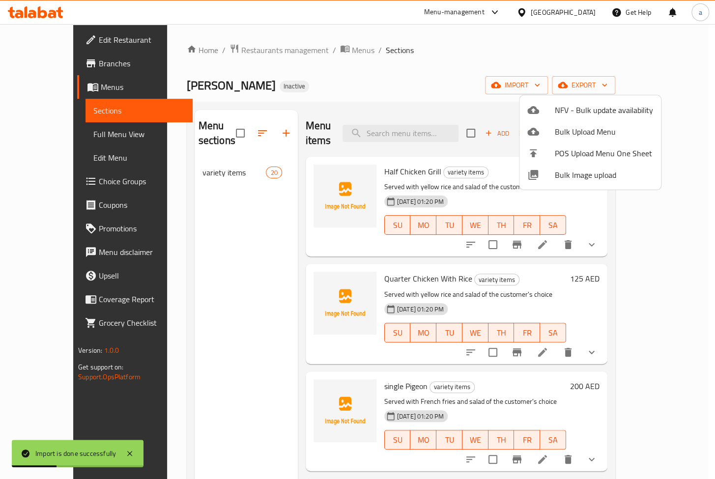
click at [234, 161] on div at bounding box center [357, 239] width 715 height 479
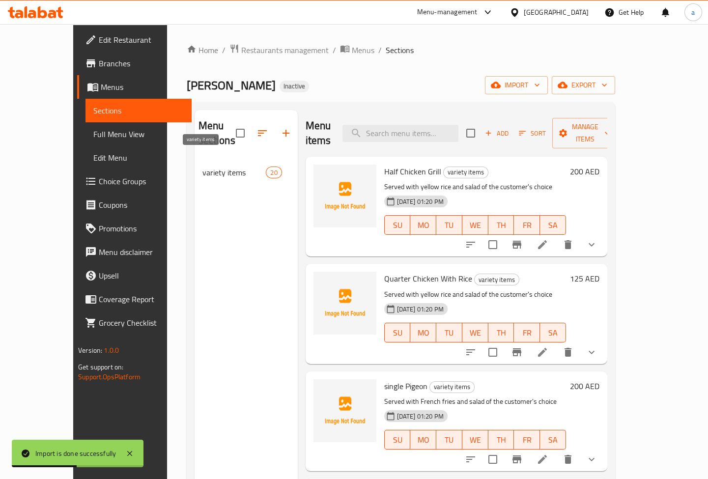
click at [222, 167] on span "variety items" at bounding box center [234, 173] width 64 height 12
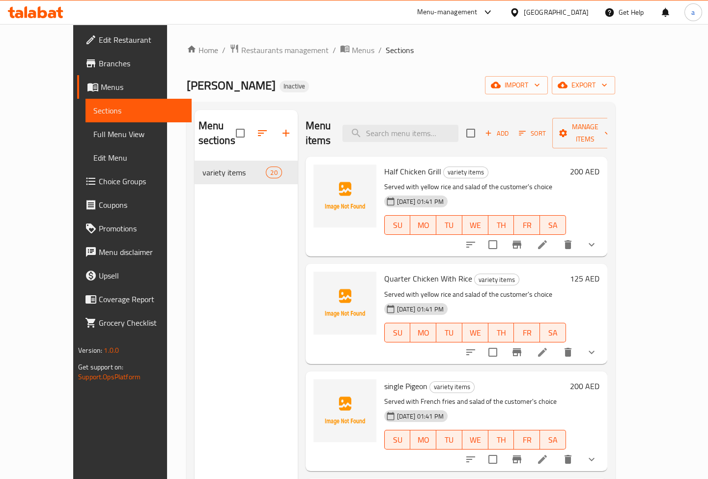
click at [597, 239] on icon "show more" at bounding box center [592, 245] width 12 height 12
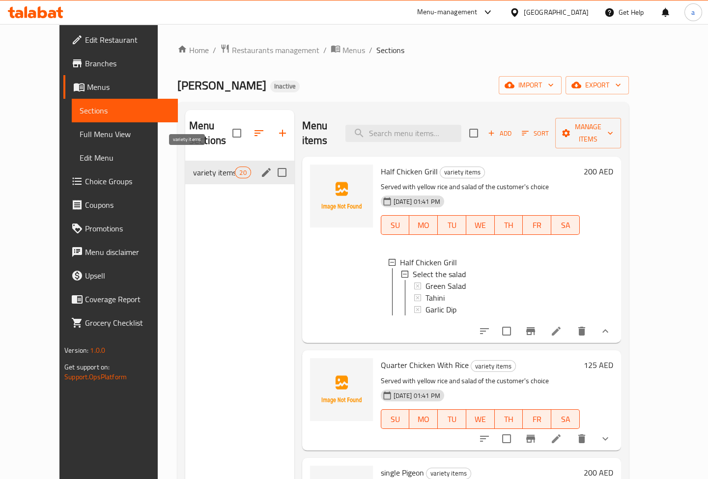
click at [193, 167] on span "variety items" at bounding box center [214, 173] width 42 height 12
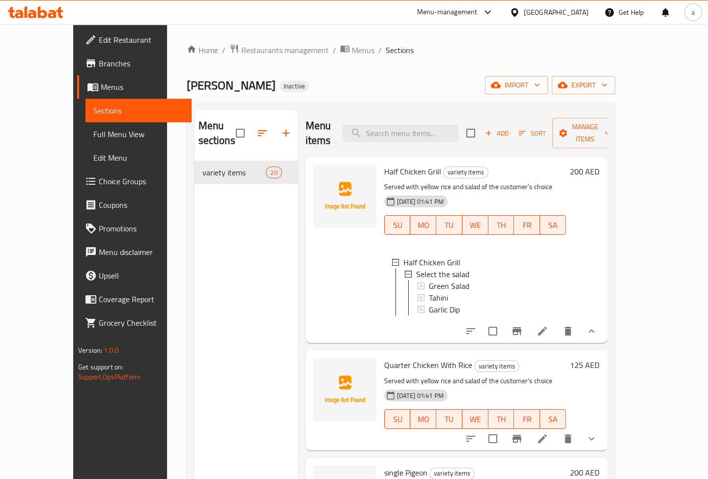
click at [93, 112] on span "Sections" at bounding box center [138, 111] width 90 height 12
click at [93, 134] on span "Full Menu View" at bounding box center [138, 134] width 90 height 12
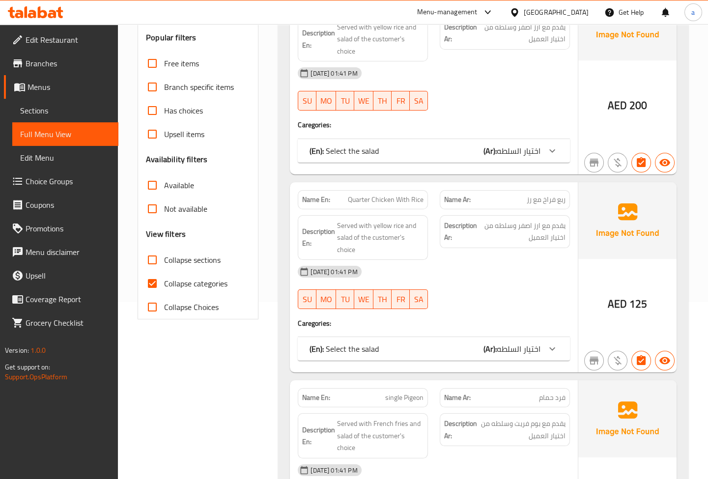
scroll to position [223, 0]
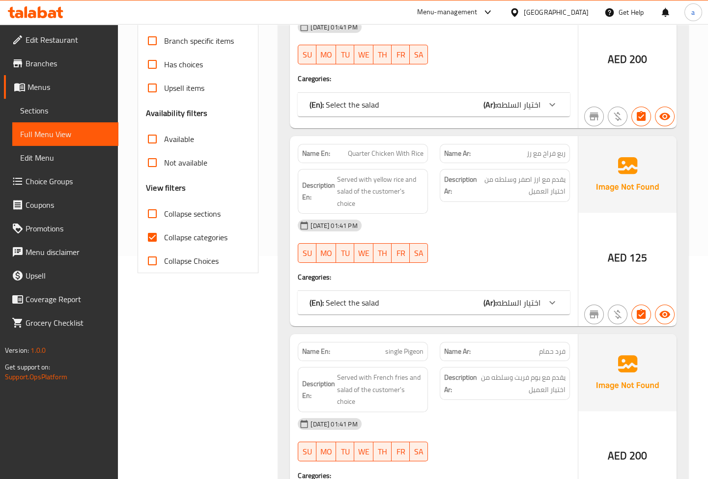
click at [172, 235] on span "Collapse categories" at bounding box center [195, 237] width 63 height 12
click at [164, 235] on input "Collapse categories" at bounding box center [152, 237] width 24 height 24
checkbox input "false"
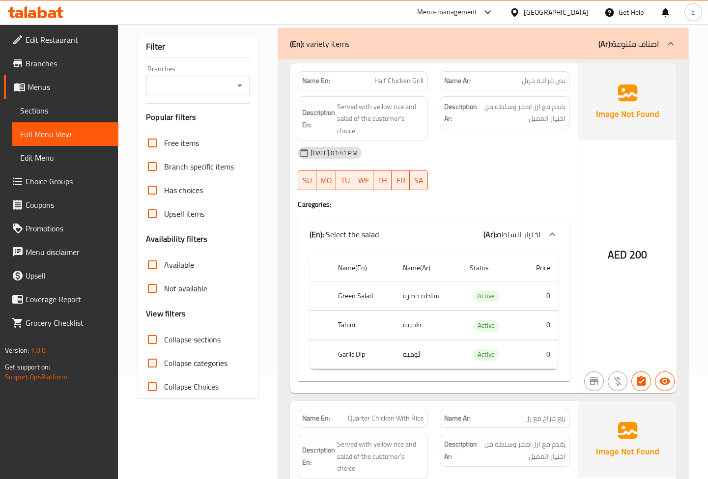
scroll to position [89, 0]
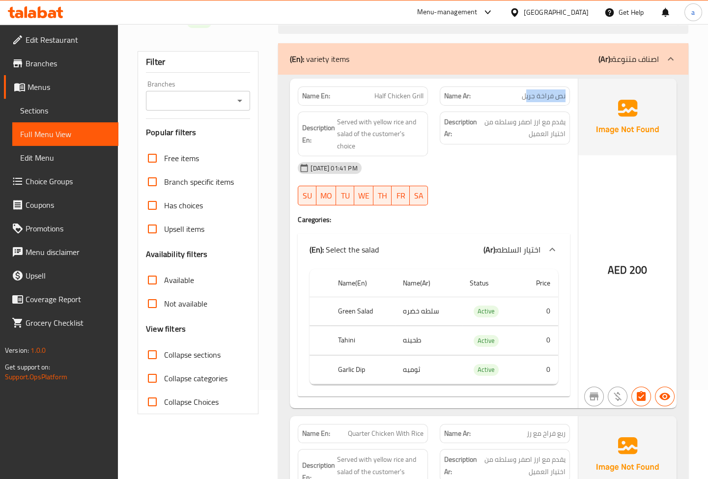
drag, startPoint x: 525, startPoint y: 97, endPoint x: 569, endPoint y: 94, distance: 43.8
click at [569, 94] on div "Name Ar: نص فراخة جريل" at bounding box center [505, 95] width 130 height 19
drag, startPoint x: 532, startPoint y: 100, endPoint x: 521, endPoint y: 100, distance: 10.8
click at [531, 101] on span "نص فراخة جريل" at bounding box center [544, 96] width 44 height 10
click at [520, 100] on p "Name Ar: نص فراخة جريل" at bounding box center [504, 96] width 121 height 10
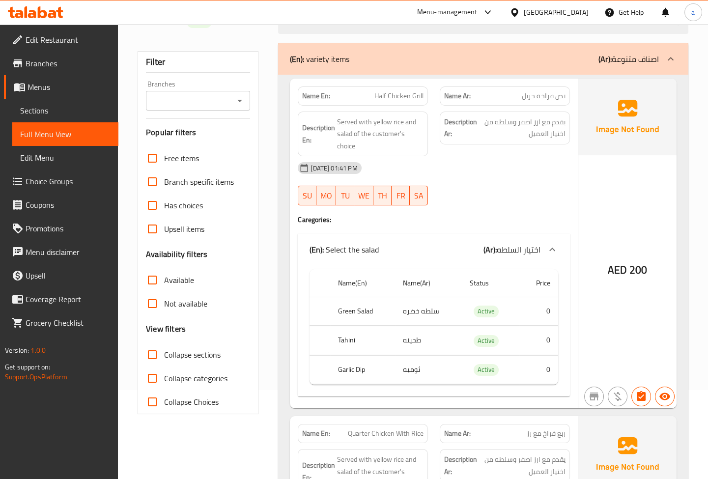
click at [536, 96] on span "نص فراخة جريل" at bounding box center [544, 96] width 44 height 10
click at [28, 109] on span "Sections" at bounding box center [65, 111] width 90 height 12
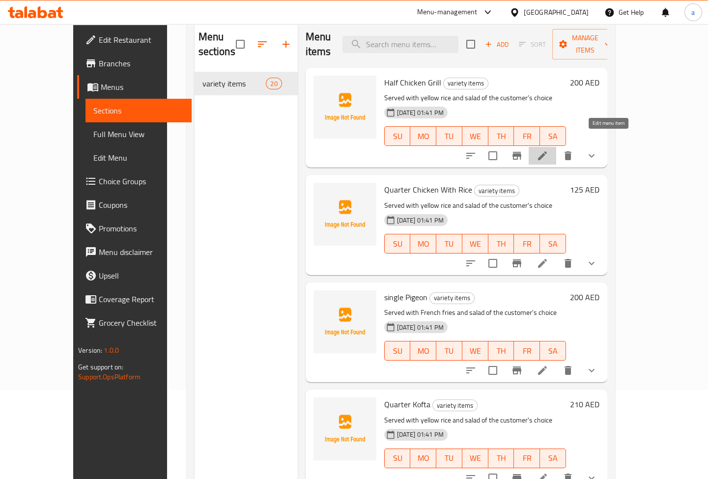
click at [548, 150] on icon at bounding box center [542, 156] width 12 height 12
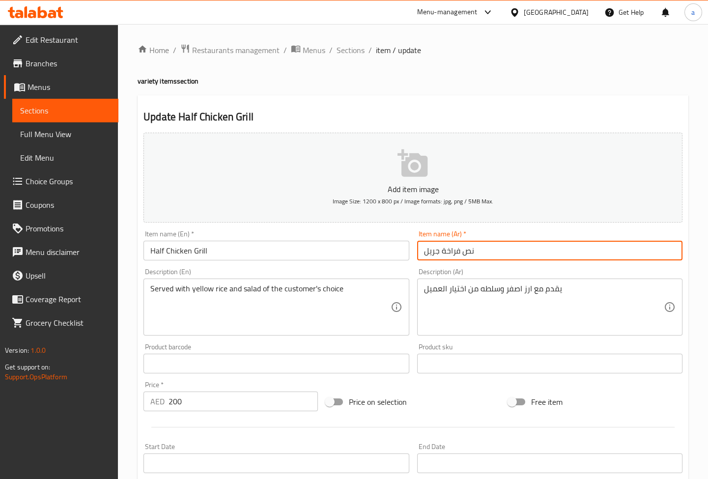
click at [456, 253] on input "نص فراخة جريل" at bounding box center [549, 251] width 265 height 20
click at [449, 251] on input "نص فراخة جريل" at bounding box center [549, 251] width 265 height 20
type input "نص فرخة جريل"
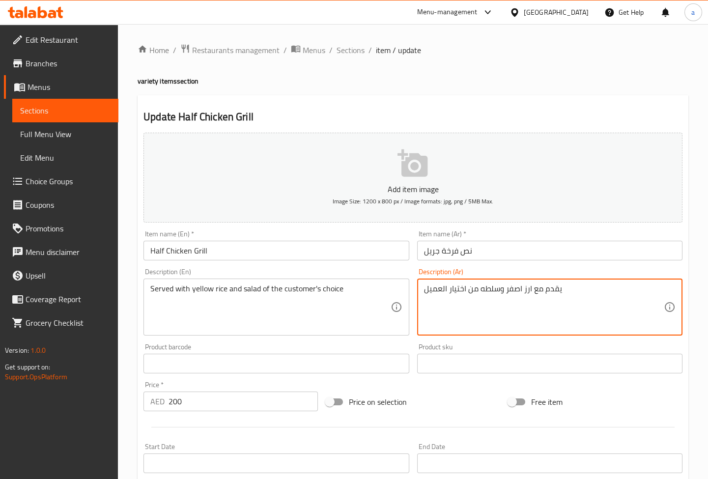
drag, startPoint x: 565, startPoint y: 286, endPoint x: 410, endPoint y: 290, distance: 155.3
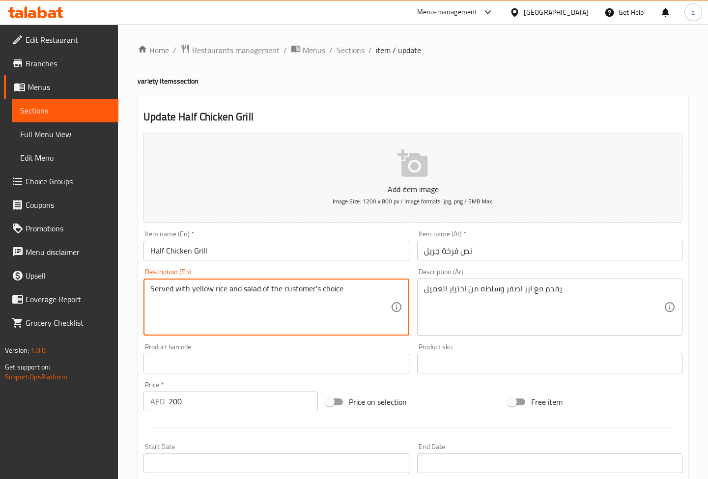
click at [245, 260] on div "Item name (En)   * Half Chicken Grill Item name (En) *" at bounding box center [276, 245] width 273 height 38
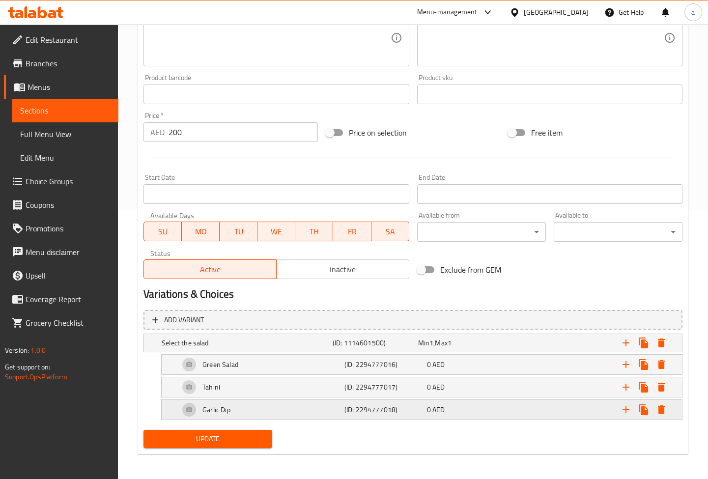
scroll to position [270, 0]
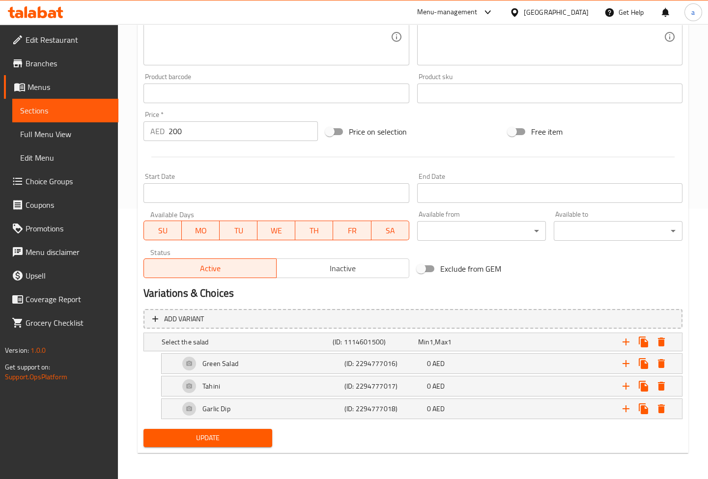
click at [228, 437] on span "Update" at bounding box center [207, 438] width 113 height 12
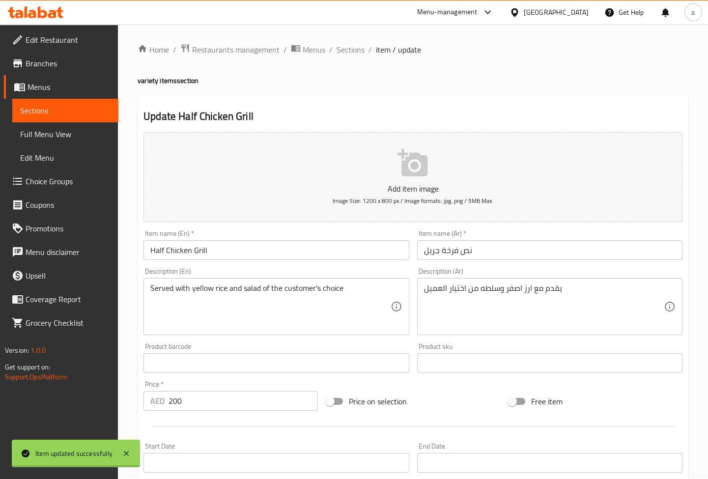
scroll to position [0, 0]
click at [345, 50] on span "Sections" at bounding box center [351, 50] width 28 height 12
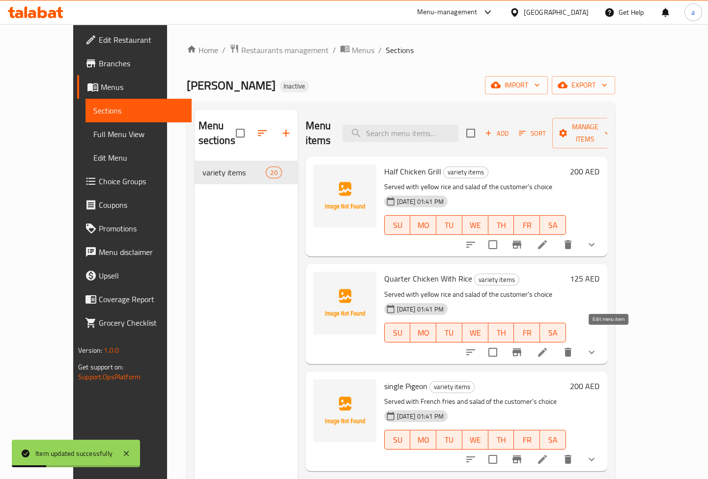
click at [548, 346] on icon at bounding box center [542, 352] width 12 height 12
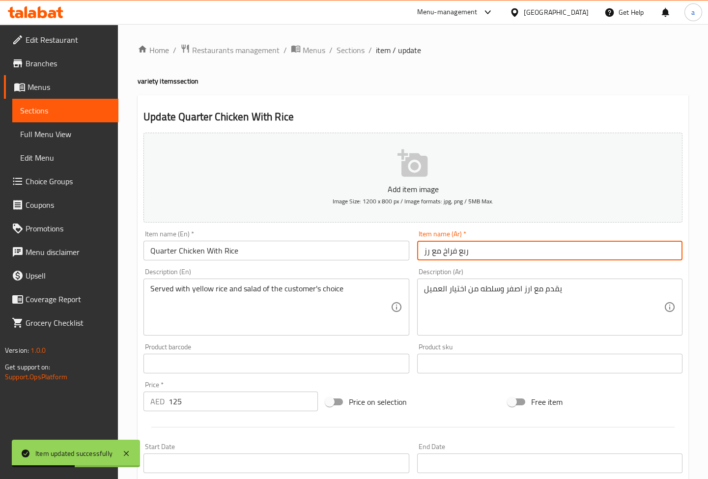
drag, startPoint x: 481, startPoint y: 252, endPoint x: 449, endPoint y: 252, distance: 31.9
click at [449, 252] on input "ربع فراخ مع رز" at bounding box center [549, 251] width 265 height 20
click at [447, 248] on input "ربع فراخ مع رز" at bounding box center [549, 251] width 265 height 20
click at [441, 251] on input "ربع فرخ مع رز" at bounding box center [549, 251] width 265 height 20
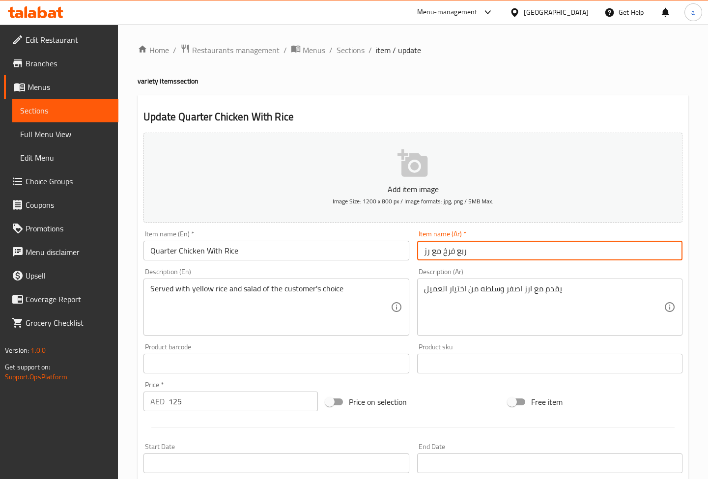
click at [443, 251] on input "ربع فرخ مع رز" at bounding box center [549, 251] width 265 height 20
type input "ربع فرخة مع رز"
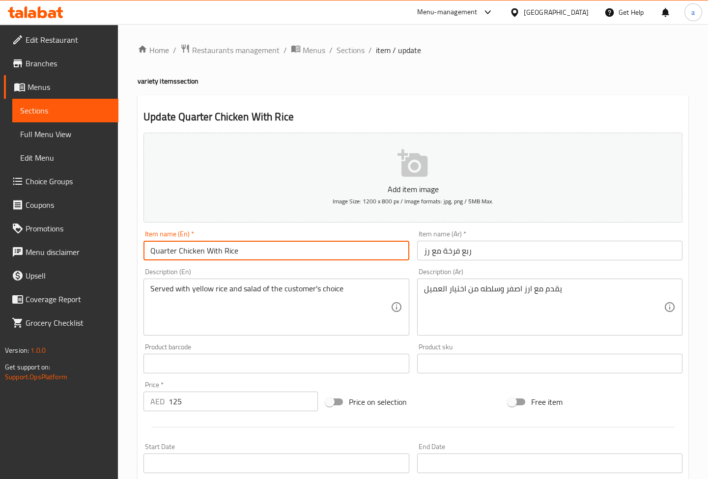
drag, startPoint x: 156, startPoint y: 256, endPoint x: 267, endPoint y: 260, distance: 111.1
click at [267, 260] on div "Item name (En)   * Quarter Chicken With Rice Item name (En) *" at bounding box center [276, 245] width 273 height 38
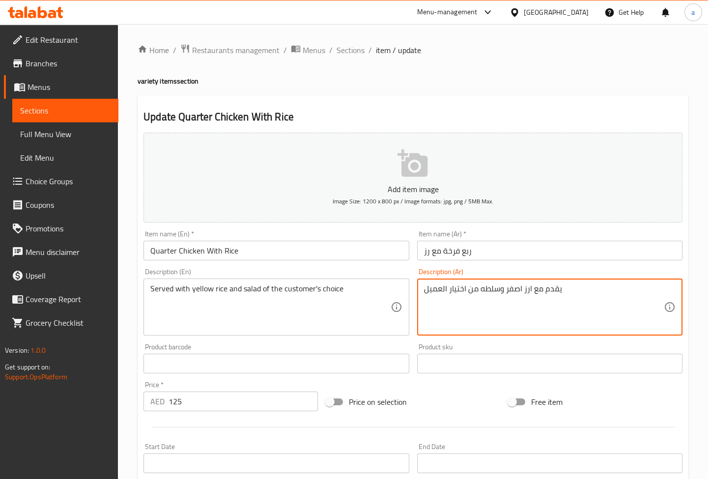
drag, startPoint x: 574, startPoint y: 287, endPoint x: 493, endPoint y: 290, distance: 81.1
drag, startPoint x: 488, startPoint y: 291, endPoint x: 421, endPoint y: 289, distance: 66.8
click at [424, 289] on textarea "يقدم مع ارز اصفر وسلطه من اختيار العميل" at bounding box center [544, 307] width 240 height 47
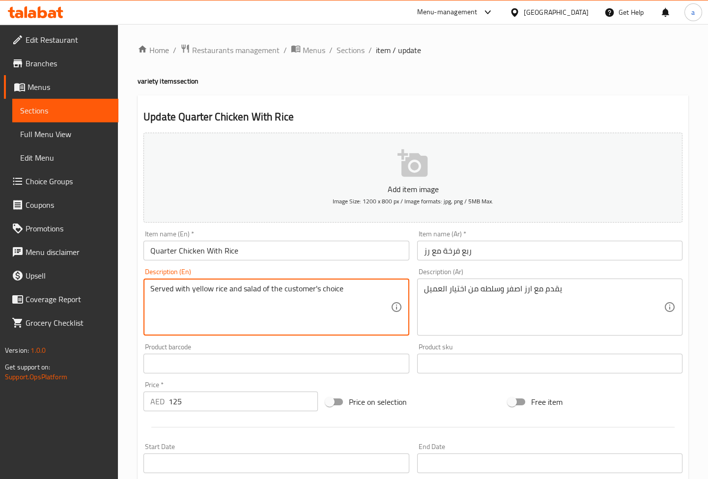
drag, startPoint x: 154, startPoint y: 287, endPoint x: 245, endPoint y: 285, distance: 90.9
click at [245, 287] on textarea "Served with yellow rice and salad of the customer's choice" at bounding box center [270, 307] width 240 height 47
drag, startPoint x: 245, startPoint y: 287, endPoint x: 334, endPoint y: 294, distance: 89.1
click at [334, 294] on textarea "Served with yellow rice and salad of the customer's choice" at bounding box center [270, 307] width 240 height 47
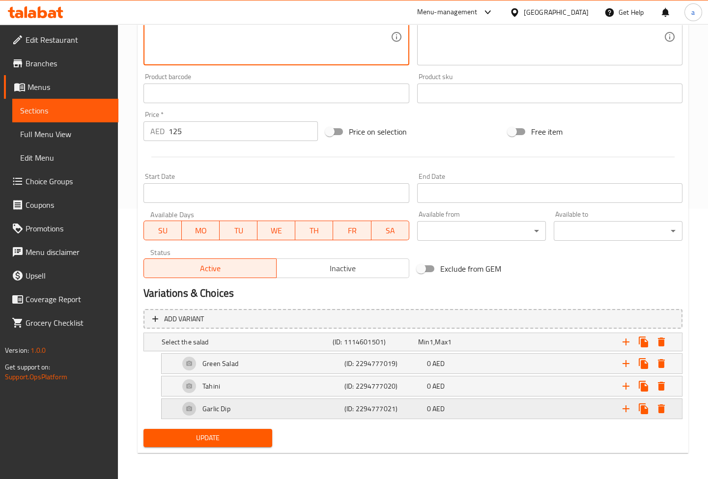
scroll to position [270, 0]
click at [221, 443] on button "Update" at bounding box center [207, 438] width 129 height 18
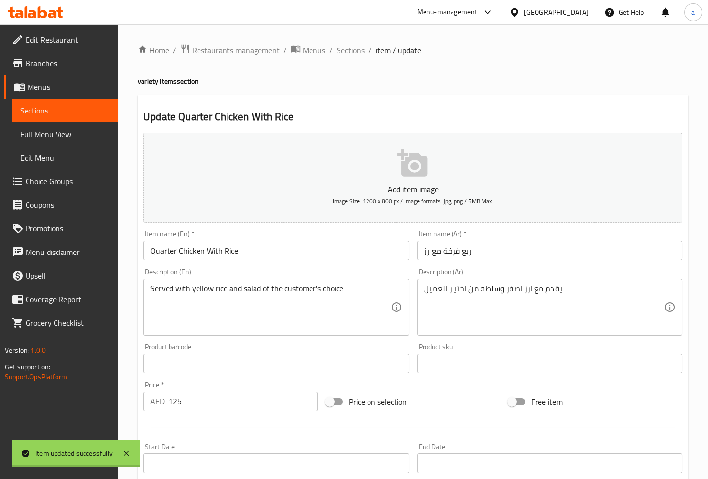
scroll to position [0, 0]
click at [344, 52] on span "Sections" at bounding box center [351, 50] width 28 height 12
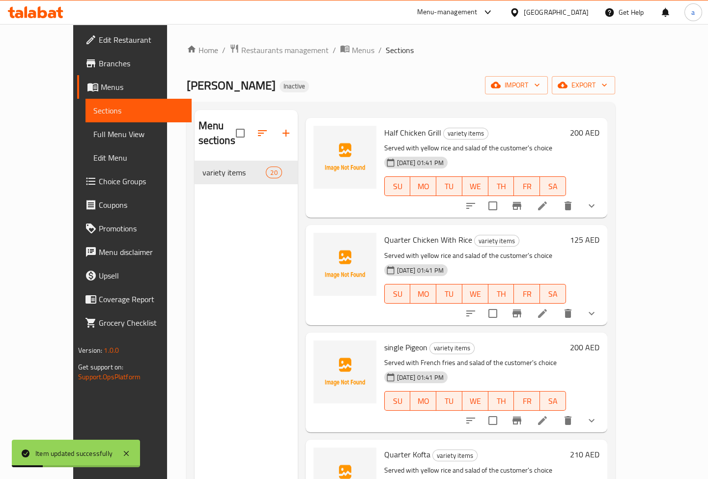
scroll to position [89, 0]
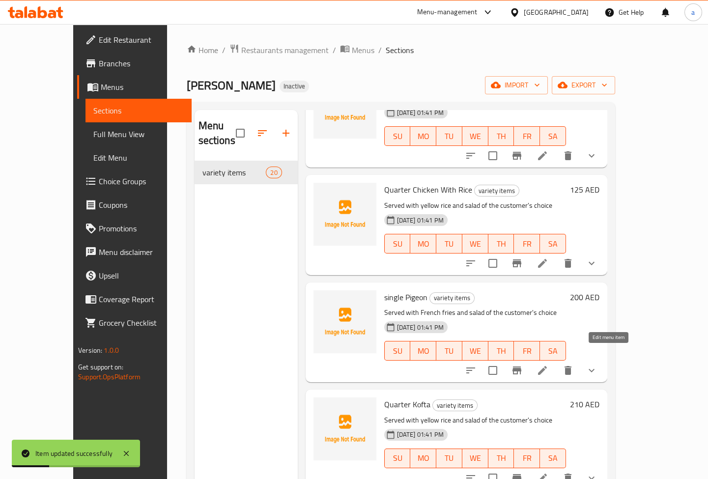
click at [548, 365] on icon at bounding box center [542, 371] width 12 height 12
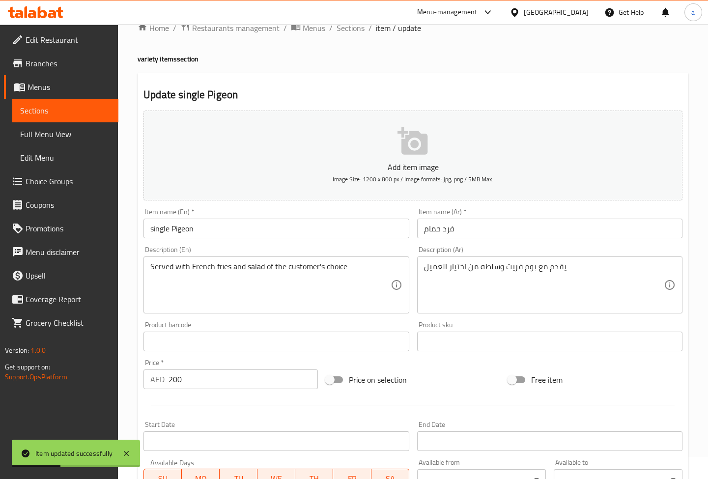
scroll to position [44, 0]
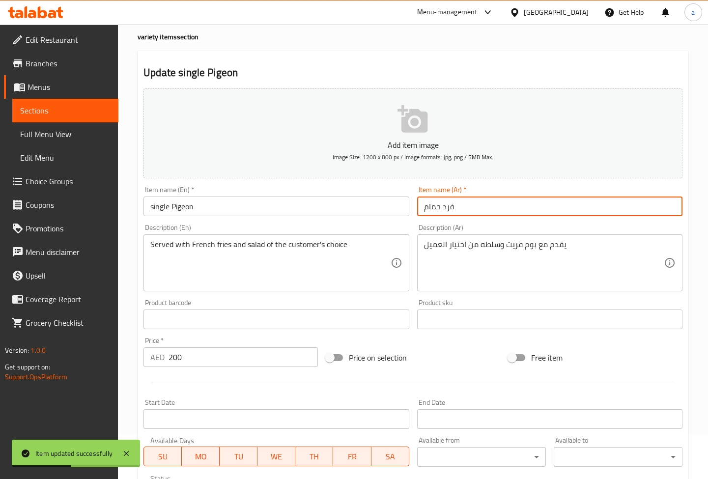
drag, startPoint x: 463, startPoint y: 213, endPoint x: 380, endPoint y: 211, distance: 82.6
click at [410, 211] on div "Add item image Image Size: 1200 x 800 px / Image formats: jpg, png / 5MB Max. I…" at bounding box center [413, 295] width 547 height 423
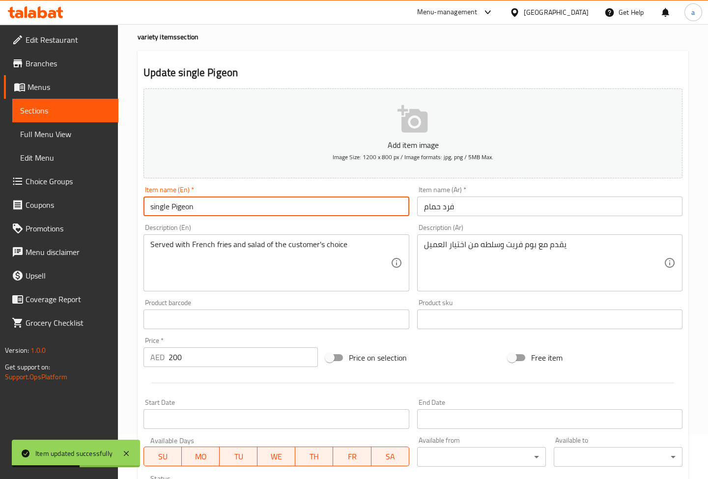
drag, startPoint x: 258, startPoint y: 215, endPoint x: 148, endPoint y: 215, distance: 110.0
click at [148, 215] on input "single Pigeon" at bounding box center [275, 207] width 265 height 20
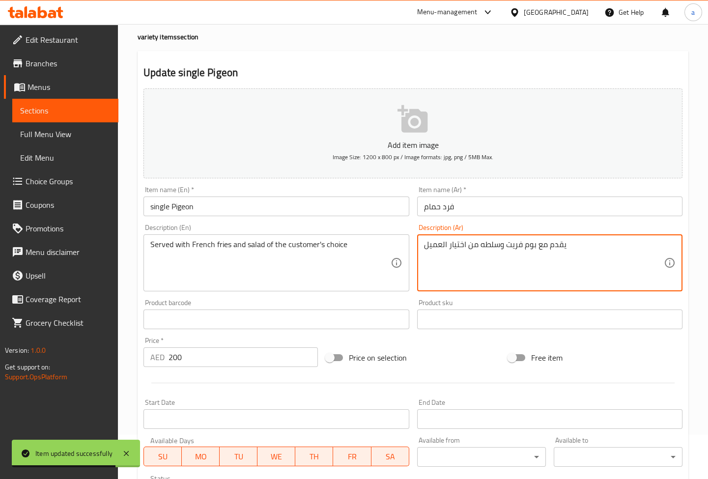
drag, startPoint x: 567, startPoint y: 246, endPoint x: 526, endPoint y: 251, distance: 41.5
click at [526, 251] on textarea "يقدم مع بوم فريت وسلطه من اختيار العميل" at bounding box center [544, 263] width 240 height 47
click at [164, 202] on input "single Pigeon" at bounding box center [275, 207] width 265 height 20
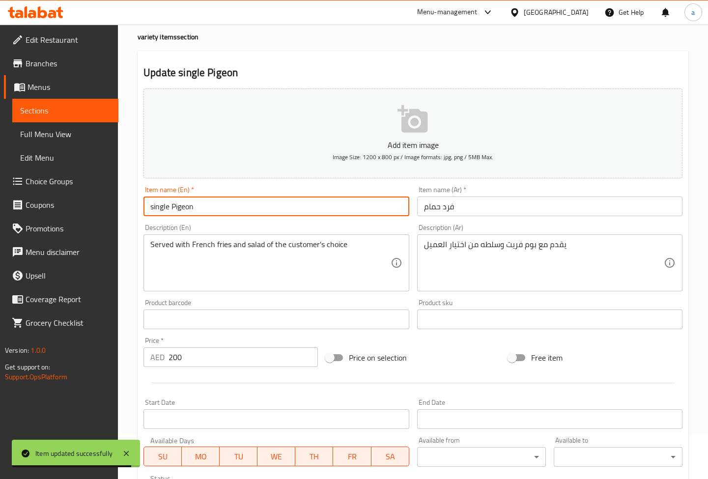
click at [164, 202] on input "single Pigeon" at bounding box center [275, 207] width 265 height 20
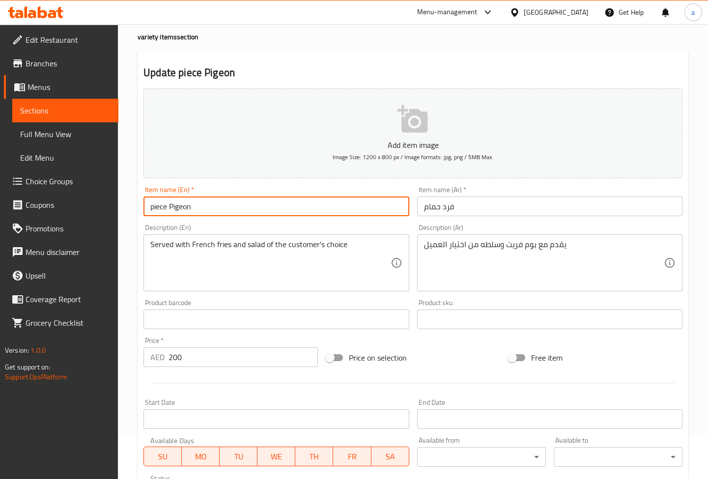
type input "piece Pigeon"
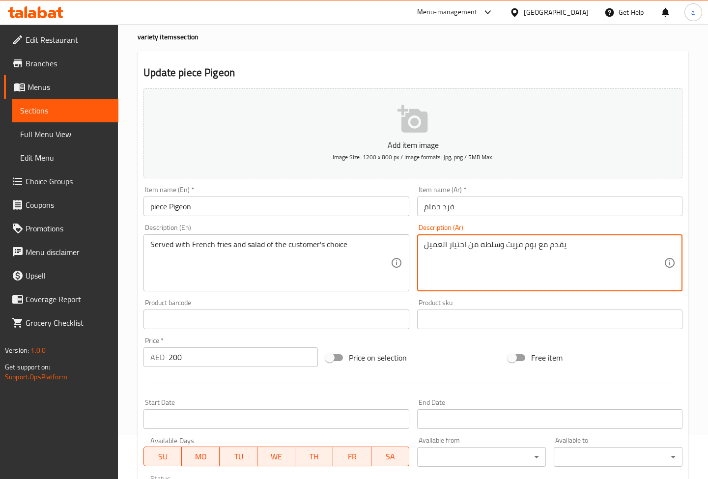
drag, startPoint x: 580, startPoint y: 244, endPoint x: 417, endPoint y: 244, distance: 163.1
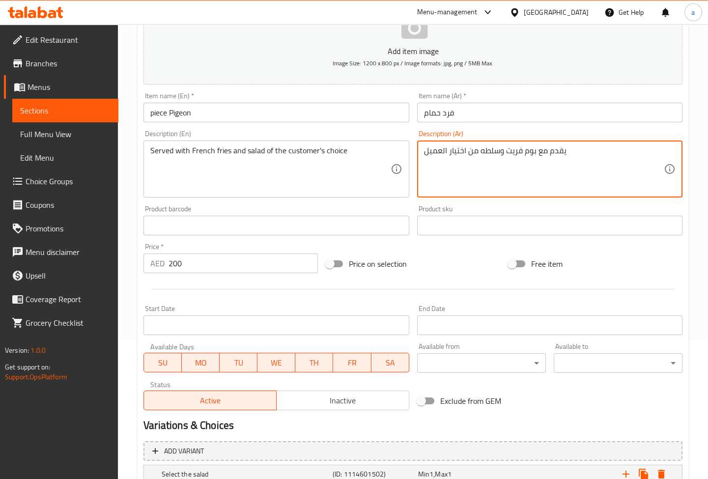
scroll to position [137, 0]
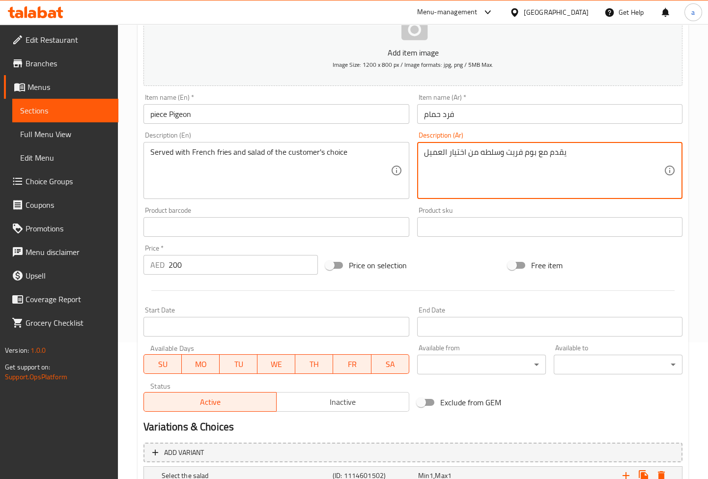
click at [525, 155] on textarea "يقدم مع بوم فريت وسلطه من اختيار العميل" at bounding box center [544, 170] width 240 height 47
drag, startPoint x: 507, startPoint y: 153, endPoint x: 534, endPoint y: 158, distance: 27.9
click at [534, 158] on textarea "يقدم مع بوم فريت وسلطه من اختيار العميل" at bounding box center [544, 170] width 240 height 47
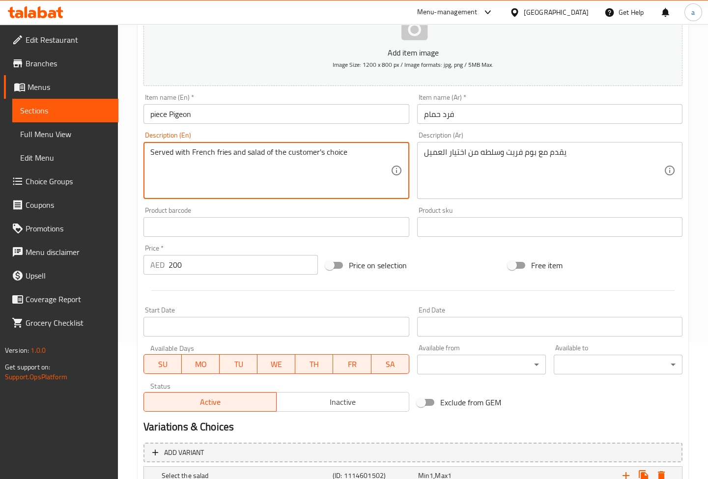
click at [242, 156] on textarea "Served with French fries and salad of the customer's choice" at bounding box center [270, 170] width 240 height 47
click at [274, 149] on textarea "Served with French fries and salad of the customer's choice" at bounding box center [270, 170] width 240 height 47
click at [235, 153] on textarea "Served with French fries and salad of the customer's choice" at bounding box center [270, 170] width 240 height 47
click at [208, 152] on textarea "Served with French fries and salad of the customer's choice" at bounding box center [270, 170] width 240 height 47
click at [182, 153] on textarea "Served with French fries and salad of the customer's choice" at bounding box center [270, 170] width 240 height 47
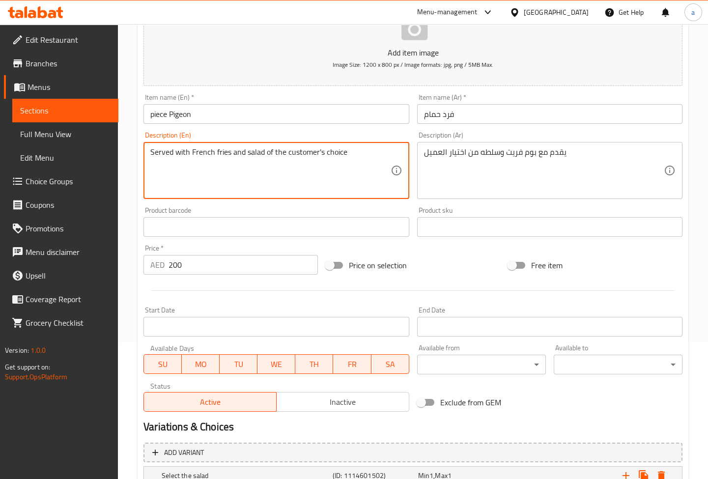
click at [161, 154] on textarea "Served with French fries and salad of the customer's choice" at bounding box center [270, 170] width 240 height 47
click at [181, 155] on textarea "Served with French fries and salad of the customer's choice" at bounding box center [270, 170] width 240 height 47
click at [213, 151] on textarea "Served with French fries and salad of the customer's choice" at bounding box center [270, 170] width 240 height 47
click at [232, 148] on textarea "Served with French fries and salad of the customer's choice" at bounding box center [270, 170] width 240 height 47
click at [184, 152] on textarea "Served with French fries and salad of the customer's choice" at bounding box center [270, 170] width 240 height 47
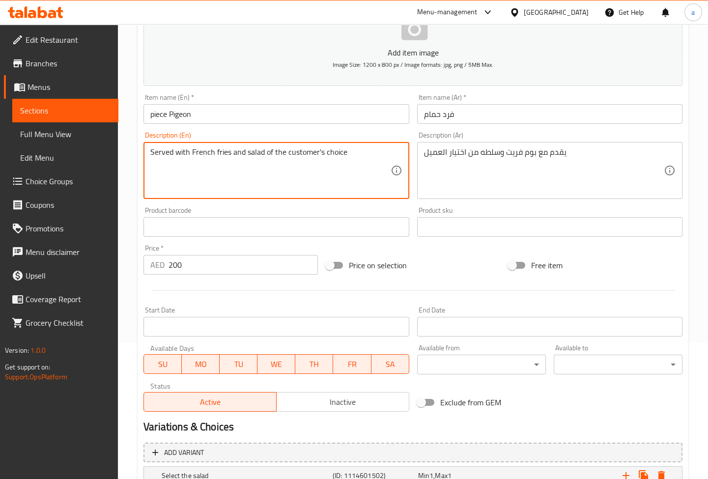
click at [206, 152] on textarea "Served with French fries and salad of the customer's choice" at bounding box center [270, 170] width 240 height 47
click at [200, 151] on textarea "Served with French fries and salad of the customer's choice" at bounding box center [270, 170] width 240 height 47
drag, startPoint x: 192, startPoint y: 152, endPoint x: 228, endPoint y: 152, distance: 36.8
click at [228, 152] on textarea "Served with French fries and salad of the customer's choice" at bounding box center [270, 170] width 240 height 47
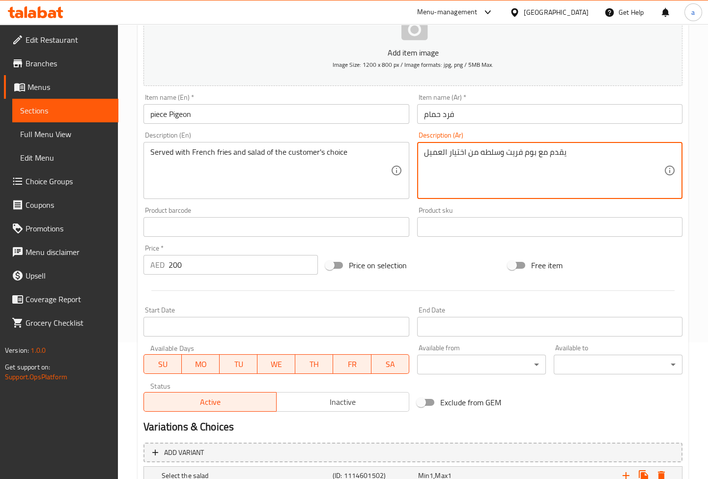
drag, startPoint x: 505, startPoint y: 152, endPoint x: 535, endPoint y: 159, distance: 30.6
click at [535, 159] on textarea "يقدم مع بوم فريت وسلطه من اختيار العميل" at bounding box center [544, 170] width 240 height 47
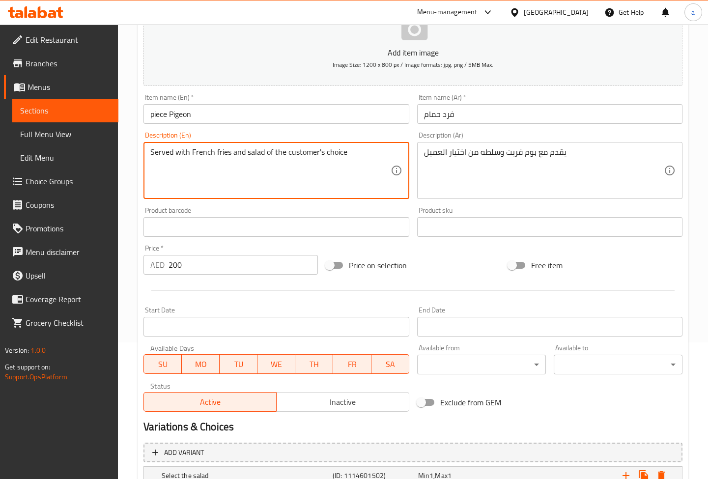
drag, startPoint x: 188, startPoint y: 149, endPoint x: 194, endPoint y: 152, distance: 5.9
click at [193, 152] on textarea "Served with French fries and salad of the customer's choice" at bounding box center [270, 170] width 240 height 47
drag, startPoint x: 190, startPoint y: 150, endPoint x: 229, endPoint y: 156, distance: 39.7
click at [229, 156] on textarea "Served with French fries and salad of the customer's choice" at bounding box center [270, 170] width 240 height 47
paste textarea "Pomme Frit"
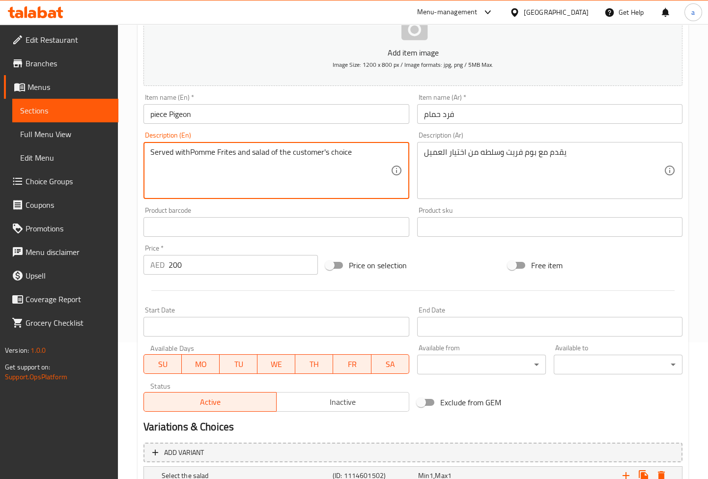
click at [189, 151] on textarea "Served withPomme Frites and salad of the customer's choice" at bounding box center [270, 170] width 240 height 47
type textarea "Served with Pomme Frites and salad of the customer's choice"
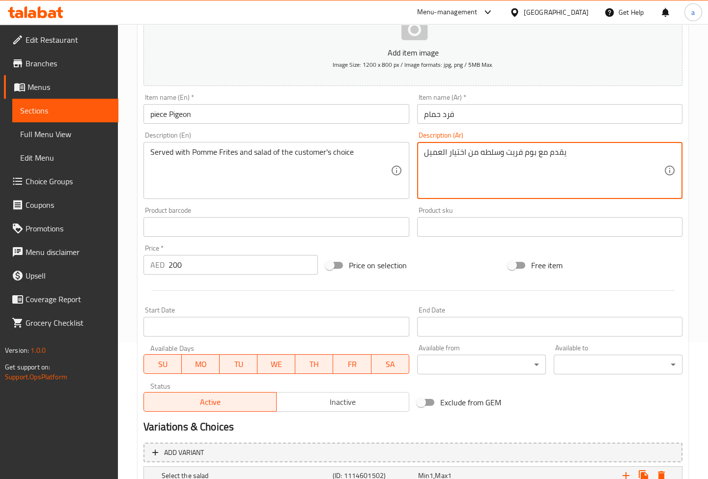
drag, startPoint x: 560, startPoint y: 150, endPoint x: 427, endPoint y: 153, distance: 133.2
click at [427, 153] on textarea "يقدم مع بوم فريت وسلطه من اختيار العميل" at bounding box center [544, 170] width 240 height 47
click at [434, 155] on textarea "يقدم مع بوم فريت وسلطه من اختيار العميل" at bounding box center [544, 170] width 240 height 47
drag, startPoint x: 424, startPoint y: 154, endPoint x: 577, endPoint y: 160, distance: 152.4
click at [580, 158] on textarea "يقدم مع بوم فريت وسلطه من اختيار العميل" at bounding box center [544, 170] width 240 height 47
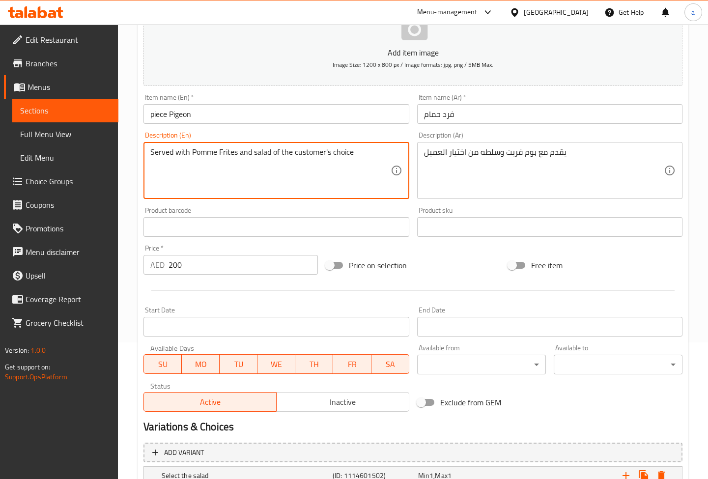
drag, startPoint x: 297, startPoint y: 152, endPoint x: 252, endPoint y: 185, distance: 56.3
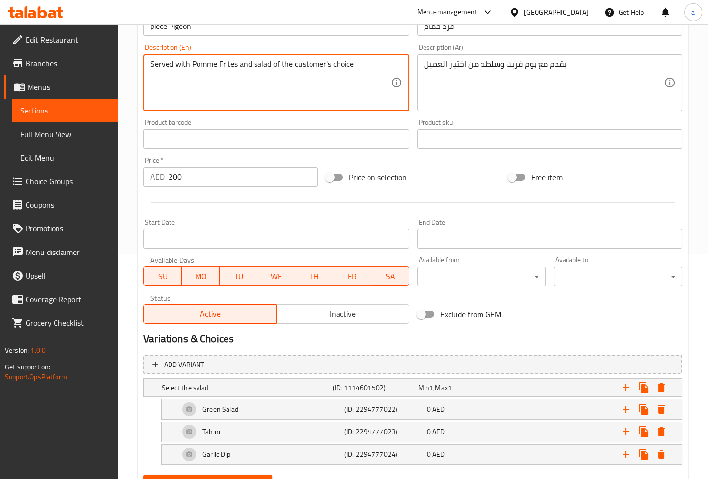
scroll to position [270, 0]
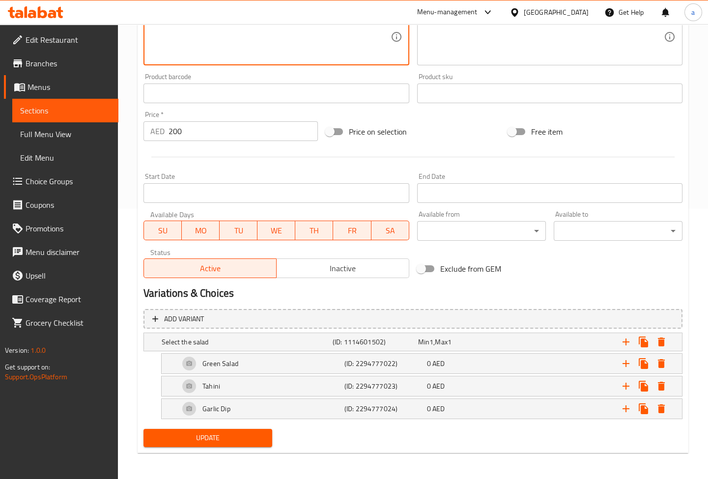
click at [251, 435] on span "Update" at bounding box center [207, 438] width 113 height 12
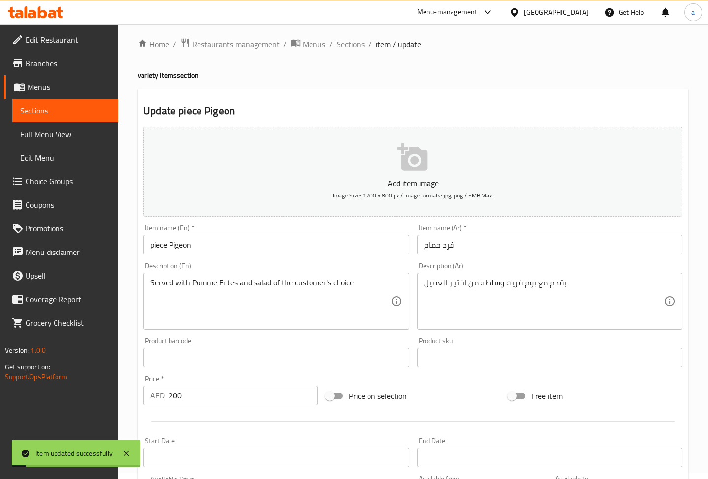
scroll to position [2, 0]
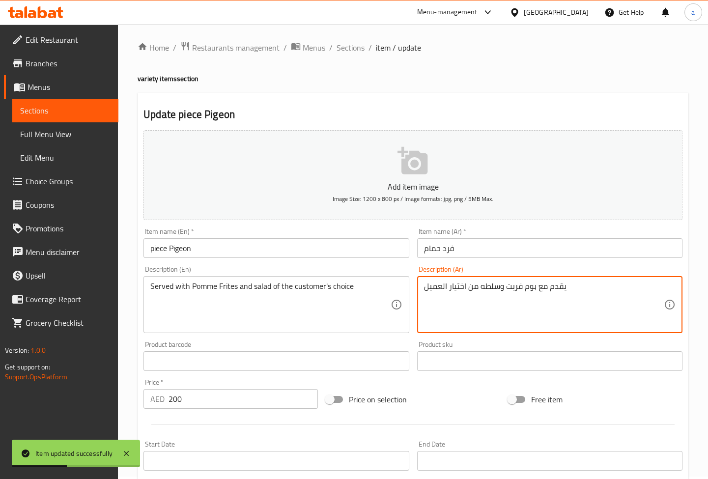
drag, startPoint x: 566, startPoint y: 291, endPoint x: 430, endPoint y: 290, distance: 136.1
click at [506, 288] on textarea "يقدم مع بوم فريت وسلطه من اختيار العميل" at bounding box center [544, 304] width 240 height 47
click at [497, 288] on textarea "يقدم مع بوم فريت وسلطه من اختيار العميل" at bounding box center [544, 304] width 240 height 47
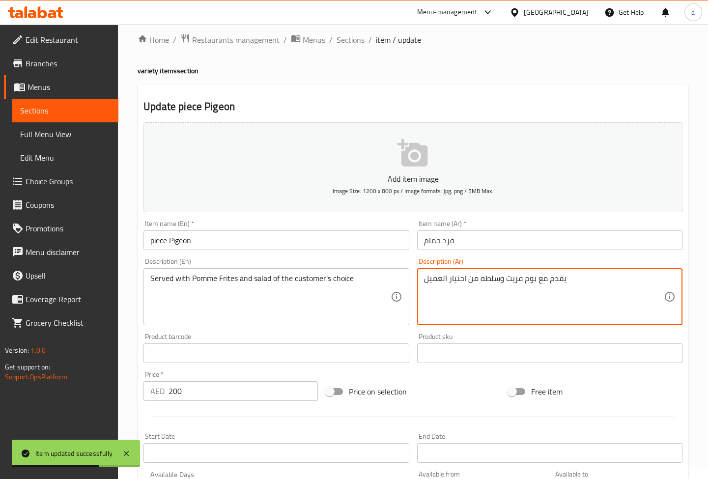
scroll to position [0, 0]
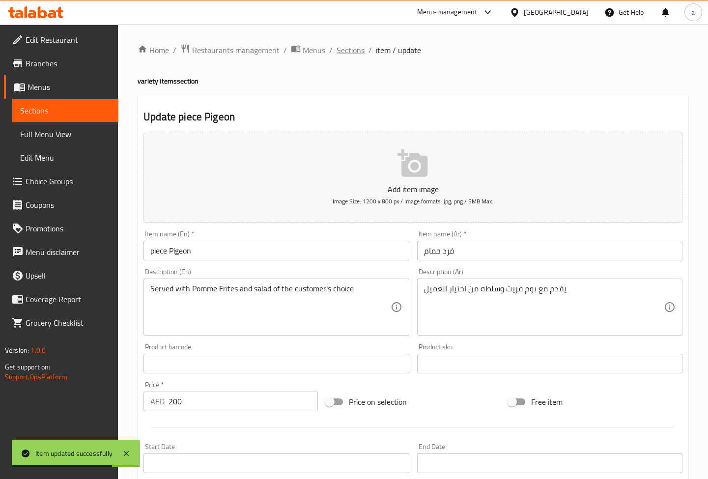
click at [344, 54] on span "Sections" at bounding box center [351, 50] width 28 height 12
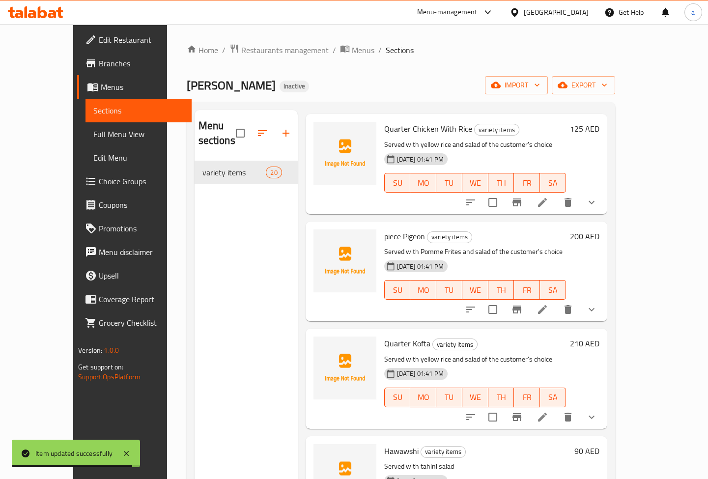
scroll to position [178, 0]
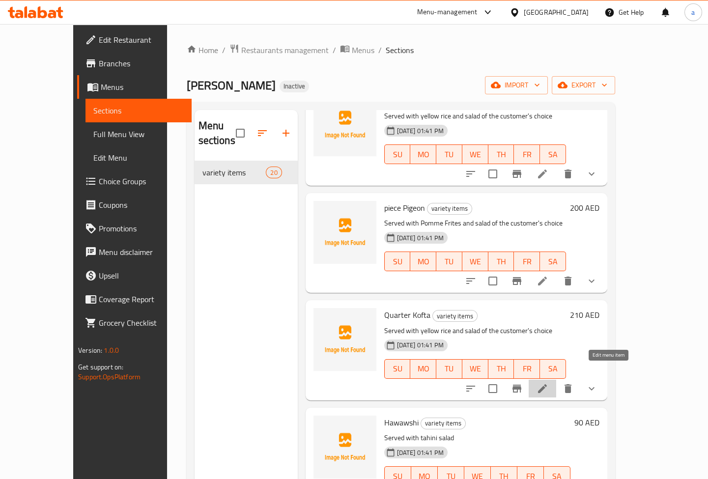
click at [548, 383] on icon at bounding box center [542, 389] width 12 height 12
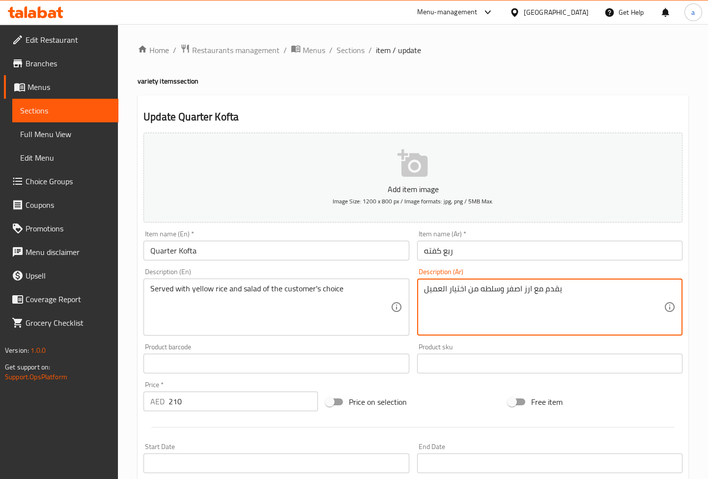
drag, startPoint x: 578, startPoint y: 290, endPoint x: 428, endPoint y: 290, distance: 149.3
click at [428, 290] on textarea "يقدم مع ارز اصفر وسلطه من اختيار العميل" at bounding box center [544, 307] width 240 height 47
drag, startPoint x: 559, startPoint y: 284, endPoint x: 423, endPoint y: 295, distance: 136.0
click at [424, 295] on textarea "يقدم مع ارز اصفر وسلطه من اختيار العميل" at bounding box center [544, 307] width 240 height 47
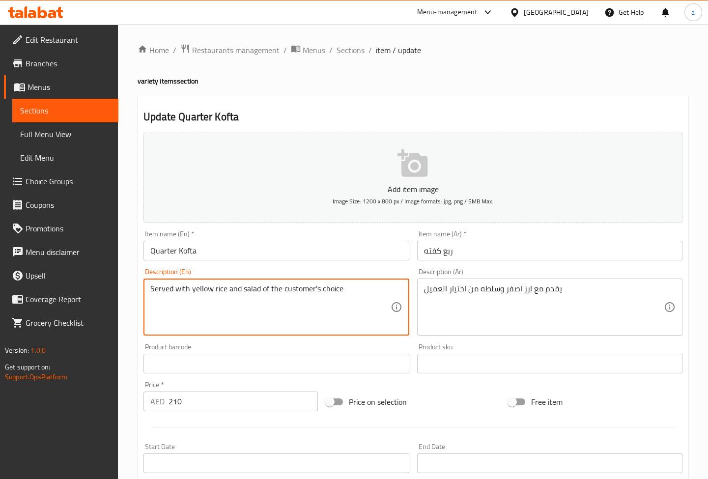
drag, startPoint x: 365, startPoint y: 291, endPoint x: 72, endPoint y: 291, distance: 292.3
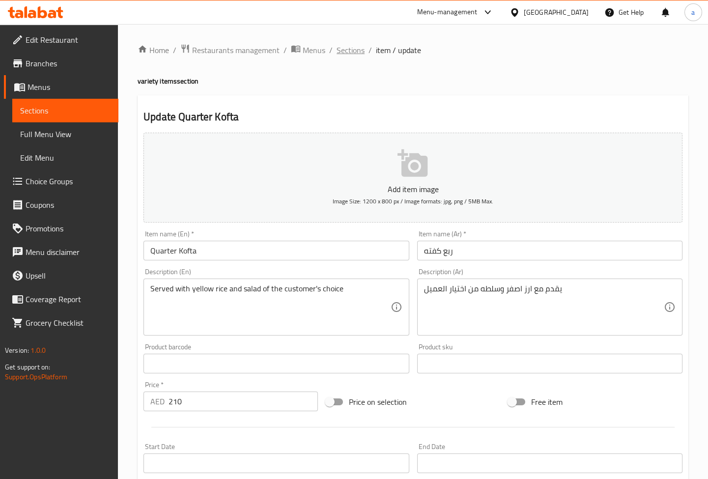
click at [354, 53] on span "Sections" at bounding box center [351, 50] width 28 height 12
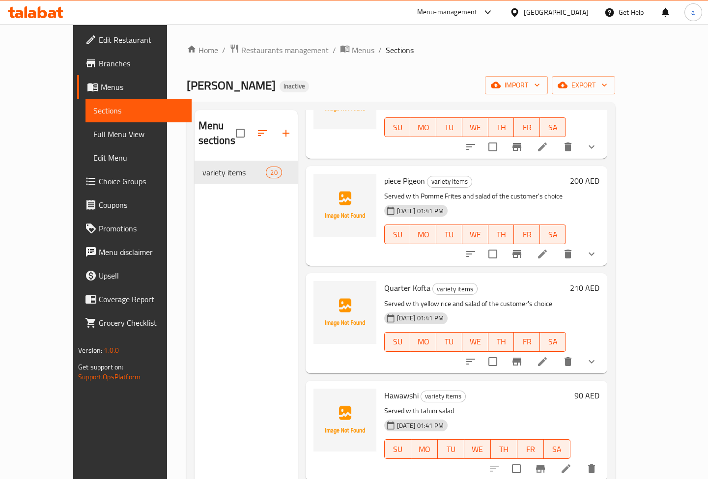
scroll to position [223, 0]
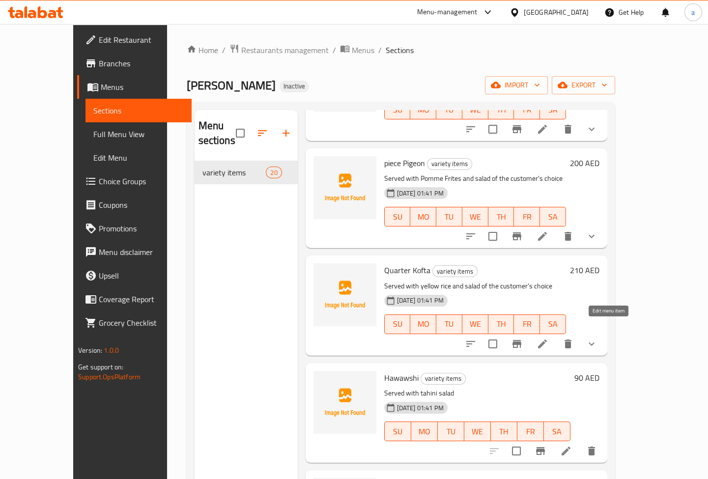
click at [548, 338] on icon at bounding box center [542, 344] width 12 height 12
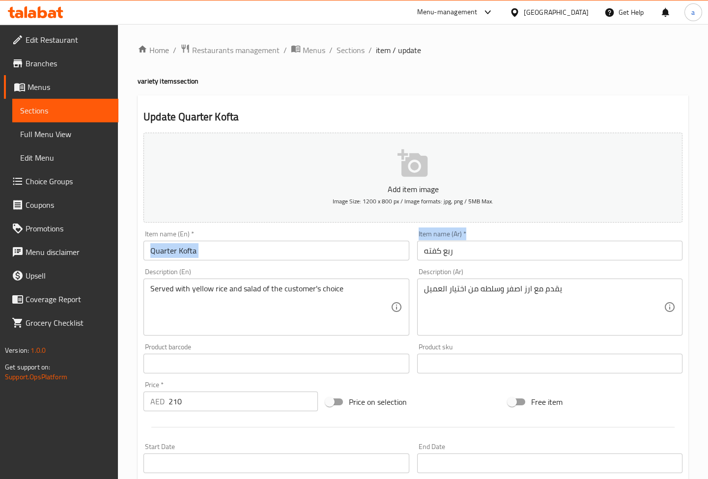
drag, startPoint x: 468, startPoint y: 260, endPoint x: 339, endPoint y: 249, distance: 128.8
click at [392, 251] on div "Add item image Image Size: 1200 x 800 px / Image formats: jpg, png / 5MB Max. I…" at bounding box center [413, 340] width 547 height 423
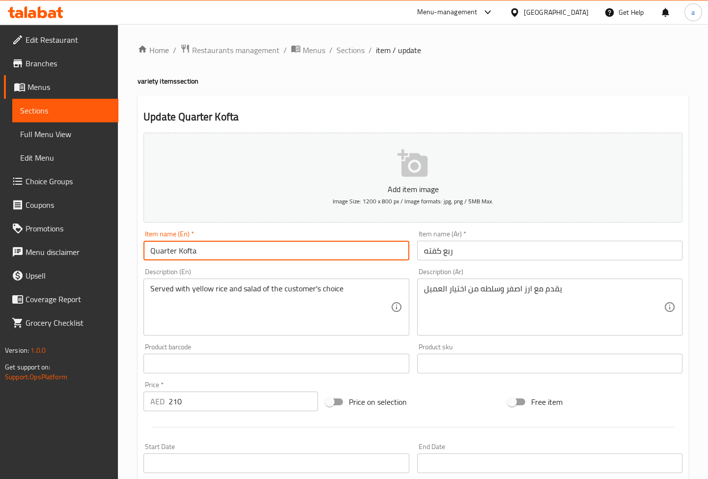
drag, startPoint x: 209, startPoint y: 251, endPoint x: 105, endPoint y: 252, distance: 104.1
click at [105, 252] on div "Edit Restaurant Branches Menus Sections Full Menu View Edit Menu Choice Groups …" at bounding box center [354, 387] width 708 height 727
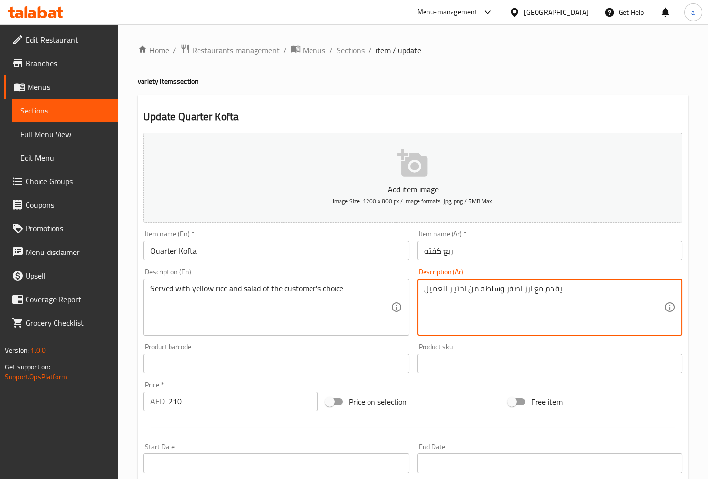
drag, startPoint x: 577, startPoint y: 290, endPoint x: 476, endPoint y: 299, distance: 101.6
click at [476, 299] on textarea "يقدم مع ارز اصفر وسلطه من اختيار العميل" at bounding box center [544, 307] width 240 height 47
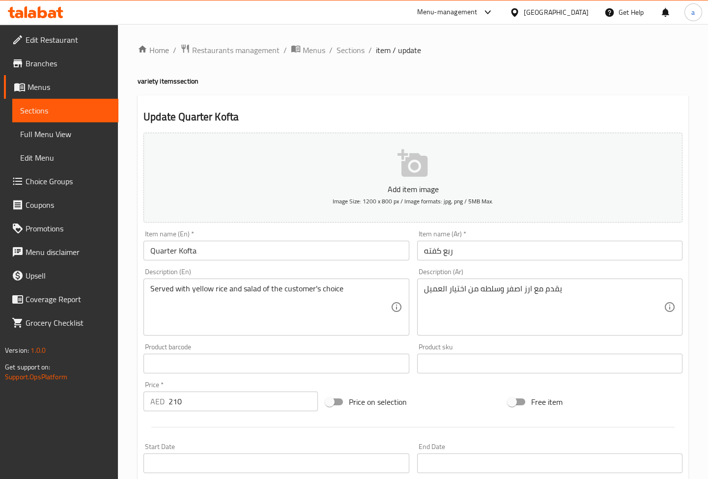
drag, startPoint x: 155, startPoint y: 283, endPoint x: 202, endPoint y: 285, distance: 47.7
click at [230, 290] on div "Served with yellow rice and salad of the customer's choice Description (En)" at bounding box center [275, 307] width 265 height 57
click at [353, 49] on span "Sections" at bounding box center [351, 50] width 28 height 12
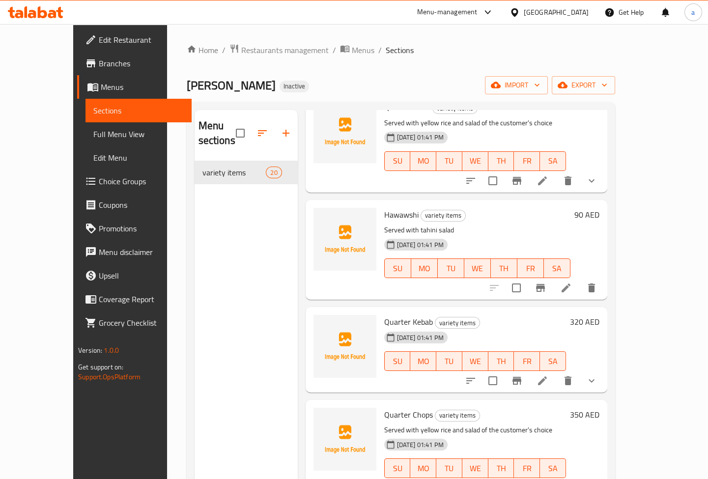
scroll to position [402, 0]
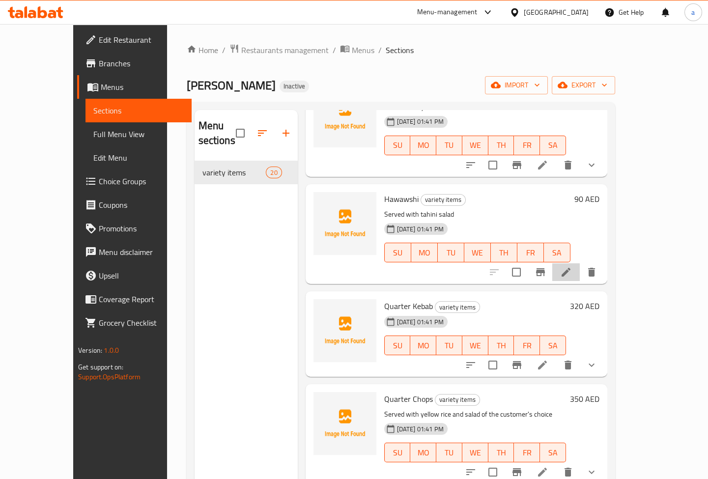
click at [570, 268] on icon at bounding box center [566, 272] width 9 height 9
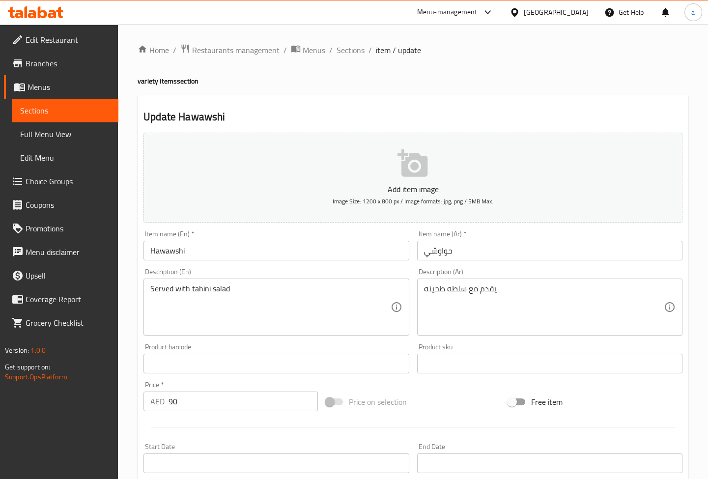
drag, startPoint x: 502, startPoint y: 282, endPoint x: 420, endPoint y: 280, distance: 82.1
click at [420, 280] on div "يقدم مع سلطه طحينه Description (Ar)" at bounding box center [549, 307] width 265 height 57
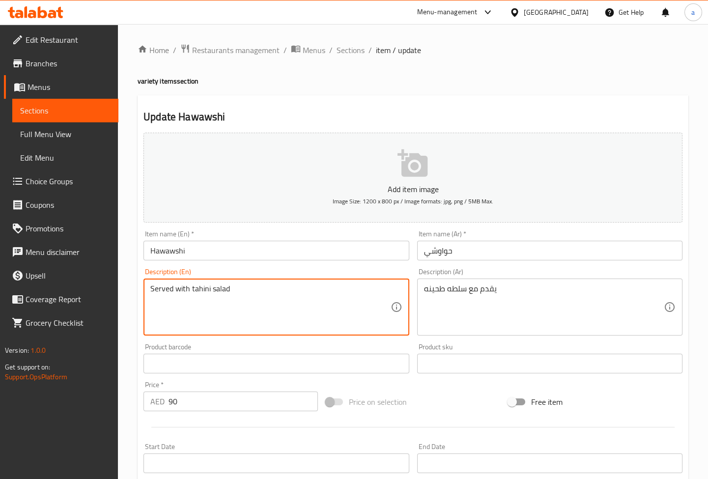
drag, startPoint x: 302, startPoint y: 292, endPoint x: 161, endPoint y: 293, distance: 141.5
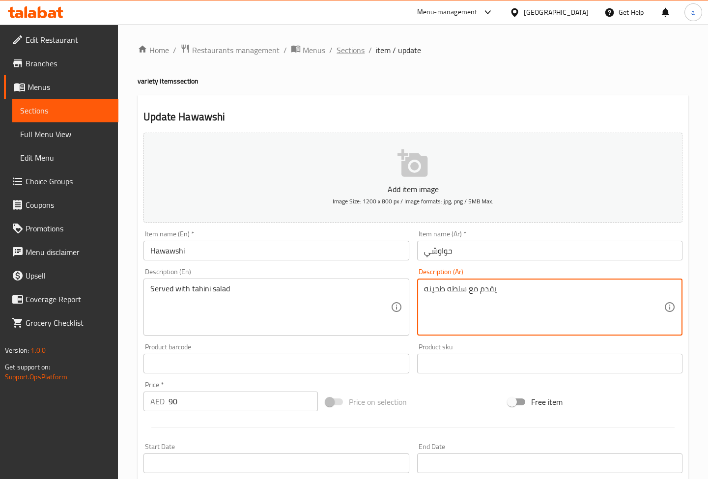
click at [359, 49] on span "Sections" at bounding box center [351, 50] width 28 height 12
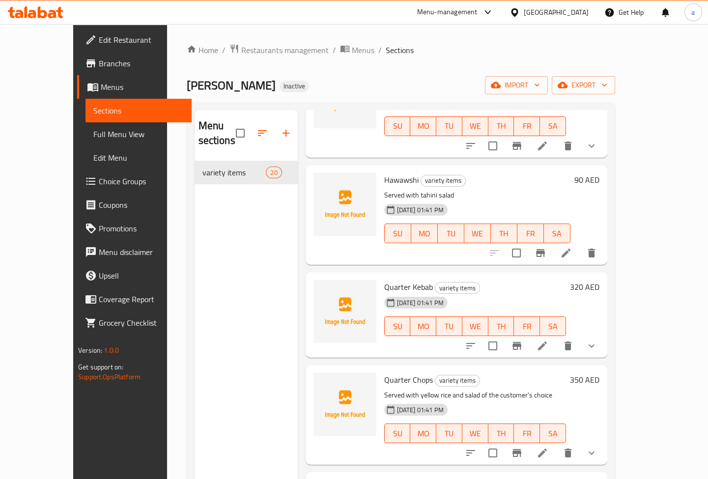
scroll to position [447, 0]
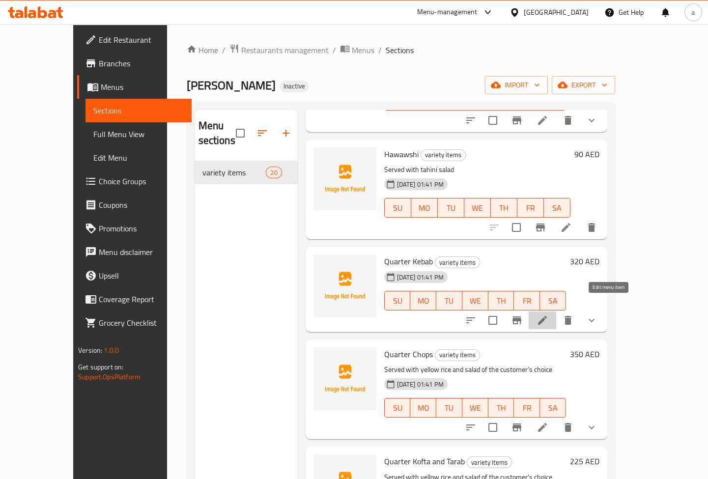
click at [548, 314] on icon at bounding box center [542, 320] width 12 height 12
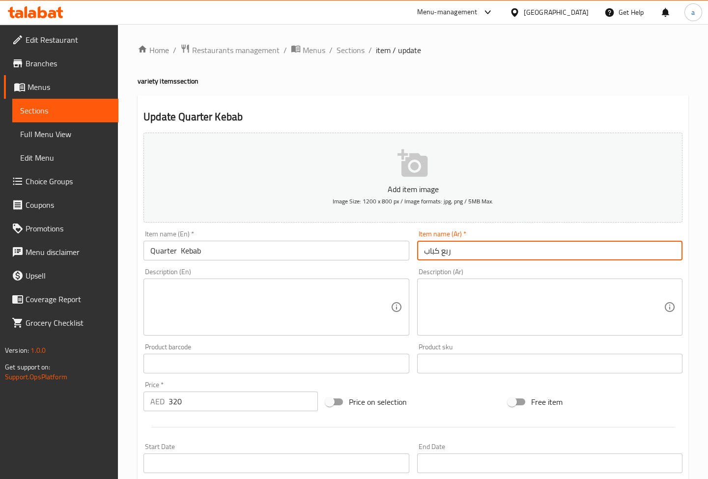
drag, startPoint x: 461, startPoint y: 255, endPoint x: 383, endPoint y: 254, distance: 78.6
click at [388, 252] on div "Add item image Image Size: 1200 x 800 px / Image formats: jpg, png / 5MB Max. I…" at bounding box center [413, 340] width 547 height 423
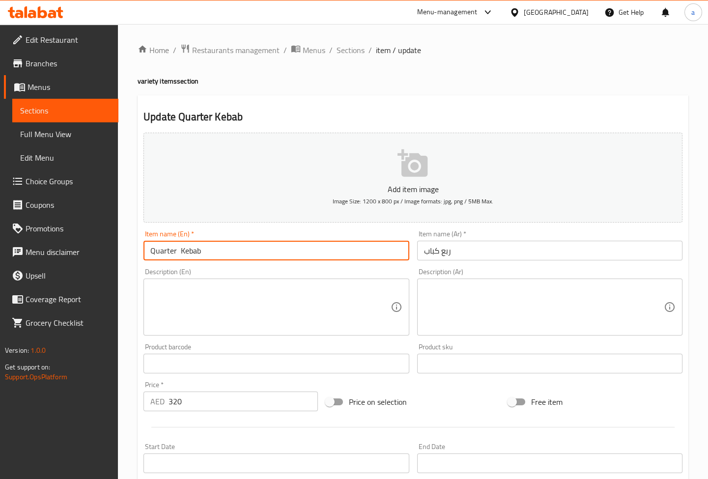
drag, startPoint x: 269, startPoint y: 249, endPoint x: 89, endPoint y: 247, distance: 179.8
click at [89, 247] on div "Edit Restaurant Branches Menus Sections Full Menu View Edit Menu Choice Groups …" at bounding box center [354, 387] width 708 height 727
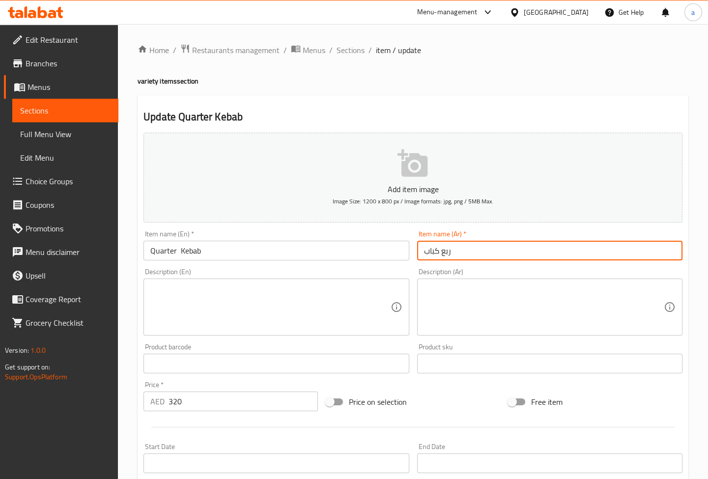
drag, startPoint x: 467, startPoint y: 258, endPoint x: 388, endPoint y: 253, distance: 79.2
click at [391, 252] on div "Add item image Image Size: 1200 x 800 px / Image formats: jpg, png / 5MB Max. I…" at bounding box center [413, 340] width 547 height 423
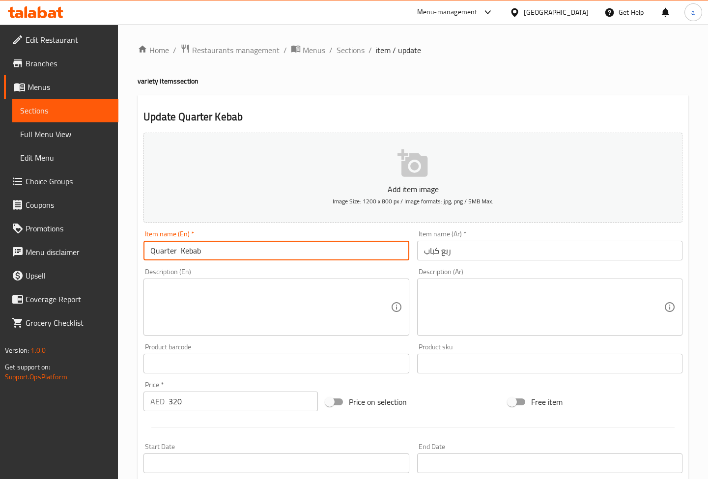
drag, startPoint x: 285, startPoint y: 253, endPoint x: 122, endPoint y: 256, distance: 163.1
click at [122, 256] on div "Home / Restaurants management / Menus / Sections / item / update variety items …" at bounding box center [413, 387] width 590 height 727
click at [349, 45] on span "Sections" at bounding box center [351, 50] width 28 height 12
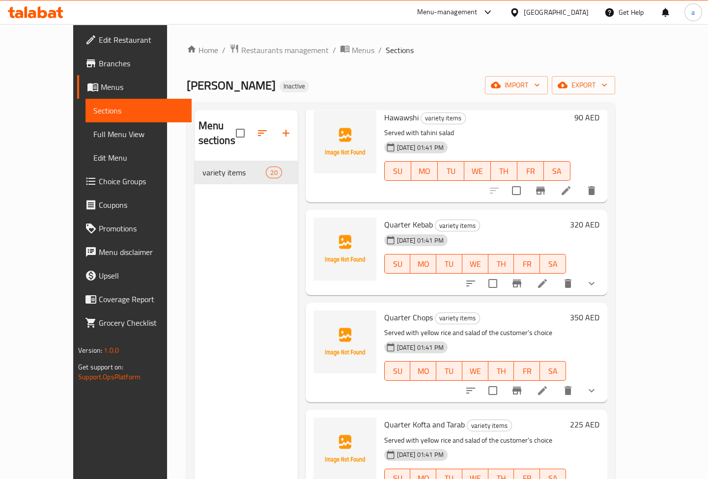
scroll to position [580, 0]
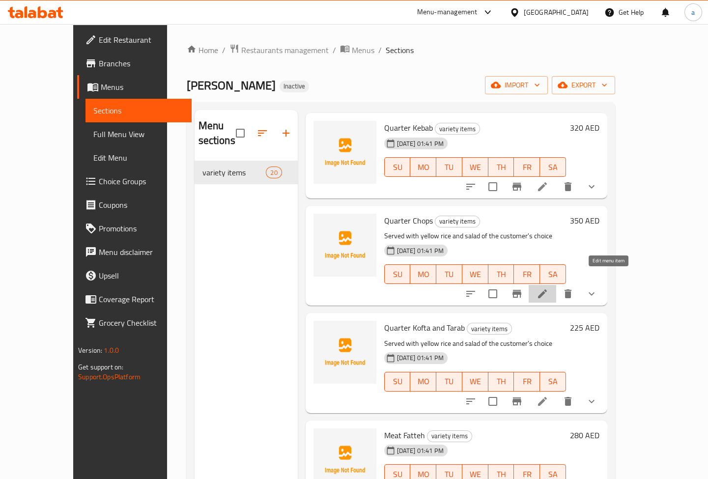
click at [548, 288] on icon at bounding box center [542, 294] width 12 height 12
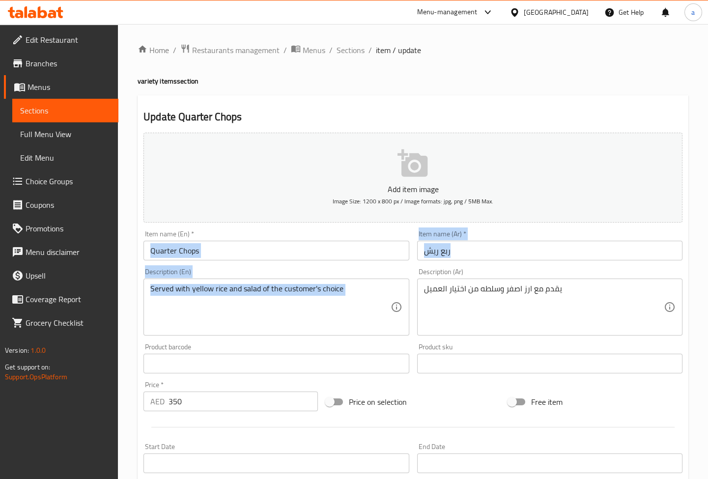
drag, startPoint x: 478, startPoint y: 264, endPoint x: 408, endPoint y: 259, distance: 70.4
click at [408, 259] on div "Add item image Image Size: 1200 x 800 px / Image formats: jpg, png / 5MB Max. I…" at bounding box center [413, 340] width 547 height 423
click at [461, 255] on input "ربع ريش" at bounding box center [549, 251] width 265 height 20
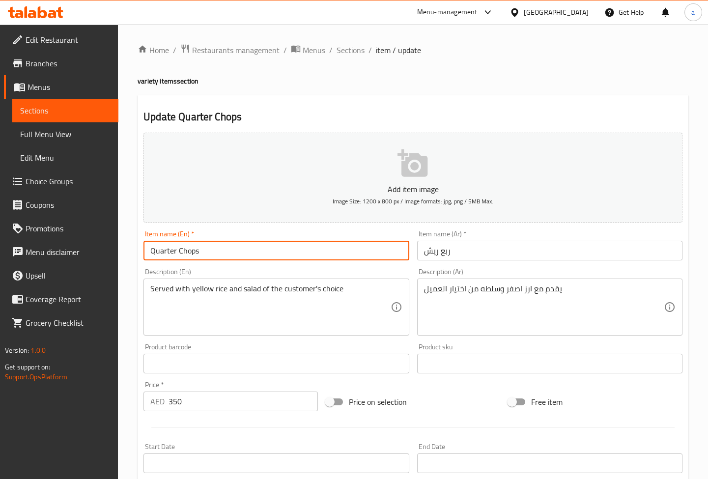
drag, startPoint x: 310, startPoint y: 255, endPoint x: 153, endPoint y: 260, distance: 156.8
click at [153, 260] on div "Item name (En)   * Quarter Chops Item name (En) *" at bounding box center [276, 245] width 273 height 38
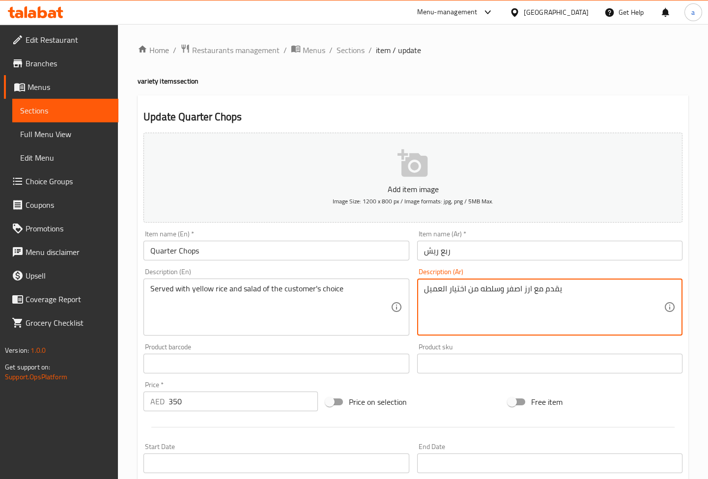
drag, startPoint x: 572, startPoint y: 292, endPoint x: 402, endPoint y: 295, distance: 170.0
click at [406, 295] on div "Add item image Image Size: 1200 x 800 px / Image formats: jpg, png / 5MB Max. I…" at bounding box center [413, 340] width 547 height 423
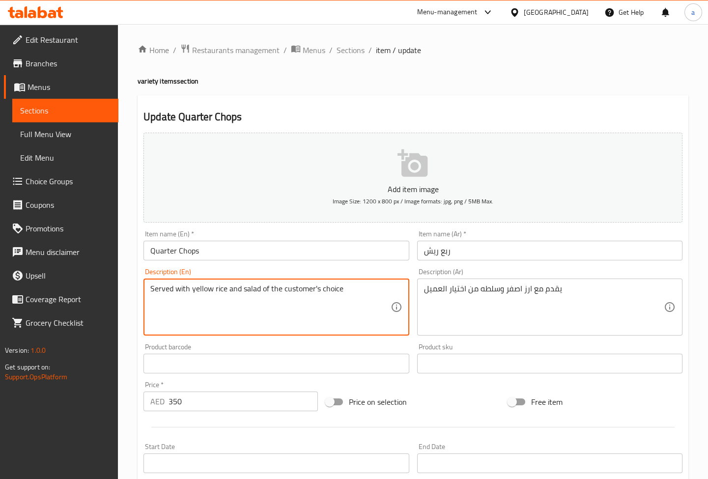
drag, startPoint x: 308, startPoint y: 290, endPoint x: 113, endPoint y: 288, distance: 194.5
click at [345, 48] on span "Sections" at bounding box center [351, 50] width 28 height 12
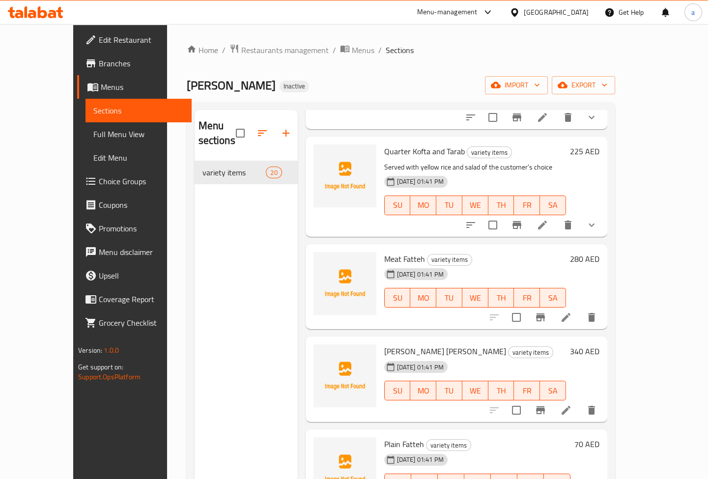
scroll to position [759, 0]
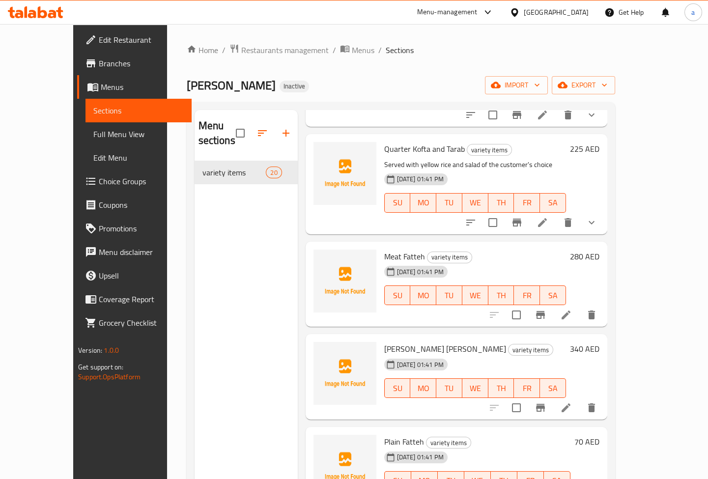
click at [548, 217] on icon at bounding box center [542, 223] width 12 height 12
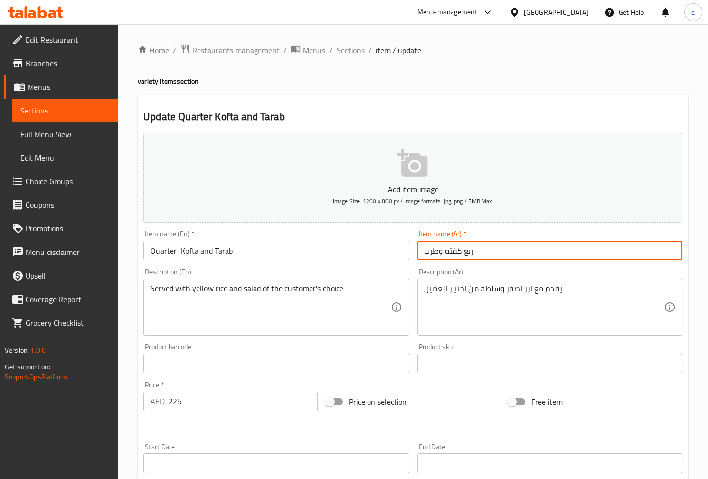
drag, startPoint x: 480, startPoint y: 252, endPoint x: 368, endPoint y: 246, distance: 112.6
click at [368, 246] on div "Add item image Image Size: 1200 x 800 px / Image formats: jpg, png / 5MB Max. I…" at bounding box center [413, 340] width 547 height 423
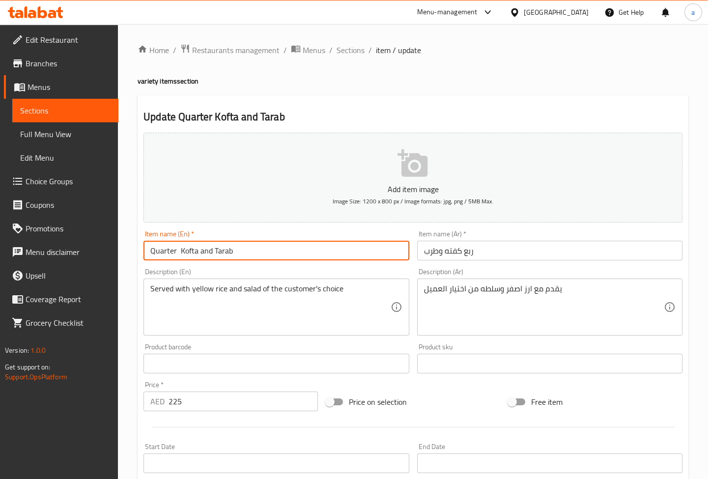
drag, startPoint x: 204, startPoint y: 253, endPoint x: 153, endPoint y: 253, distance: 51.6
click at [153, 253] on input "Quarter Kofta and Tarab" at bounding box center [275, 251] width 265 height 20
click at [255, 252] on input "Quarter Kofta and Tarab" at bounding box center [275, 251] width 265 height 20
drag, startPoint x: 253, startPoint y: 252, endPoint x: 292, endPoint y: 261, distance: 40.0
click at [129, 256] on div "Home / Restaurants management / Menus / Sections / item / update variety items …" at bounding box center [413, 387] width 590 height 727
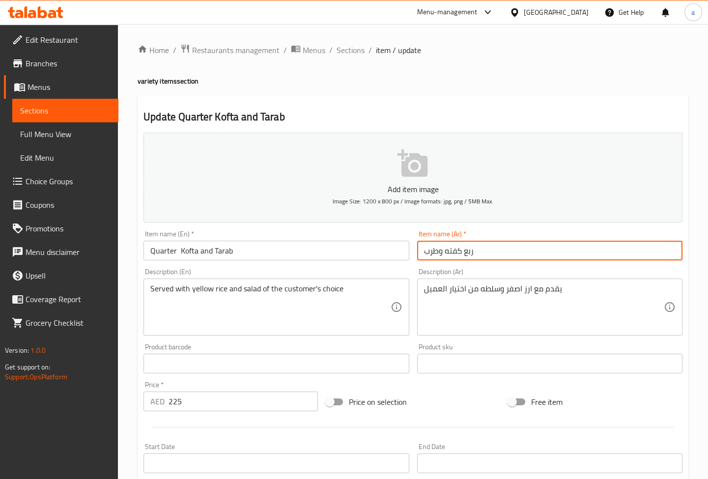
drag, startPoint x: 486, startPoint y: 252, endPoint x: 365, endPoint y: 255, distance: 121.9
click at [365, 255] on div "Add item image Image Size: 1200 x 800 px / Image formats: jpg, png / 5MB Max. I…" at bounding box center [413, 340] width 547 height 423
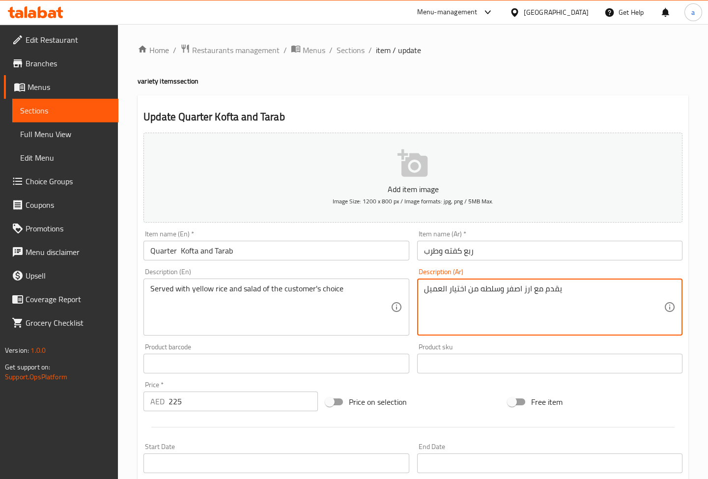
drag, startPoint x: 569, startPoint y: 285, endPoint x: 410, endPoint y: 296, distance: 159.1
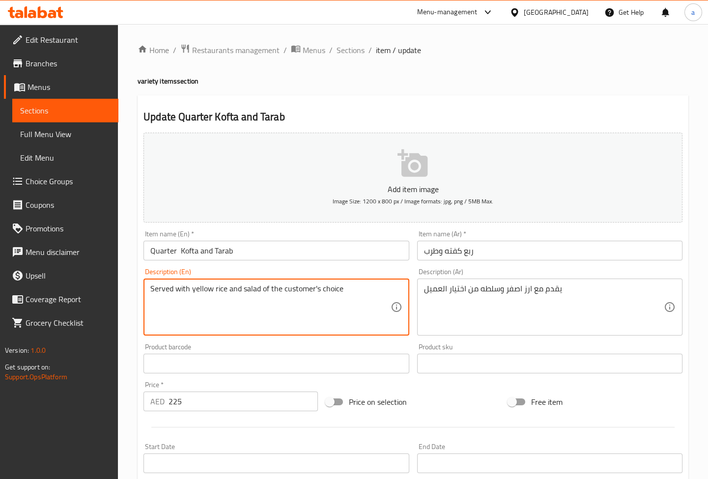
drag, startPoint x: 354, startPoint y: 286, endPoint x: 154, endPoint y: 272, distance: 200.5
click at [355, 44] on span "Sections" at bounding box center [351, 50] width 28 height 12
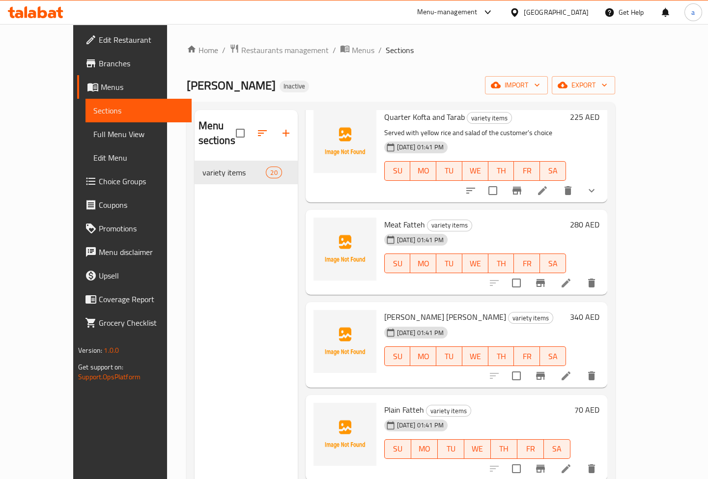
scroll to position [848, 0]
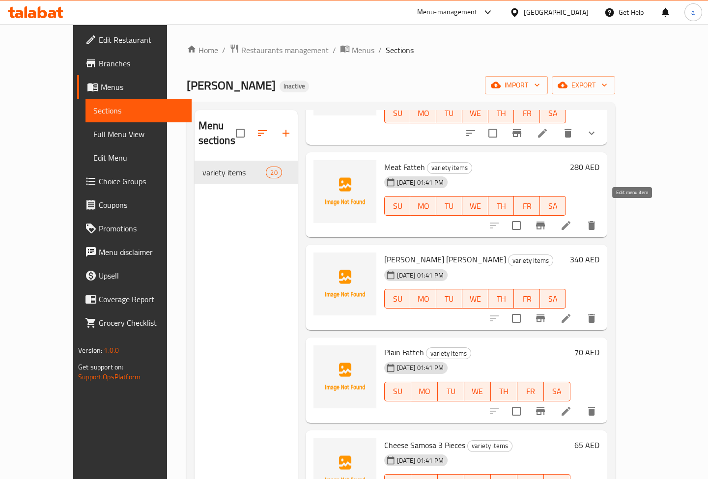
click at [572, 220] on icon at bounding box center [566, 226] width 12 height 12
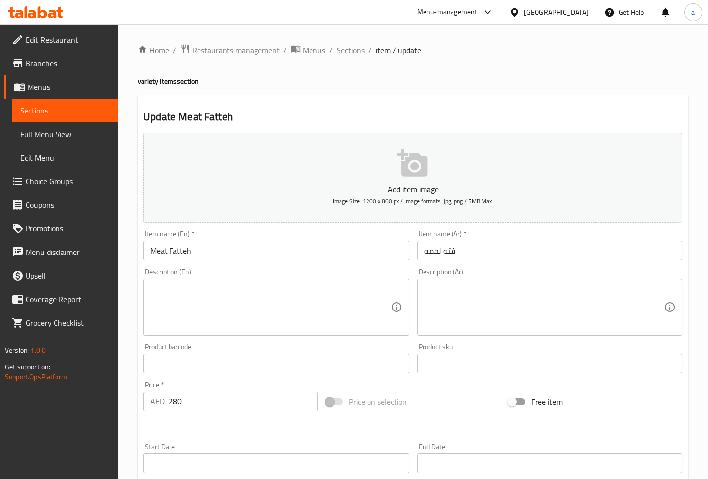
click at [354, 47] on span "Sections" at bounding box center [351, 50] width 28 height 12
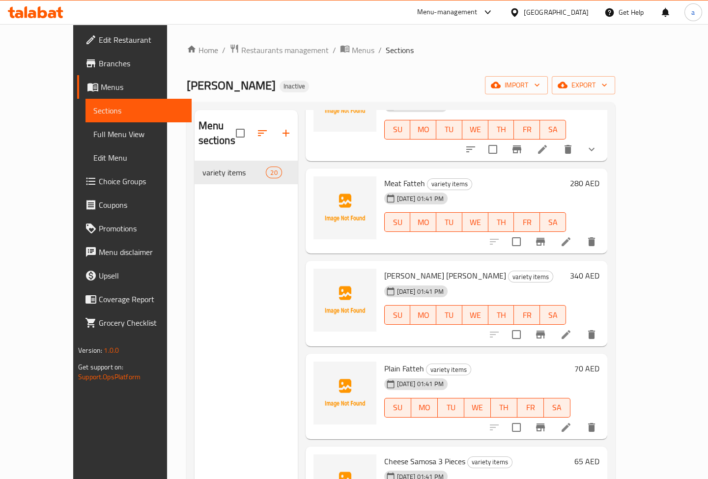
scroll to position [848, 0]
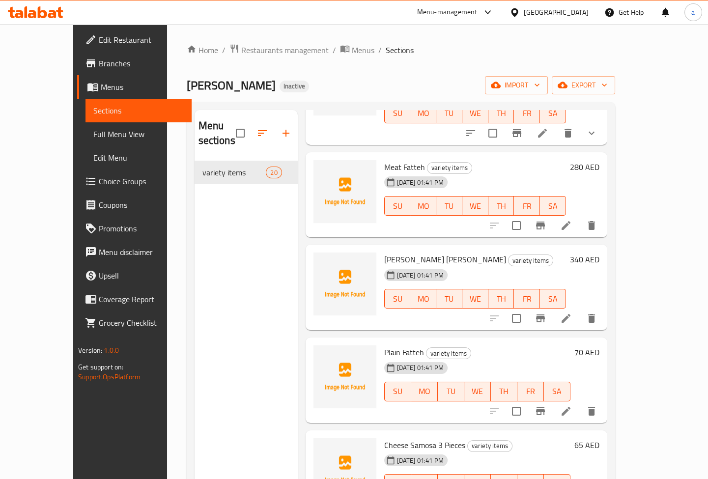
click at [393, 252] on span "[PERSON_NAME] [PERSON_NAME]" at bounding box center [445, 259] width 122 height 15
copy h6 "Shank"
drag, startPoint x: 363, startPoint y: 336, endPoint x: 399, endPoint y: 336, distance: 36.4
click at [399, 341] on div "Plain Fatteh variety items 15-09-2025 01:41 PM SU MO TU WE TH FR SA" at bounding box center [477, 380] width 194 height 78
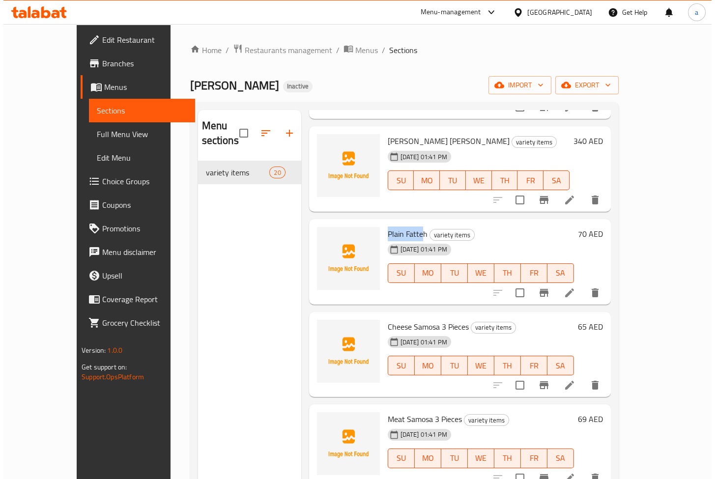
scroll to position [983, 0]
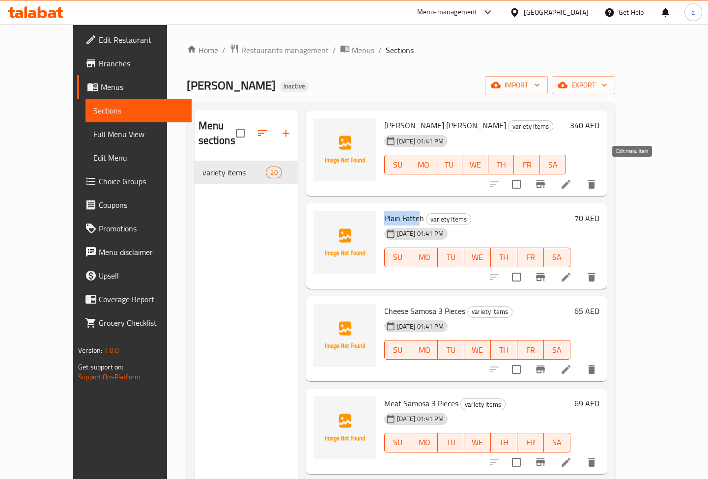
click at [572, 178] on icon at bounding box center [566, 184] width 12 height 12
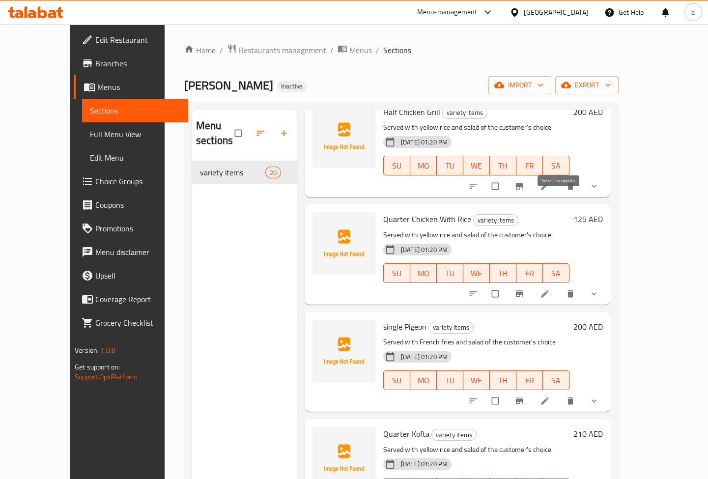
scroll to position [134, 0]
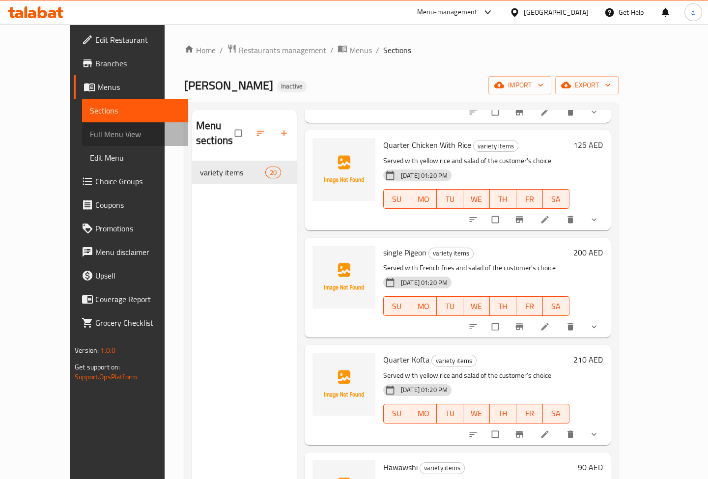
click at [90, 140] on span "Full Menu View" at bounding box center [135, 134] width 90 height 12
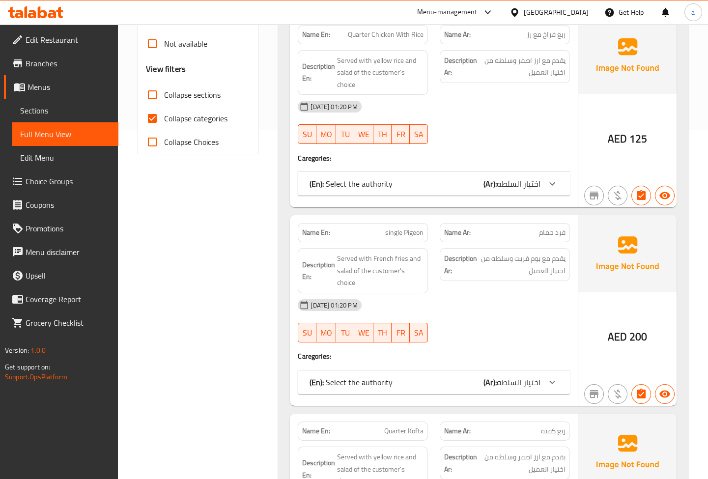
scroll to position [312, 0]
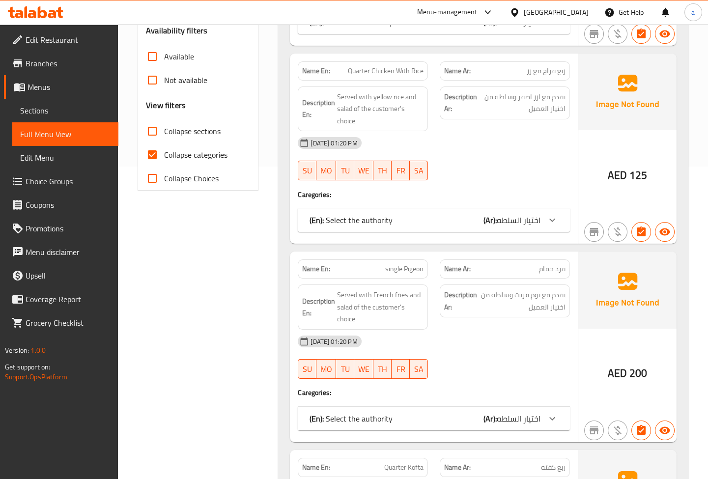
click at [179, 152] on span "Collapse categories" at bounding box center [195, 155] width 63 height 12
click at [164, 152] on input "Collapse categories" at bounding box center [152, 155] width 24 height 24
checkbox input "false"
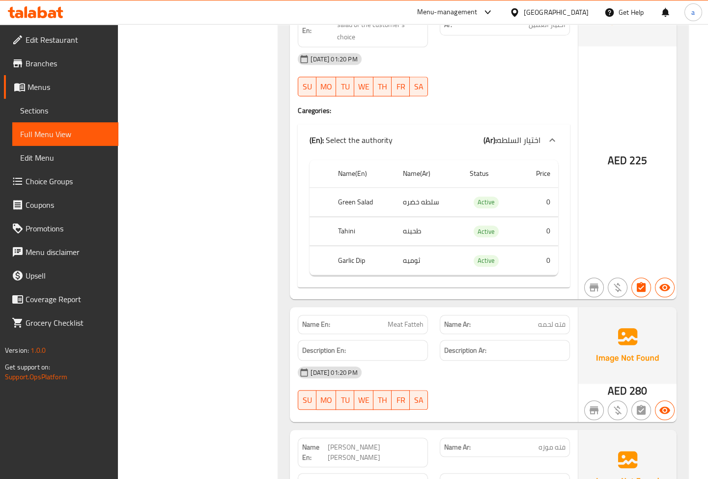
scroll to position [2322, 0]
drag, startPoint x: 364, startPoint y: 141, endPoint x: 387, endPoint y: 142, distance: 23.1
click at [387, 142] on p "(En): Select the authority" at bounding box center [350, 141] width 83 height 12
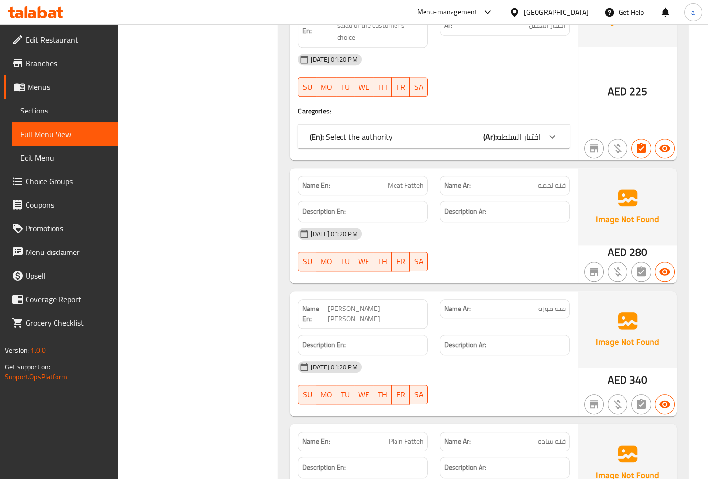
click at [418, 142] on div "(En): Select the authority (Ar): اختيار السلطه" at bounding box center [434, 137] width 272 height 24
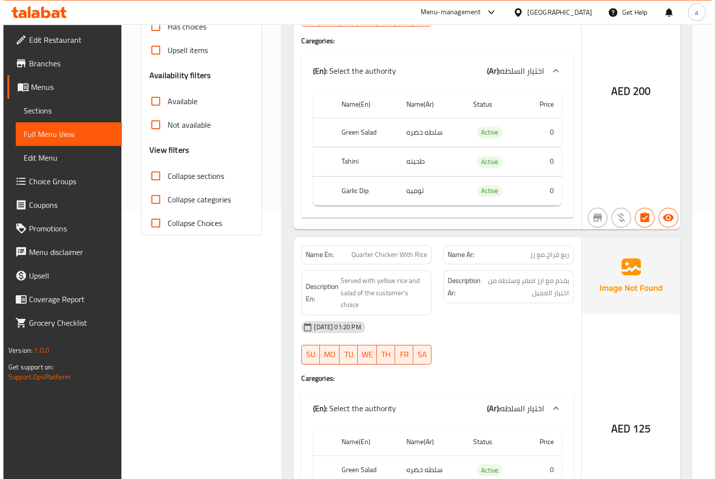
scroll to position [0, 0]
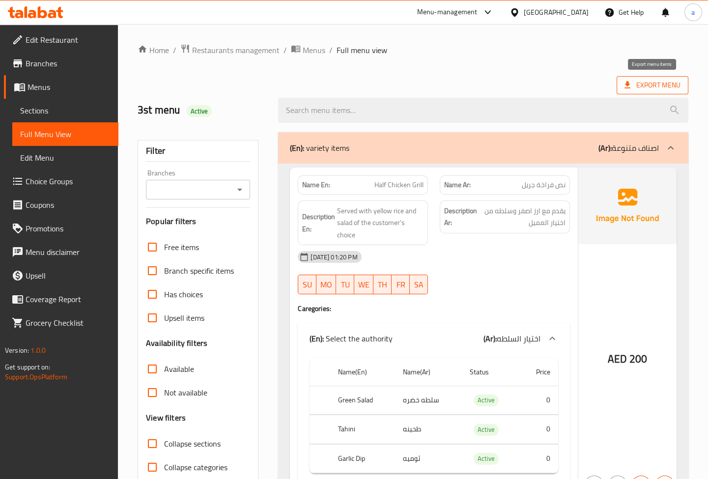
click at [668, 90] on span "Export Menu" at bounding box center [652, 85] width 56 height 12
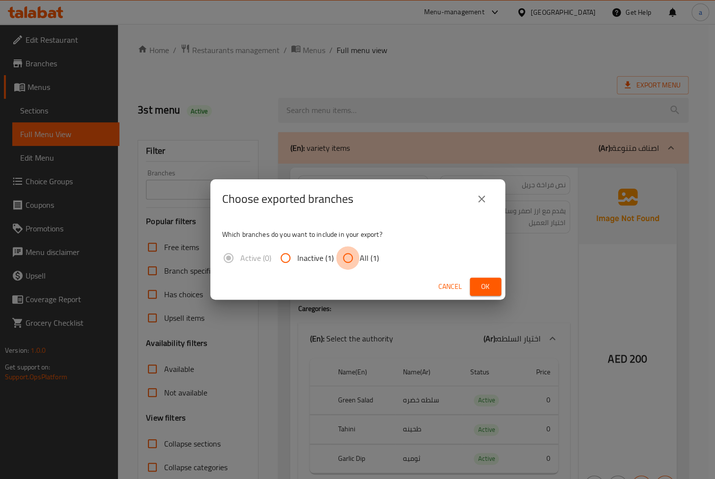
click at [345, 257] on input "All (1)" at bounding box center [348, 258] width 24 height 24
radio input "true"
click at [486, 199] on icon "close" at bounding box center [482, 199] width 12 height 12
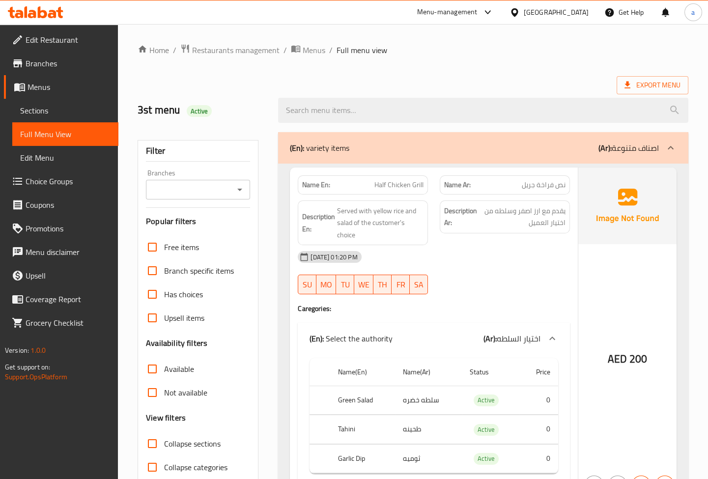
click at [92, 97] on link "Menus" at bounding box center [61, 87] width 114 height 24
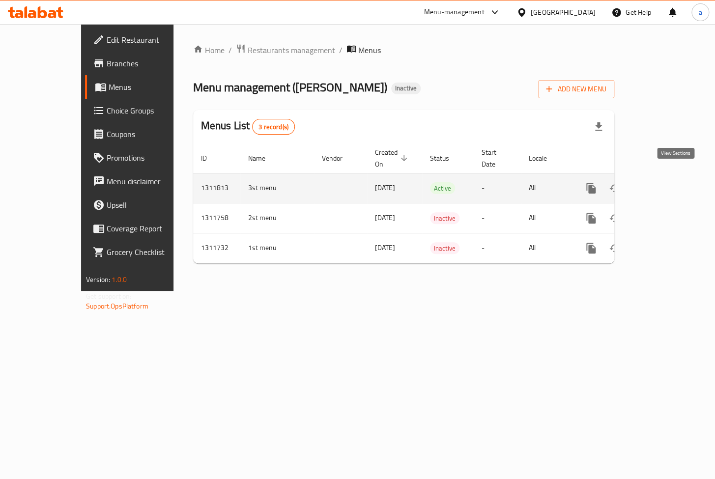
click at [668, 182] on icon "enhanced table" at bounding box center [662, 188] width 12 height 12
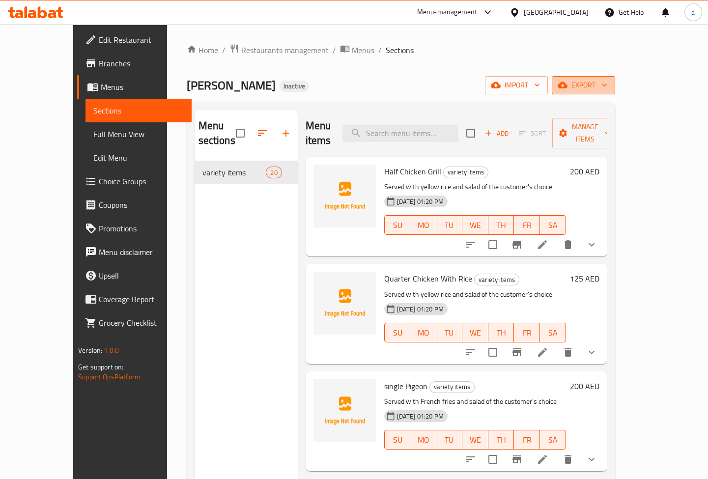
click at [607, 89] on span "export" at bounding box center [584, 85] width 48 height 12
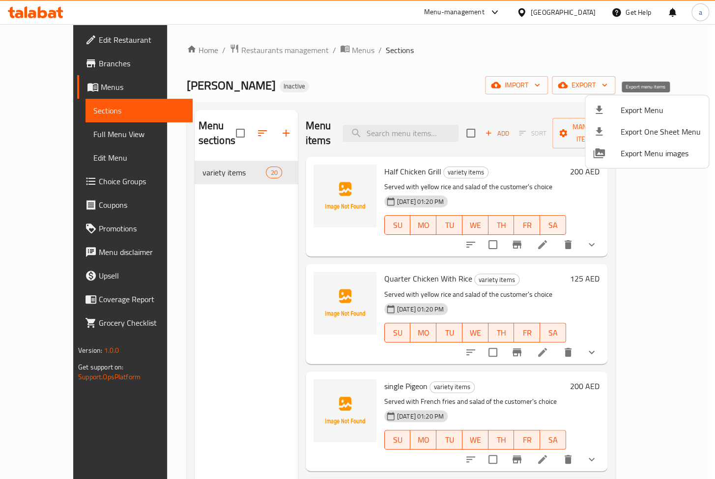
click at [643, 109] on span "Export Menu" at bounding box center [660, 110] width 80 height 12
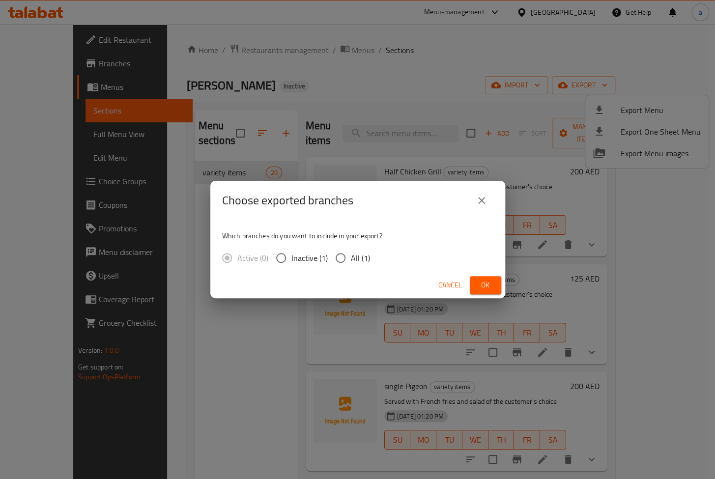
click at [365, 258] on span "All (1)" at bounding box center [360, 258] width 19 height 12
click at [351, 258] on input "All (1)" at bounding box center [340, 258] width 21 height 21
radio input "true"
click at [489, 281] on span "Ok" at bounding box center [485, 285] width 16 height 12
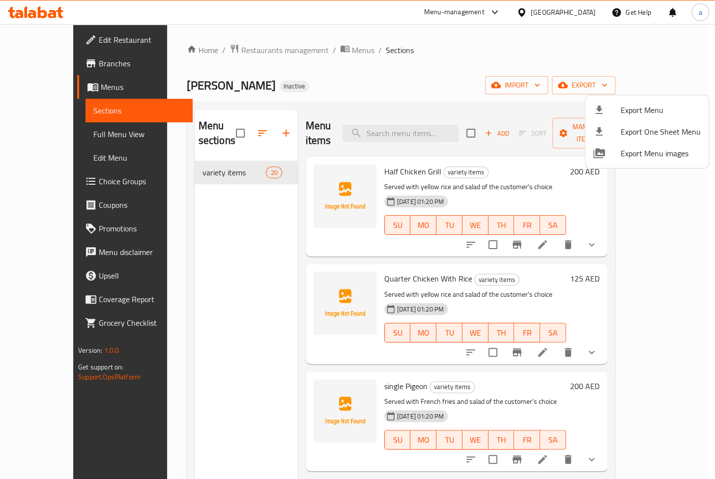
click at [612, 228] on div at bounding box center [357, 239] width 715 height 479
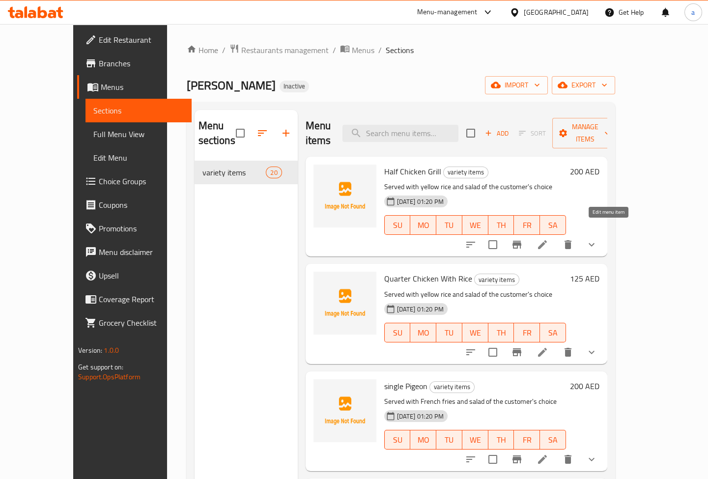
click at [548, 239] on icon at bounding box center [542, 245] width 12 height 12
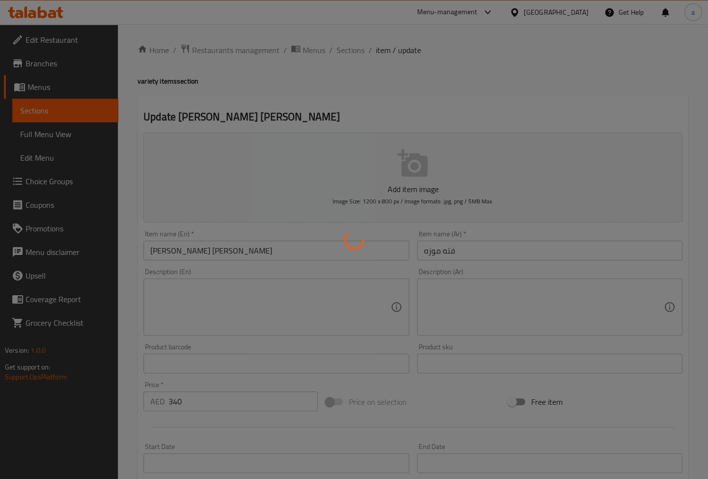
click at [355, 53] on div at bounding box center [354, 239] width 708 height 479
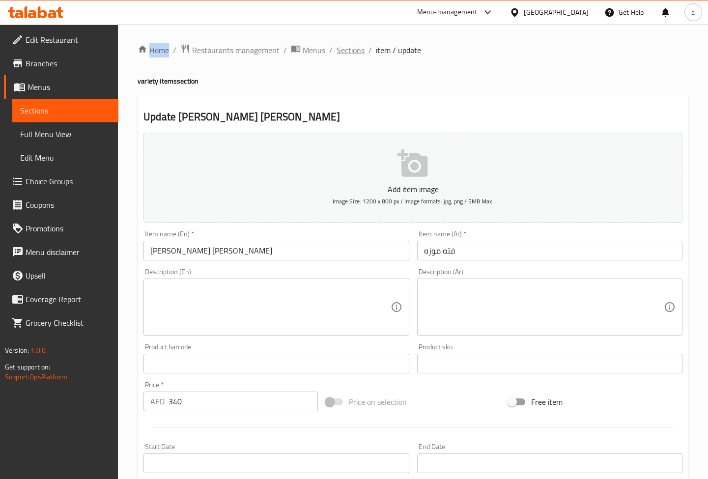
click at [347, 51] on span "Sections" at bounding box center [351, 50] width 28 height 12
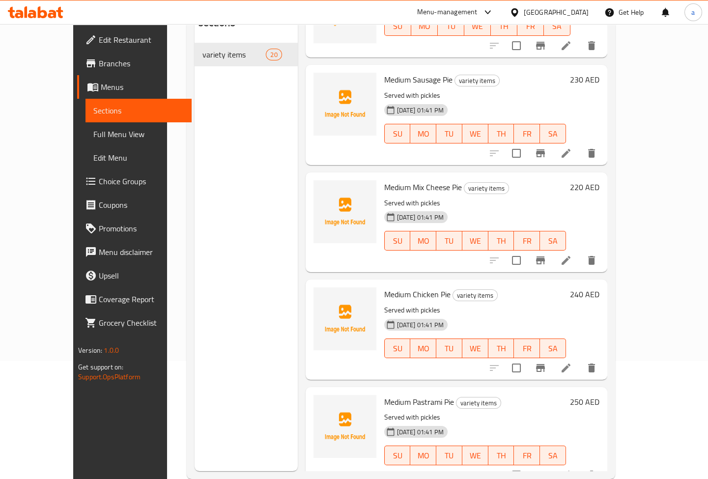
scroll to position [138, 0]
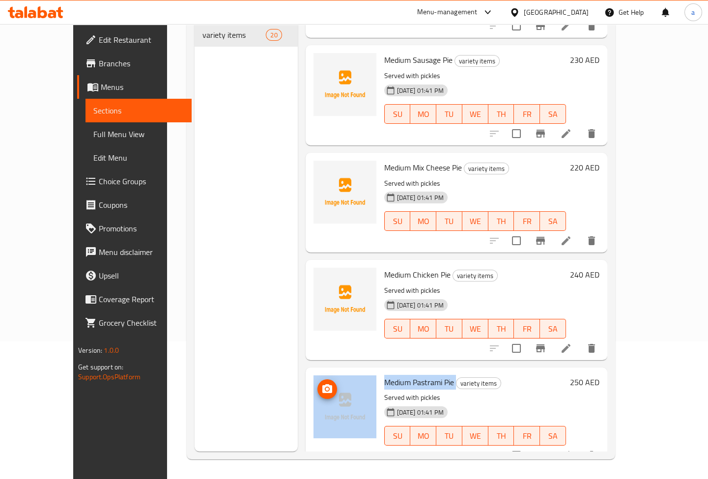
drag, startPoint x: 438, startPoint y: 366, endPoint x: 355, endPoint y: 354, distance: 83.9
click at [349, 371] on div "Medium Pastrami Pie variety items Served with pickles 15-09-2025 01:41 PM SU MO…" at bounding box center [456, 417] width 294 height 92
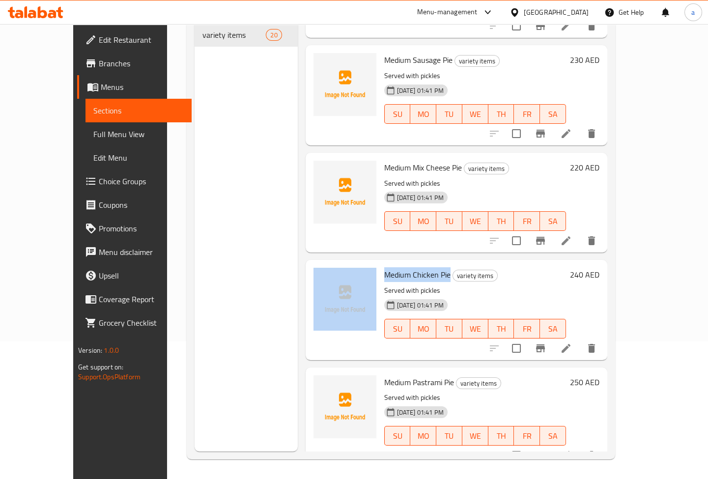
drag, startPoint x: 405, startPoint y: 260, endPoint x: 360, endPoint y: 260, distance: 44.7
click at [360, 264] on div "Medium Chicken Pie variety items Served with pickles 15-09-2025 01:41 PM SU MO …" at bounding box center [456, 310] width 294 height 92
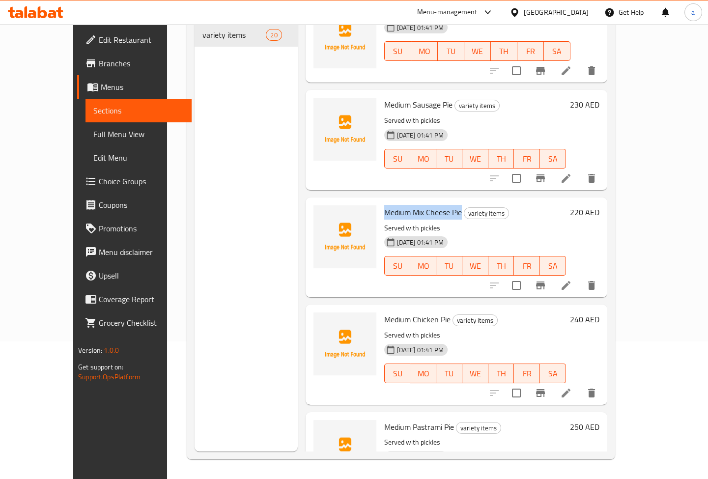
drag, startPoint x: 443, startPoint y: 197, endPoint x: 365, endPoint y: 199, distance: 77.7
click at [384, 205] on span "Medium Mix Cheese Pie" at bounding box center [423, 212] width 78 height 15
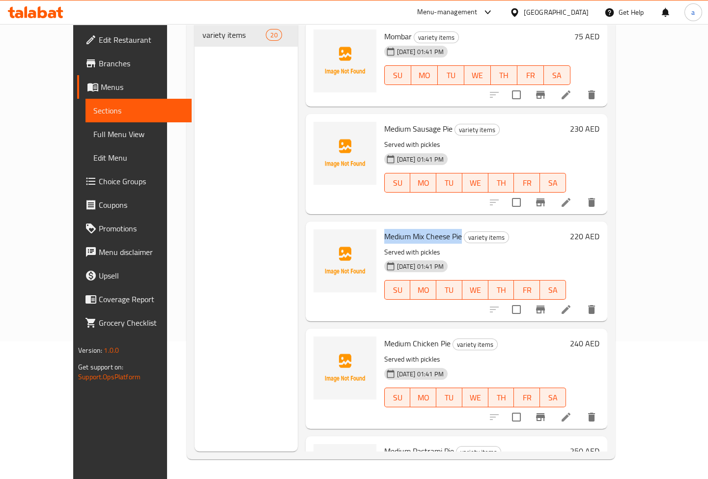
scroll to position [1469, 0]
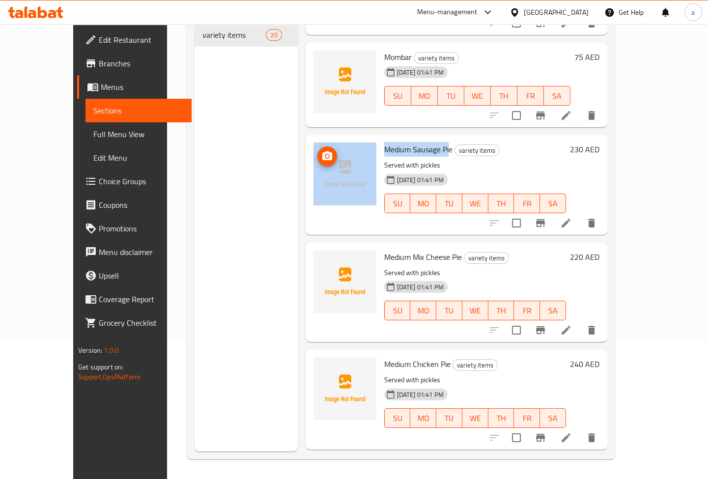
drag, startPoint x: 431, startPoint y: 133, endPoint x: 356, endPoint y: 138, distance: 75.4
click at [356, 139] on div "Medium Sausage Pie variety items Served with pickles 15-09-2025 01:41 PM SU MO …" at bounding box center [456, 185] width 294 height 92
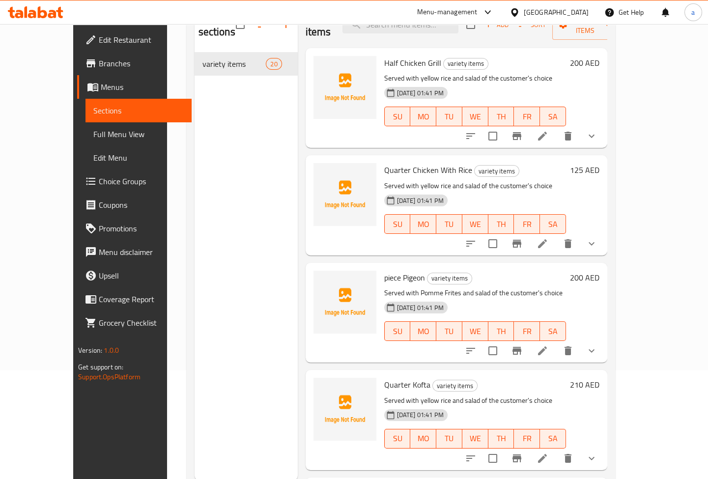
scroll to position [93, 0]
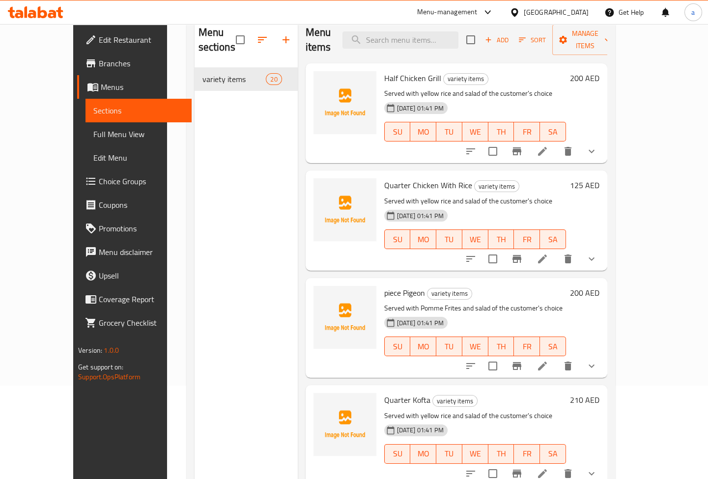
click at [93, 131] on span "Full Menu View" at bounding box center [138, 134] width 90 height 12
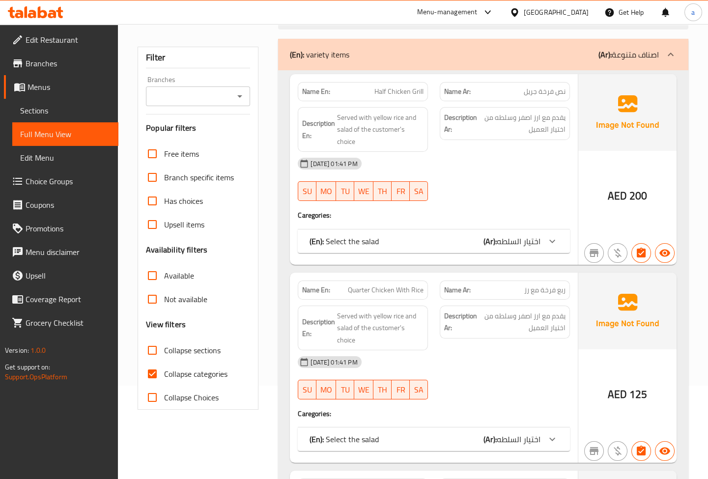
click at [176, 378] on span "Collapse categories" at bounding box center [195, 374] width 63 height 12
click at [164, 378] on input "Collapse categories" at bounding box center [152, 374] width 24 height 24
checkbox input "false"
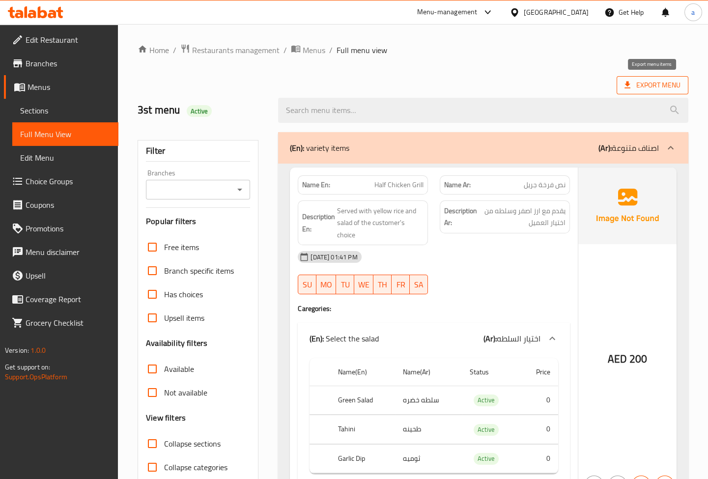
click at [626, 87] on icon at bounding box center [627, 85] width 10 height 10
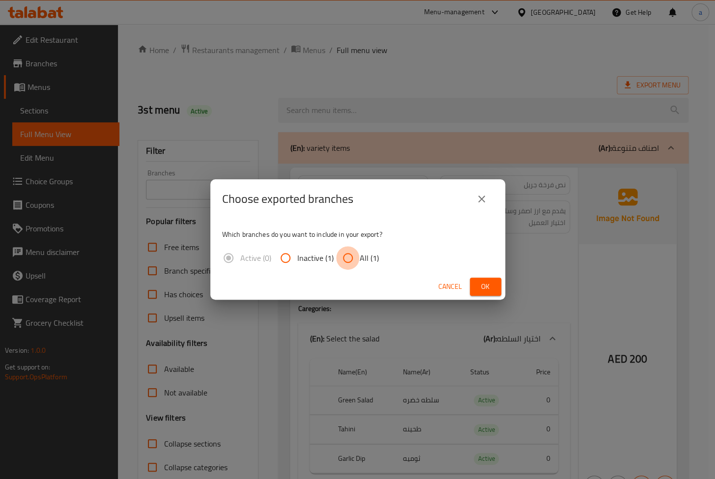
click at [347, 256] on input "All (1)" at bounding box center [348, 258] width 24 height 24
radio input "true"
click at [478, 289] on span "Ok" at bounding box center [485, 287] width 16 height 12
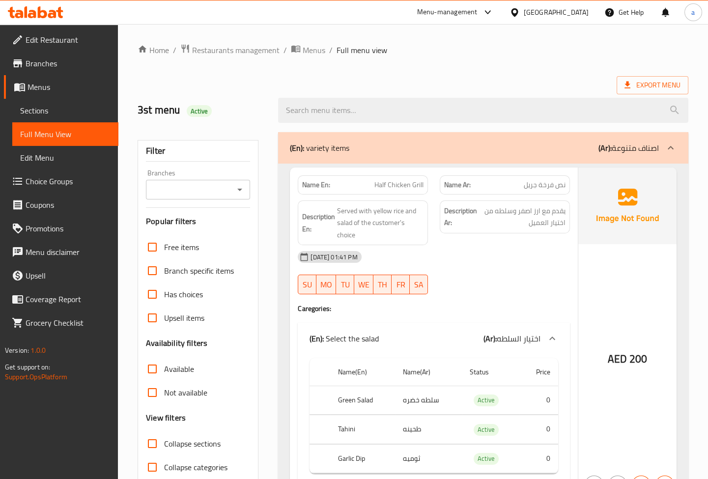
drag, startPoint x: 570, startPoint y: 73, endPoint x: 580, endPoint y: 54, distance: 21.8
click at [84, 109] on span "Sections" at bounding box center [65, 111] width 90 height 12
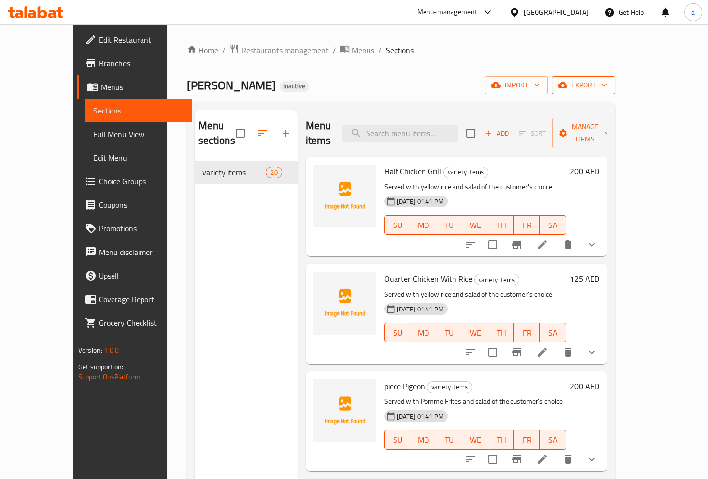
click at [607, 80] on span "export" at bounding box center [584, 85] width 48 height 12
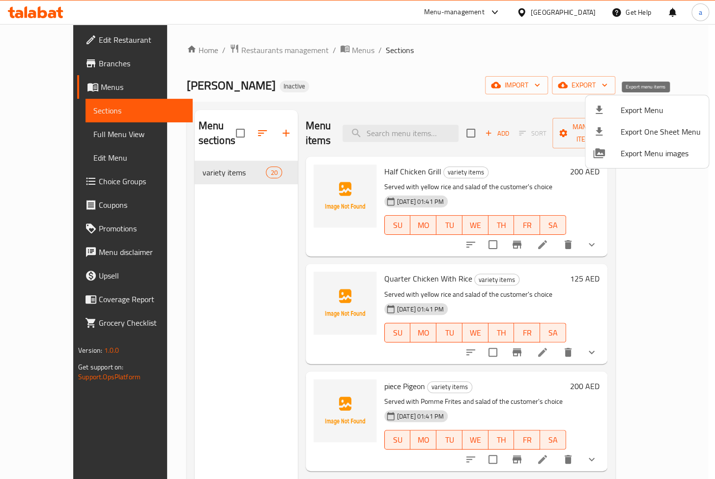
click at [626, 109] on span "Export Menu" at bounding box center [660, 110] width 80 height 12
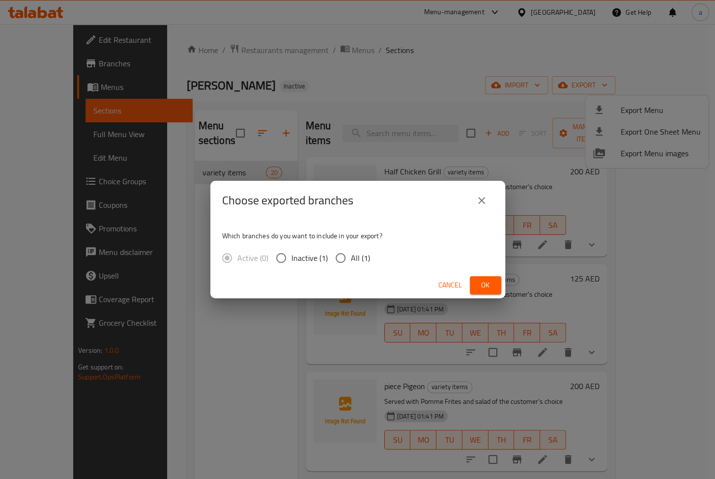
click at [357, 248] on label "All (1)" at bounding box center [350, 258] width 40 height 21
click at [351, 248] on input "All (1)" at bounding box center [340, 258] width 21 height 21
radio input "true"
click at [484, 283] on span "Ok" at bounding box center [485, 285] width 16 height 12
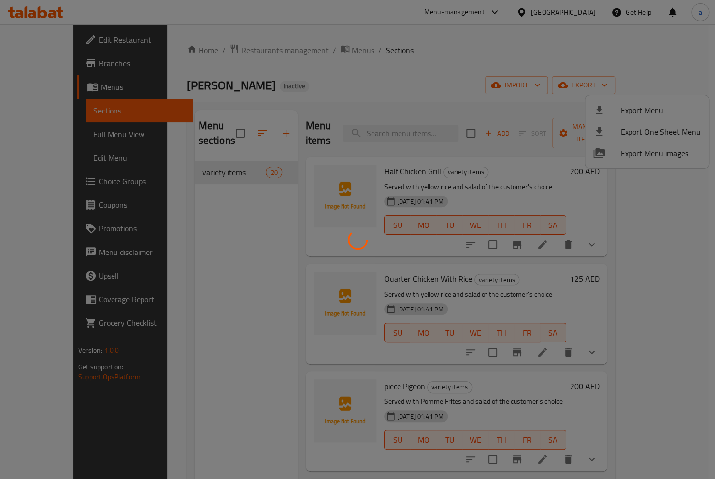
click at [64, 133] on div at bounding box center [357, 239] width 715 height 479
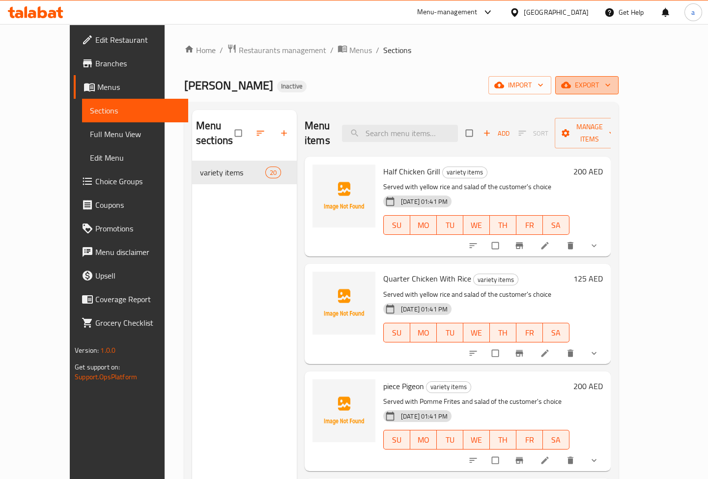
click at [571, 84] on icon "button" at bounding box center [566, 85] width 10 height 10
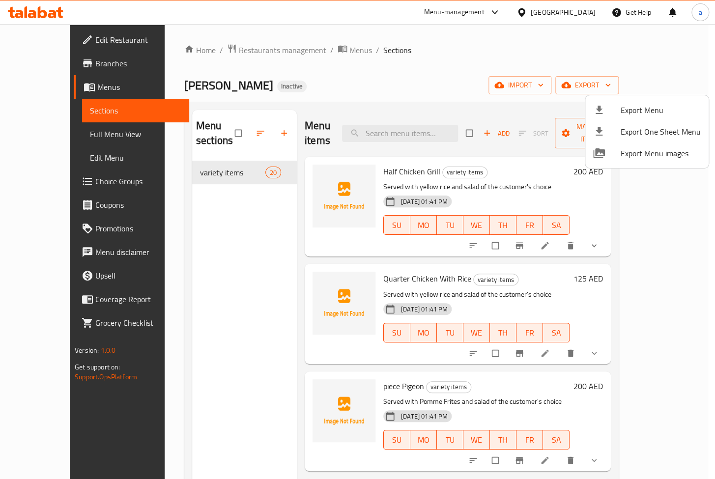
click at [643, 58] on div at bounding box center [357, 239] width 715 height 479
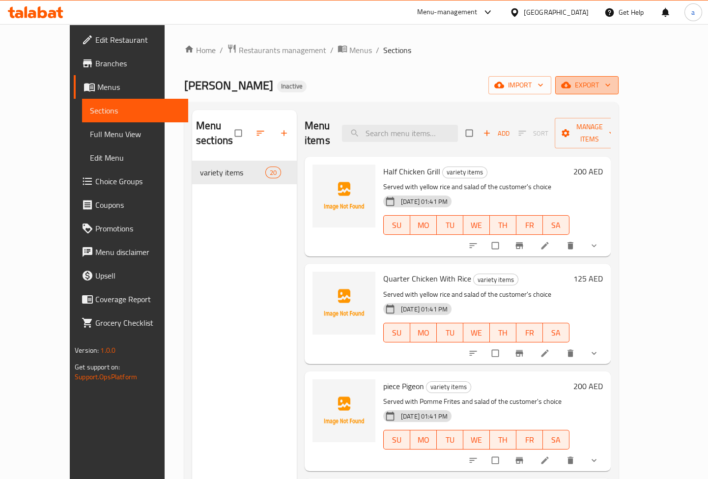
click at [611, 87] on span "export" at bounding box center [587, 85] width 48 height 12
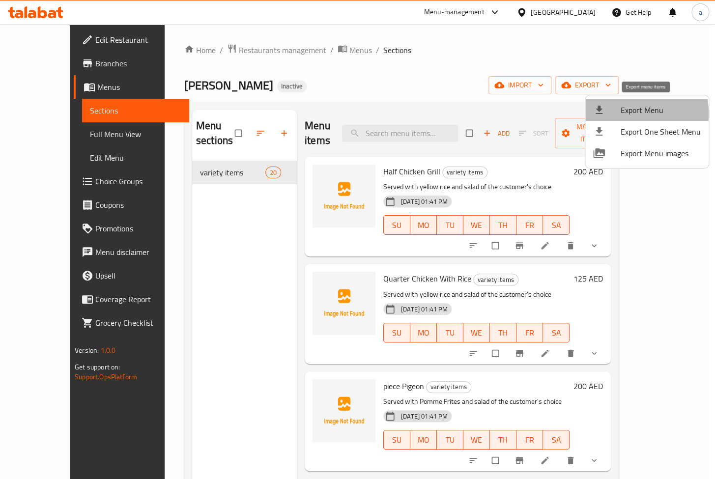
click at [633, 113] on span "Export Menu" at bounding box center [660, 110] width 80 height 12
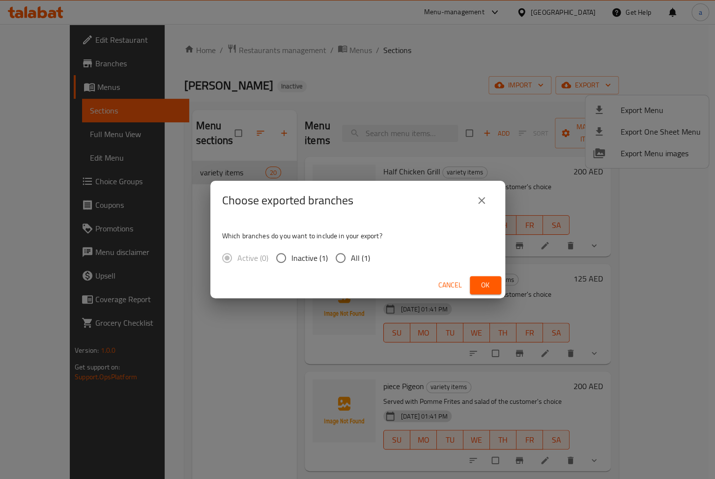
click at [346, 255] on input "All (1)" at bounding box center [340, 258] width 21 height 21
radio input "true"
click at [475, 279] on button "Ok" at bounding box center [485, 285] width 31 height 18
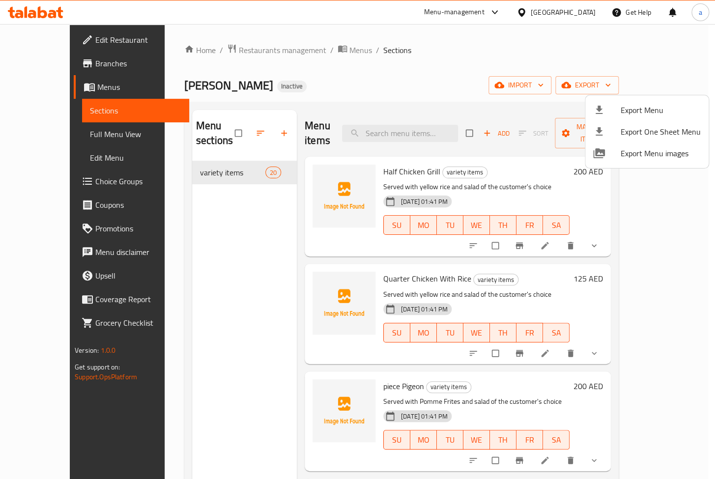
click at [79, 135] on div at bounding box center [357, 239] width 715 height 479
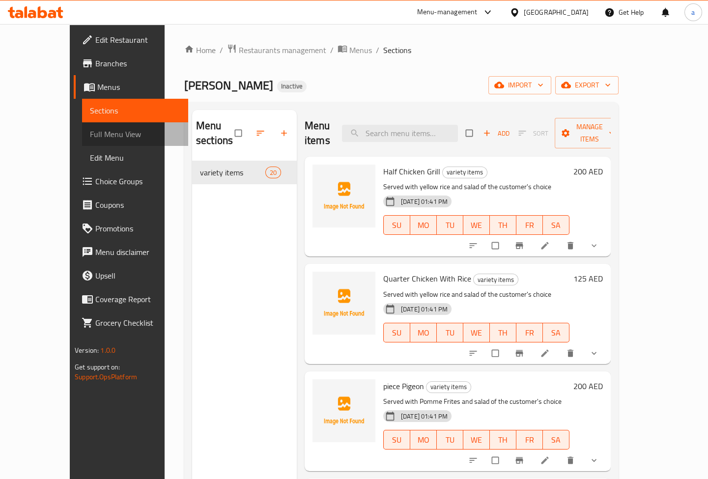
click at [90, 134] on span "Full Menu View" at bounding box center [135, 134] width 90 height 12
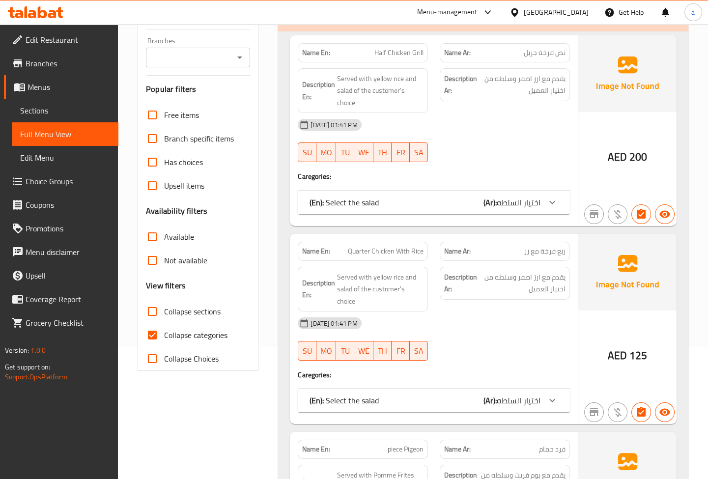
scroll to position [223, 0]
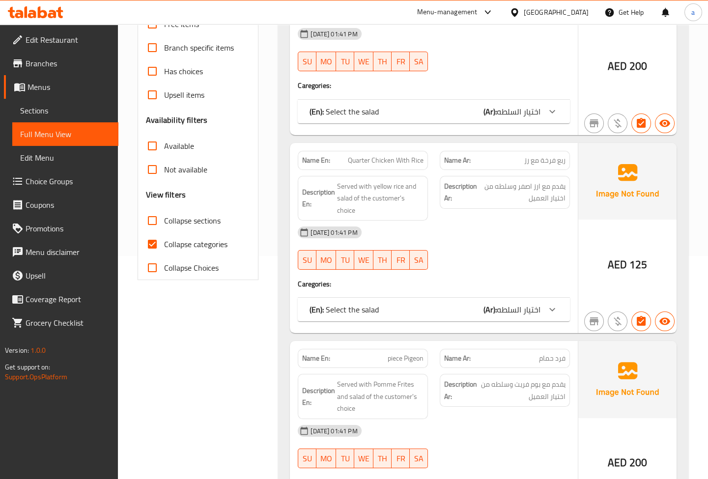
click at [196, 241] on span "Collapse categories" at bounding box center [195, 244] width 63 height 12
click at [164, 241] on input "Collapse categories" at bounding box center [152, 244] width 24 height 24
checkbox input "false"
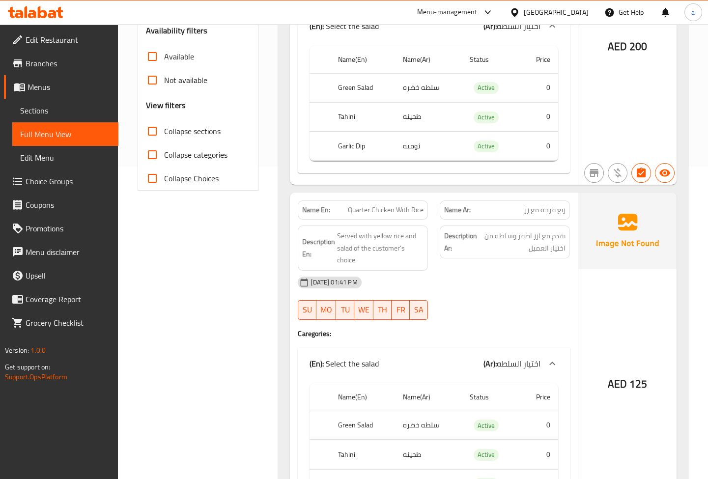
scroll to position [286, 0]
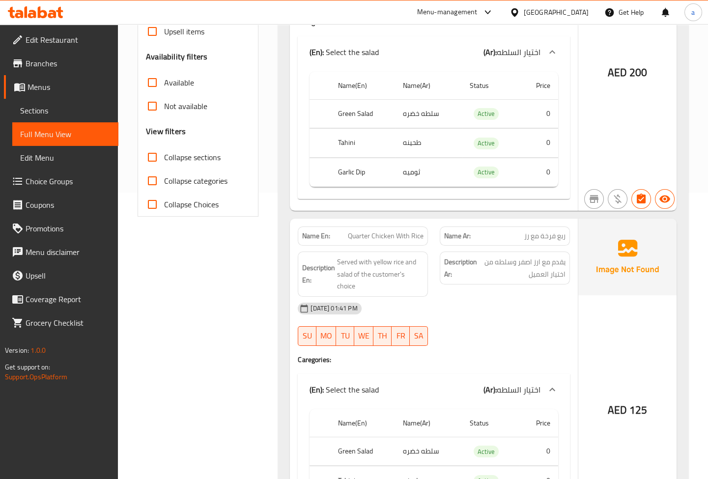
click at [68, 112] on span "Sections" at bounding box center [65, 111] width 90 height 12
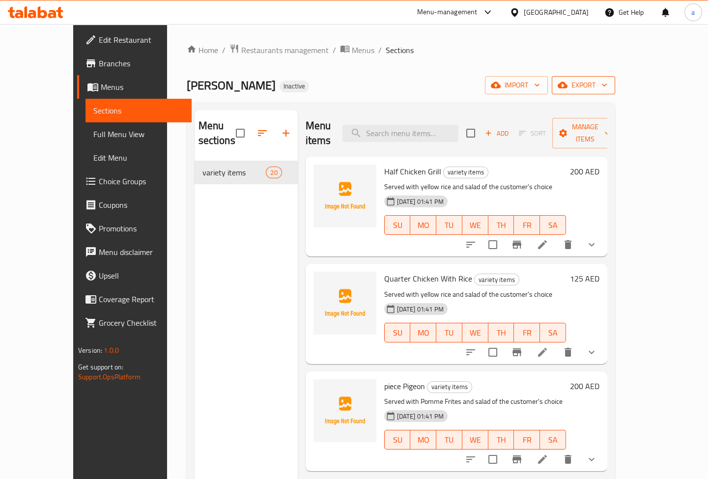
click at [607, 81] on span "export" at bounding box center [584, 85] width 48 height 12
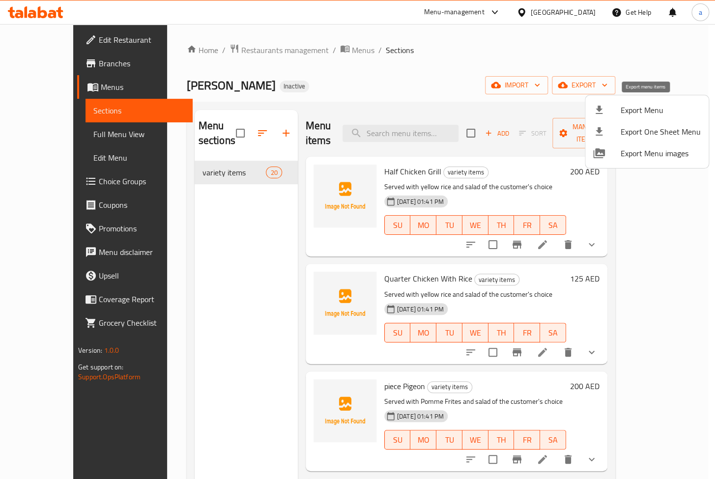
click at [620, 110] on span "Export Menu" at bounding box center [660, 110] width 80 height 12
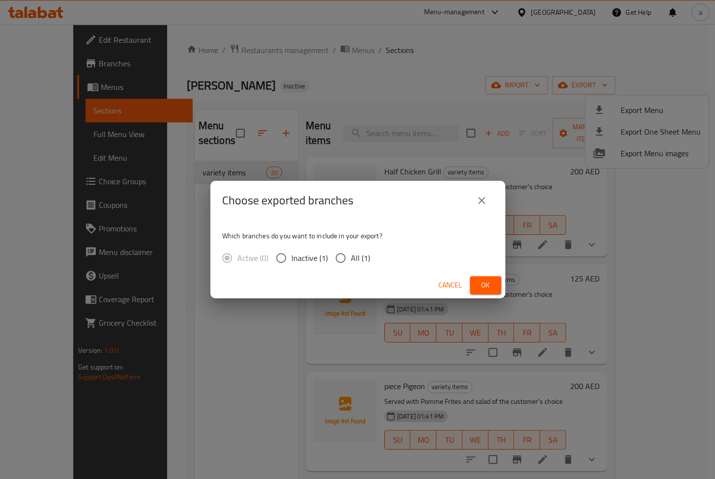
click at [344, 261] on input "All (1)" at bounding box center [340, 258] width 21 height 21
radio input "true"
click at [485, 284] on span "Ok" at bounding box center [485, 285] width 16 height 12
